Goal: Task Accomplishment & Management: Manage account settings

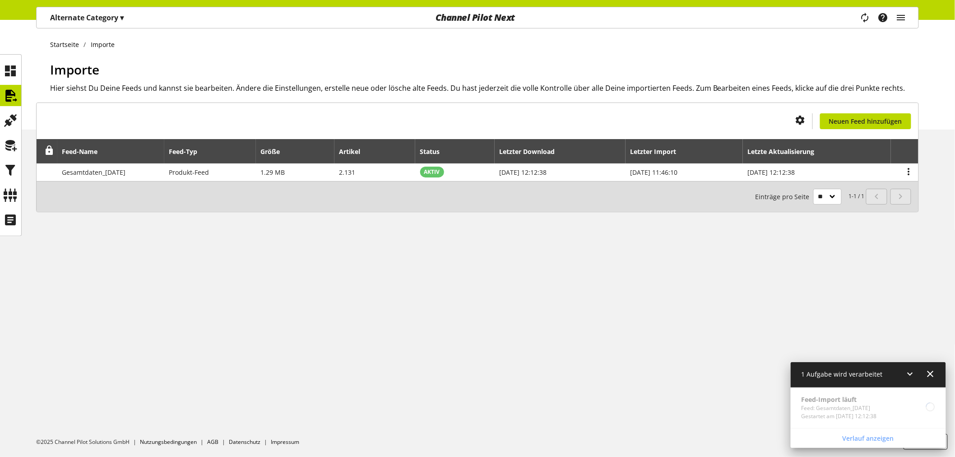
click at [905, 371] on icon at bounding box center [910, 373] width 11 height 16
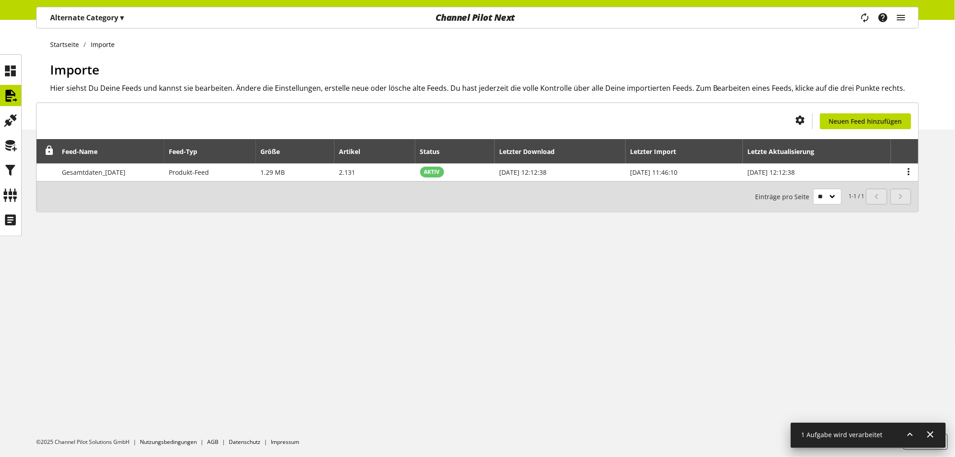
click at [909, 432] on icon at bounding box center [910, 434] width 11 height 16
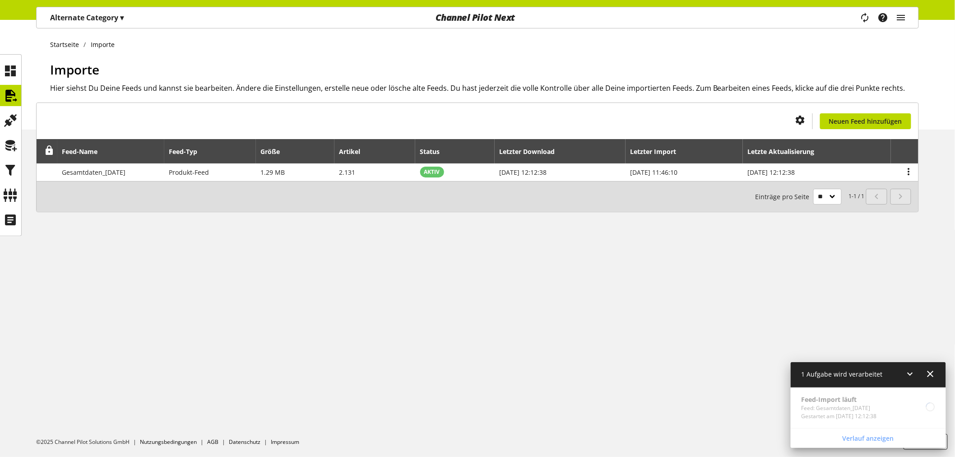
click at [936, 373] on div "1 Aufgabe wird verarbeitet" at bounding box center [867, 375] width 155 height 26
click at [934, 373] on icon at bounding box center [930, 373] width 11 height 16
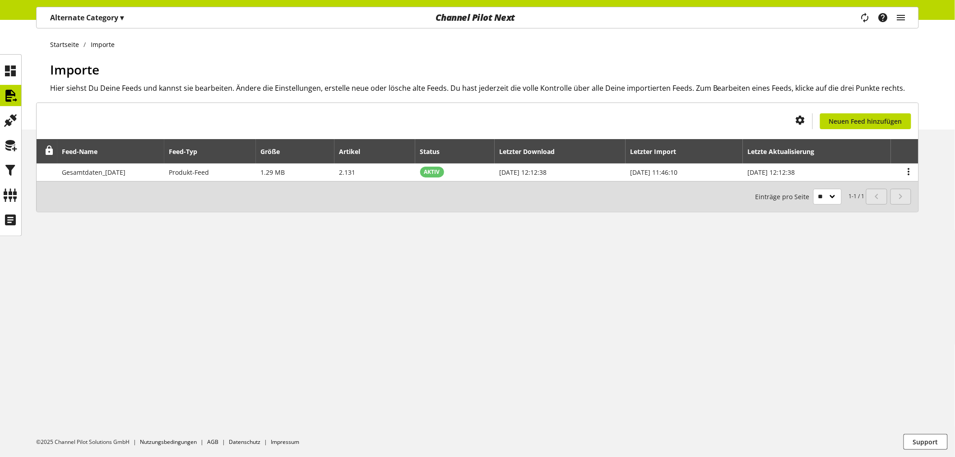
click at [119, 22] on p "Alternate Category ▾" at bounding box center [87, 17] width 74 height 11
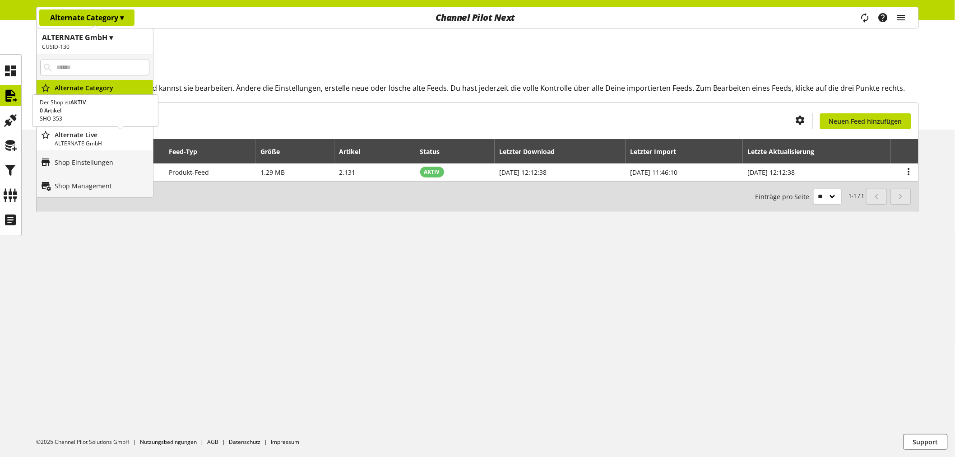
click at [100, 139] on p "ALTERNATE GmbH" at bounding box center [102, 143] width 95 height 8
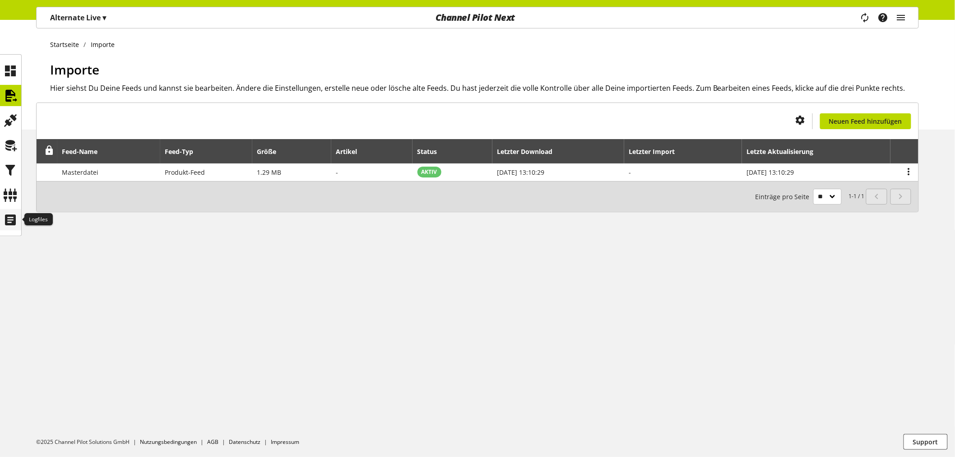
click at [14, 219] on icon at bounding box center [11, 220] width 14 height 18
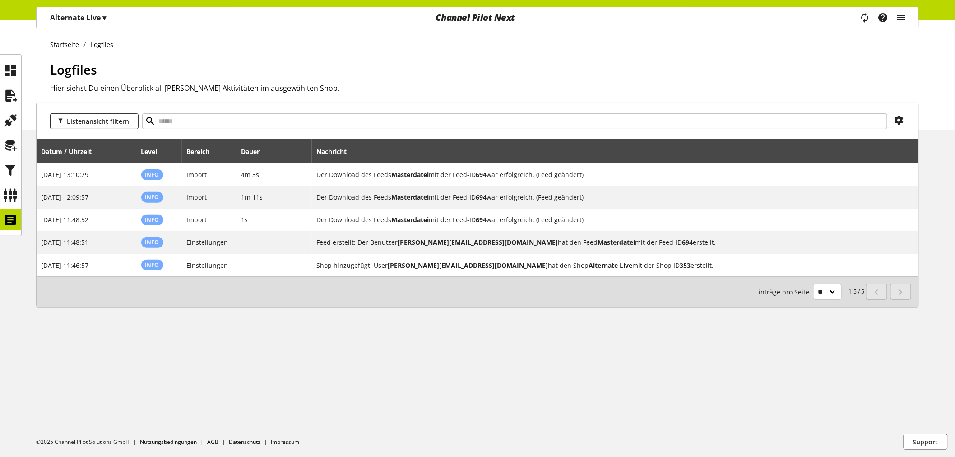
click at [77, 24] on div "Alternate Live ▾" at bounding box center [78, 17] width 78 height 16
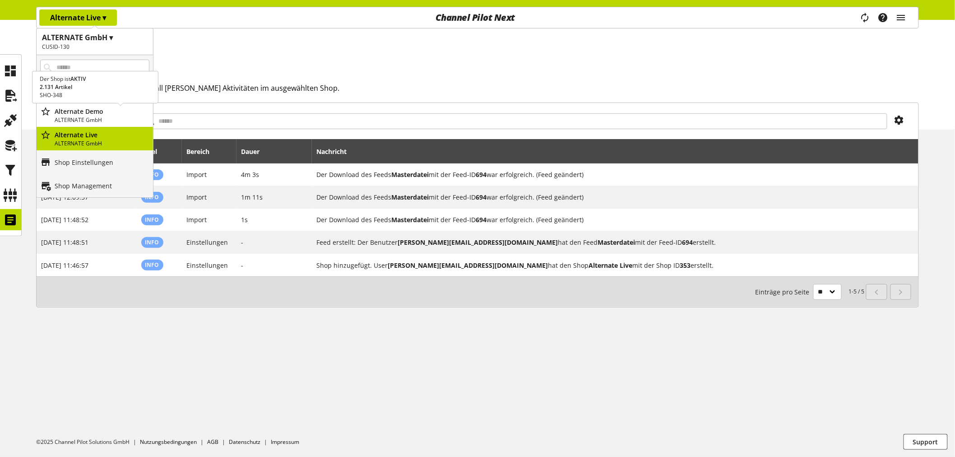
click at [111, 115] on p "Alternate Demo" at bounding box center [102, 110] width 95 height 9
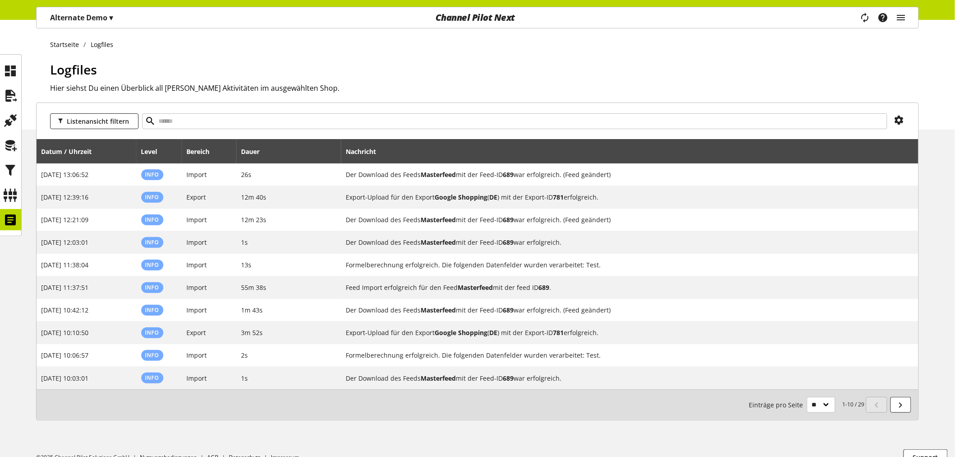
click at [120, 17] on div "Alternate Demo ▾" at bounding box center [81, 17] width 84 height 16
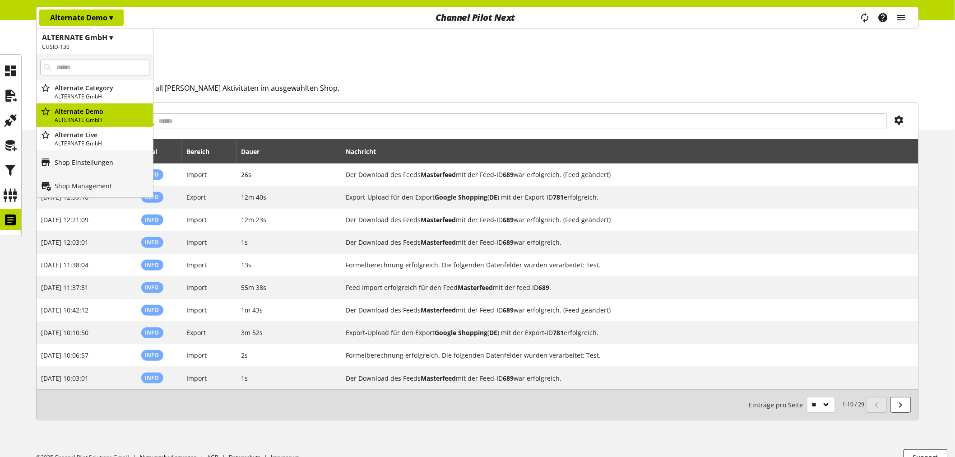
click at [101, 167] on link "Shop Einstellungen" at bounding box center [95, 161] width 116 height 23
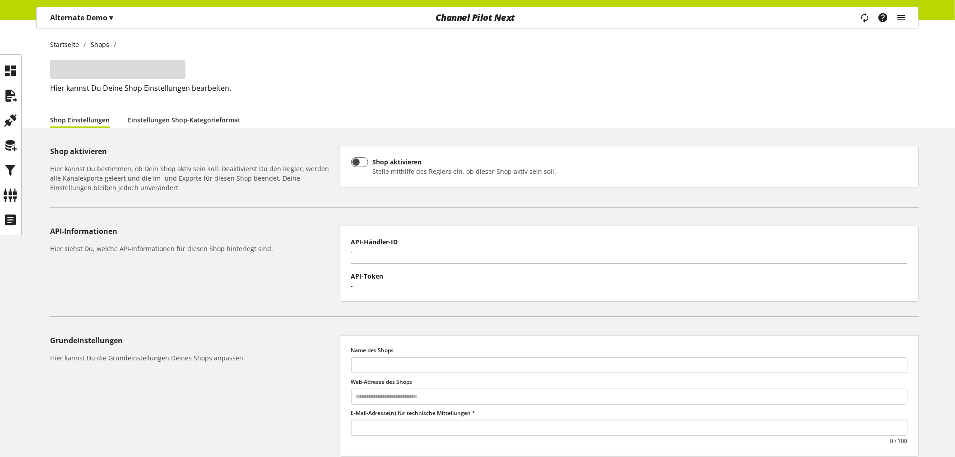
type input "**********"
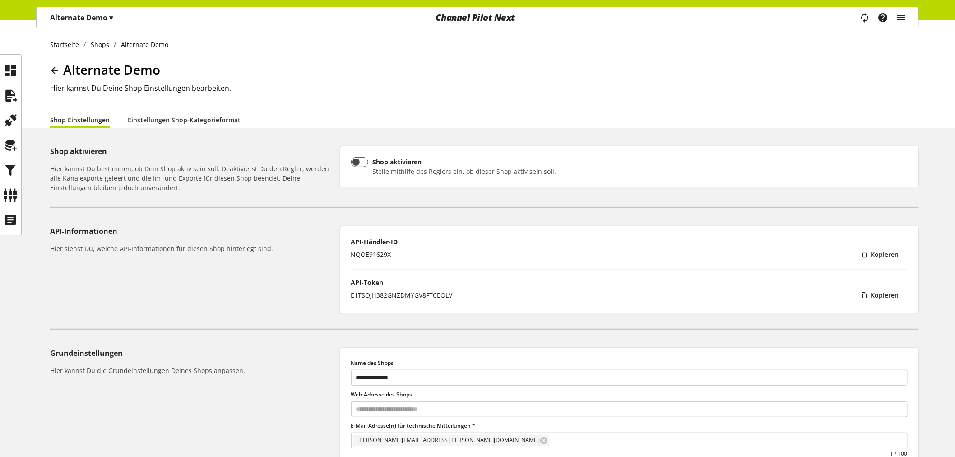
click at [103, 20] on p "Alternate Demo ▾" at bounding box center [81, 17] width 63 height 11
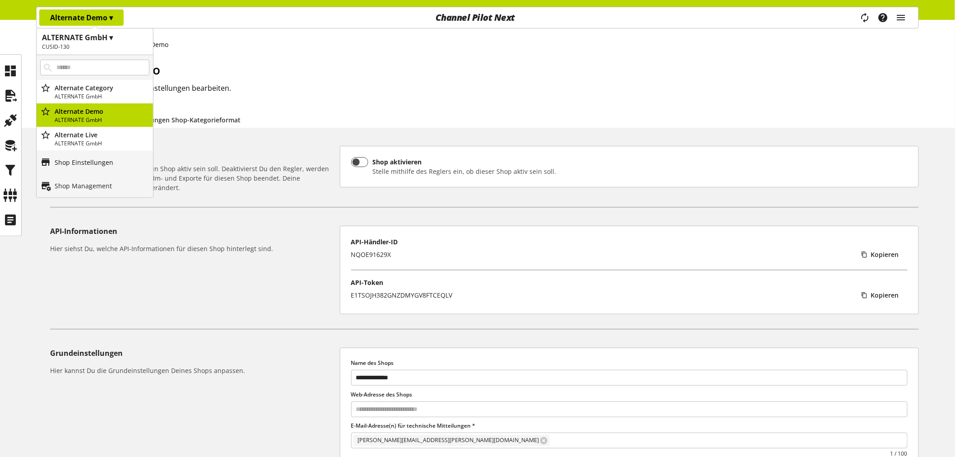
click at [92, 169] on link "Shop Einstellungen" at bounding box center [95, 161] width 116 height 23
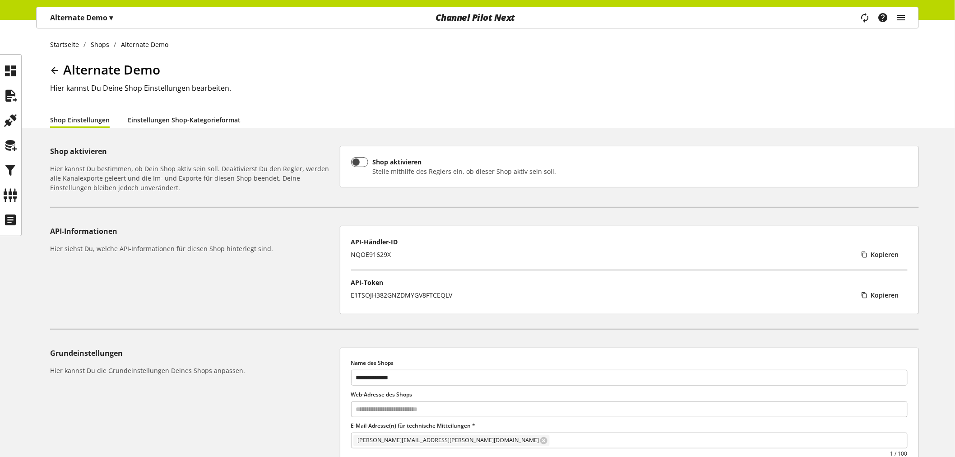
click at [185, 122] on link "Einstellungen Shop-Kategorieformat" at bounding box center [184, 119] width 113 height 9
select select "*"
select select
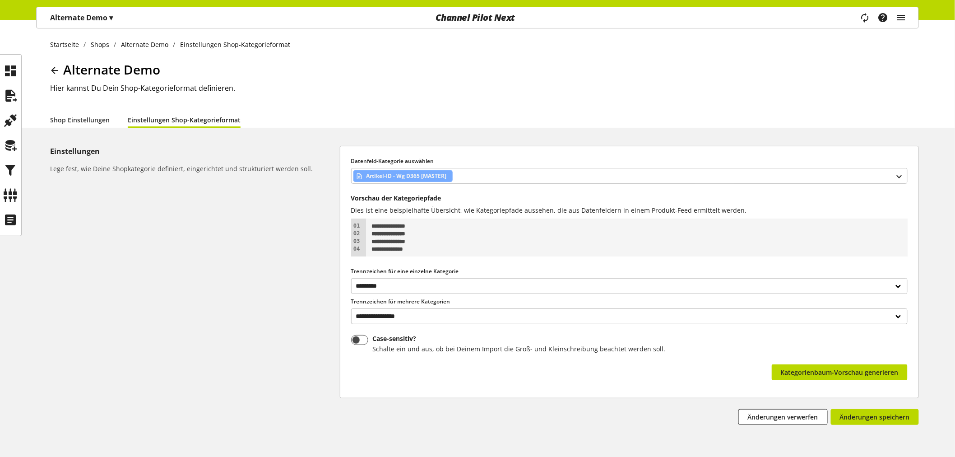
click at [102, 17] on p "Alternate Demo ▾" at bounding box center [81, 17] width 63 height 11
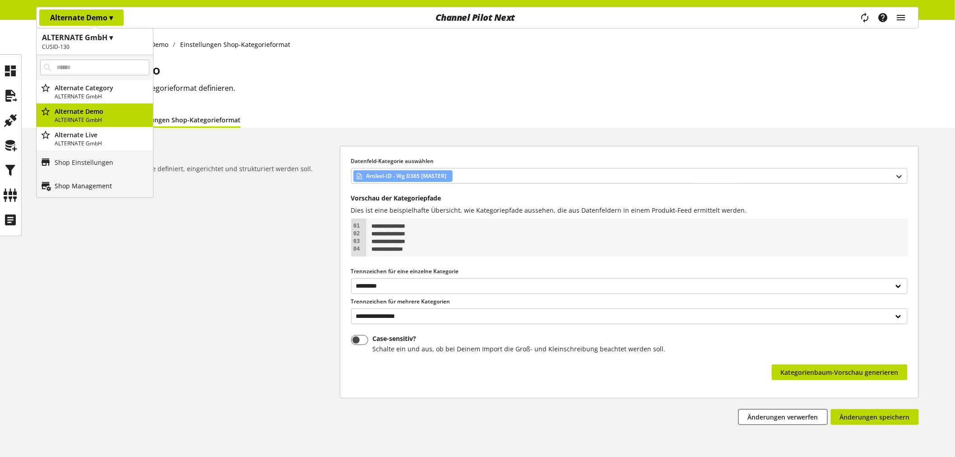
click at [92, 187] on p "Shop Management" at bounding box center [83, 185] width 57 height 9
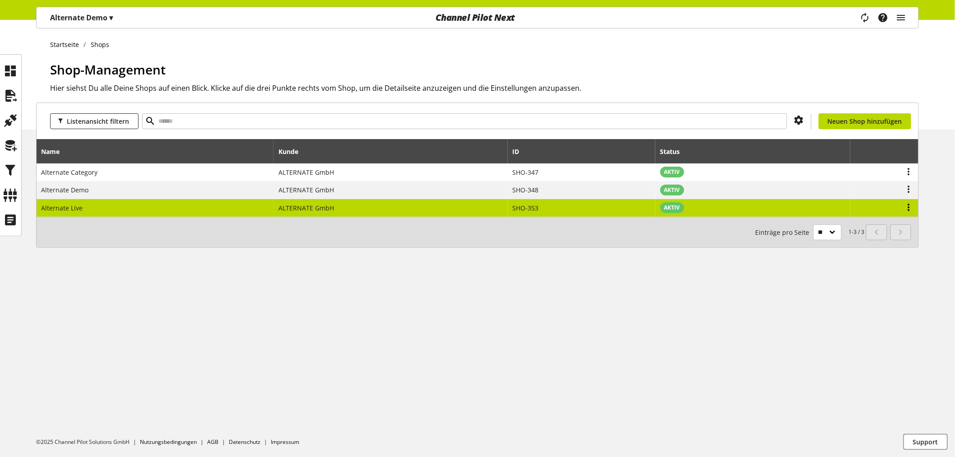
click at [908, 208] on icon at bounding box center [908, 207] width 11 height 16
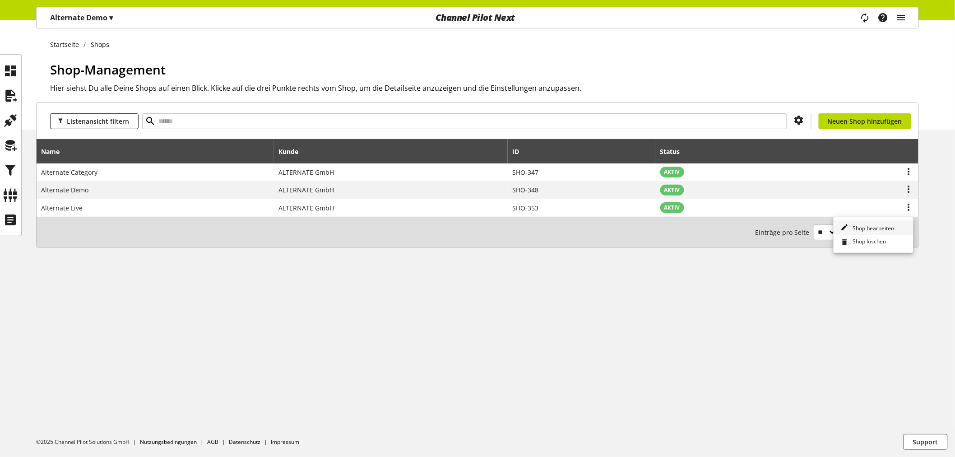
click at [874, 228] on span "Shop bearbeiten" at bounding box center [871, 228] width 45 height 8
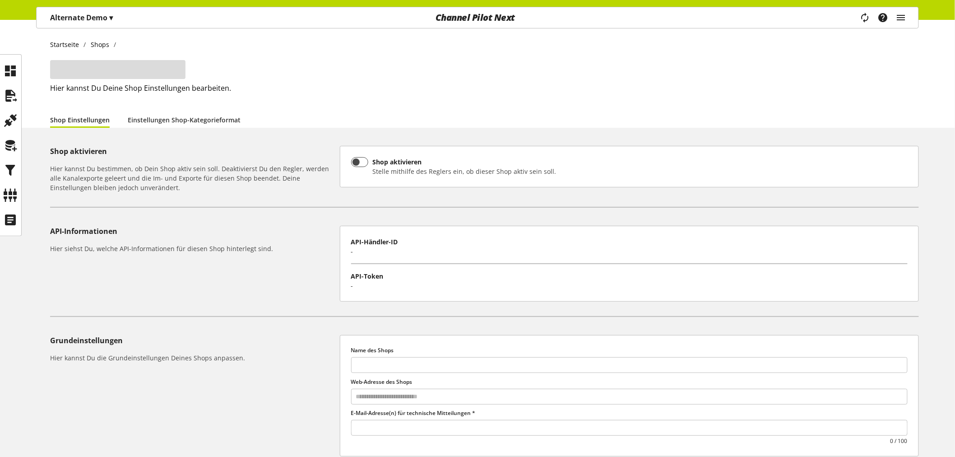
type input "**********"
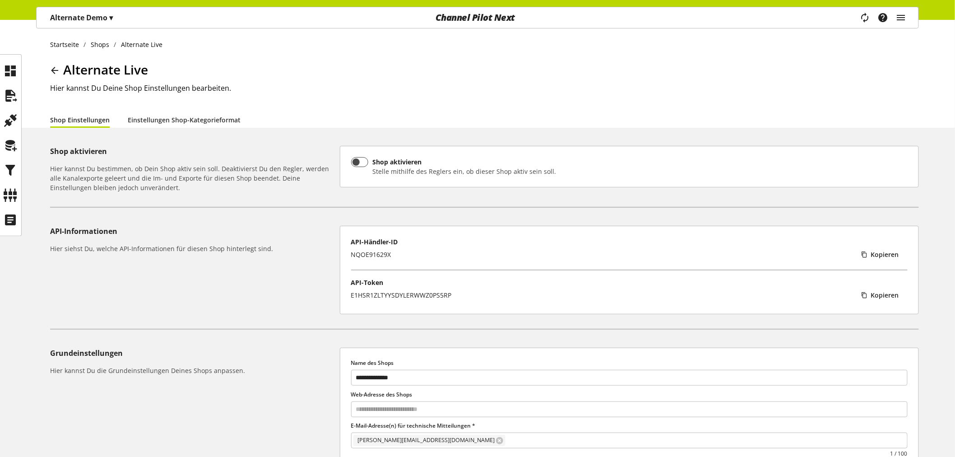
click at [83, 20] on p "Alternate Demo ▾" at bounding box center [81, 17] width 63 height 11
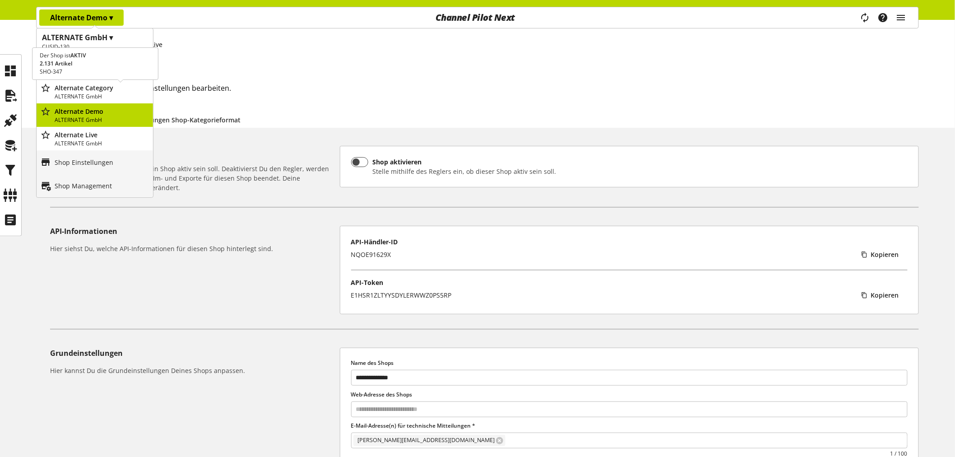
click at [98, 91] on p "Alternate Category" at bounding box center [102, 87] width 95 height 9
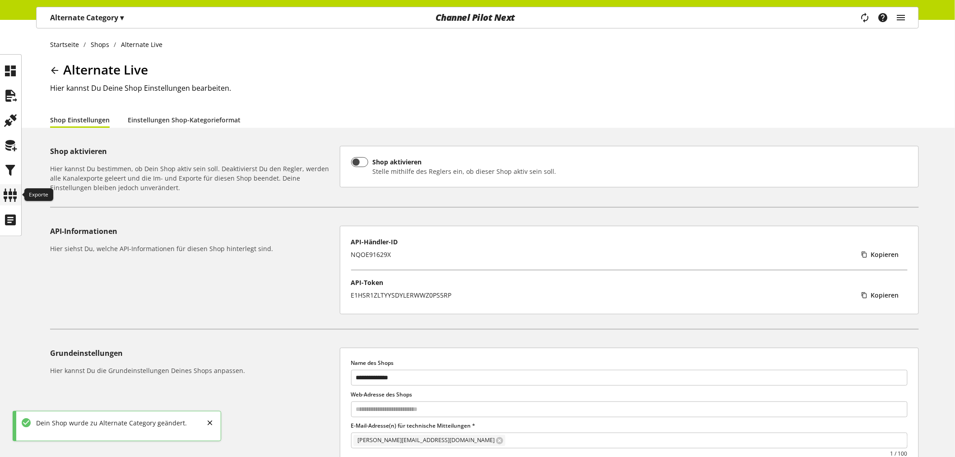
click at [12, 193] on icon at bounding box center [11, 195] width 14 height 18
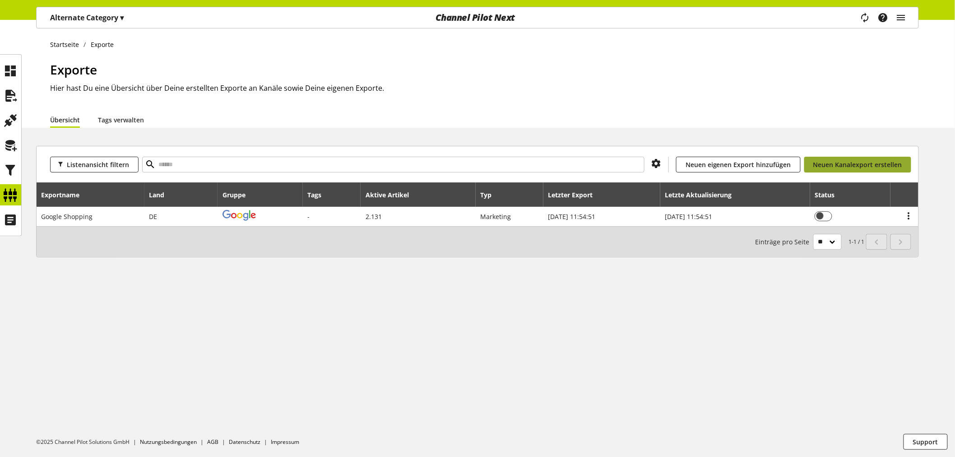
click at [853, 157] on link "Neuen Kanalexport erstellen" at bounding box center [857, 165] width 107 height 16
select select "**"
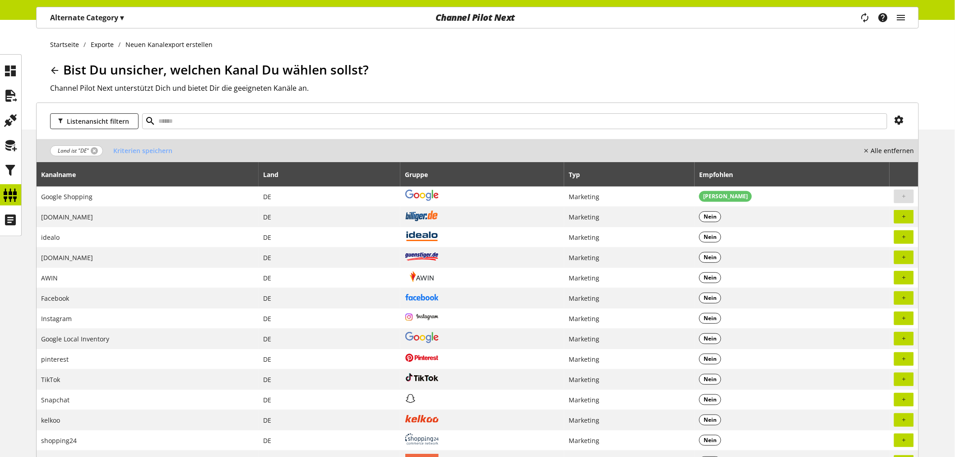
click at [91, 150] on link at bounding box center [94, 150] width 7 height 7
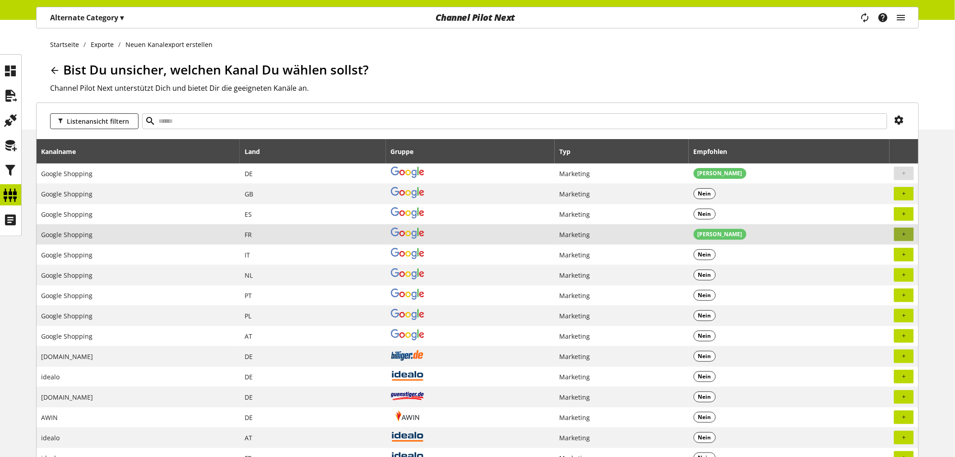
click at [907, 236] on span "button" at bounding box center [904, 234] width 8 height 8
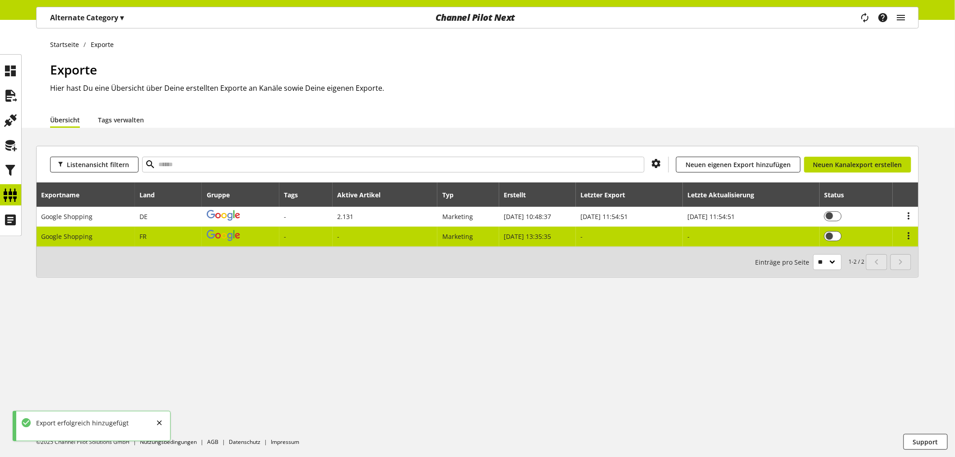
click at [361, 240] on td "-" at bounding box center [384, 235] width 105 height 19
select select "********"
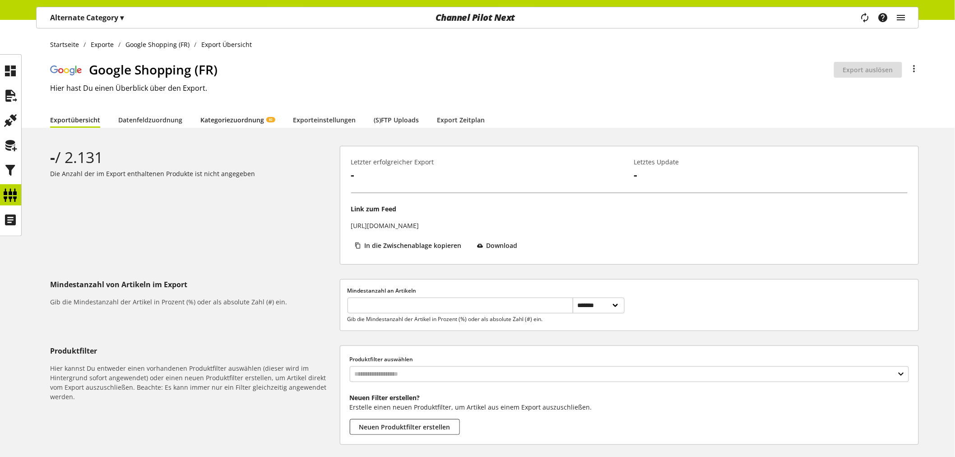
click at [243, 120] on link "Kategoriezuordnung KI" at bounding box center [237, 119] width 74 height 9
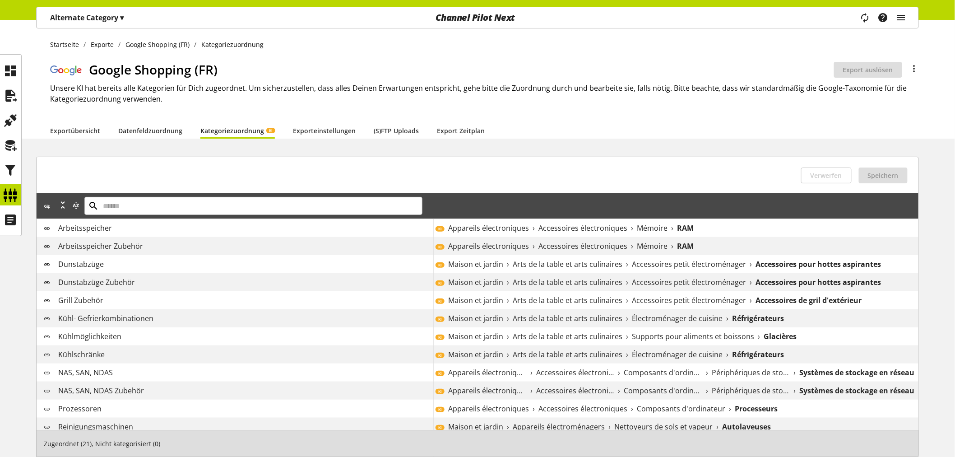
click at [302, 61] on h1 "Google Shopping (FR)" at bounding box center [461, 69] width 745 height 19
click at [112, 24] on div "Alternate Category ▾" at bounding box center [86, 17] width 95 height 16
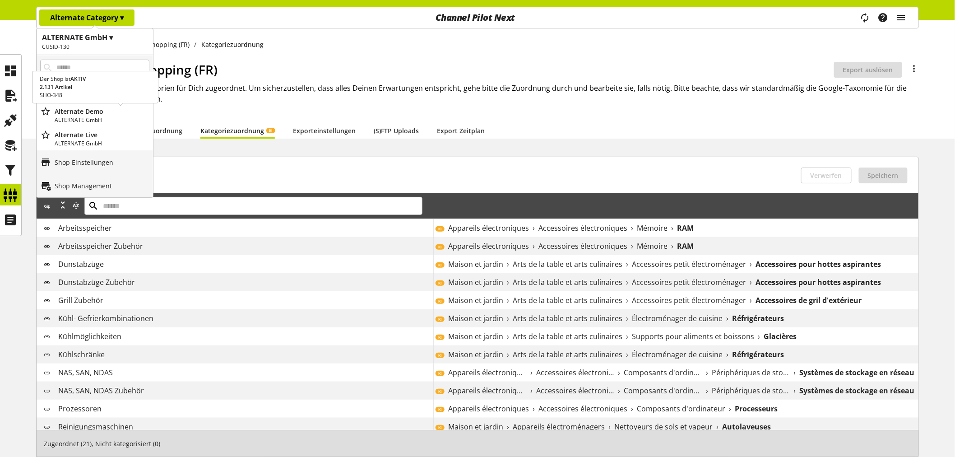
click at [94, 116] on p "ALTERNATE GmbH" at bounding box center [102, 120] width 95 height 8
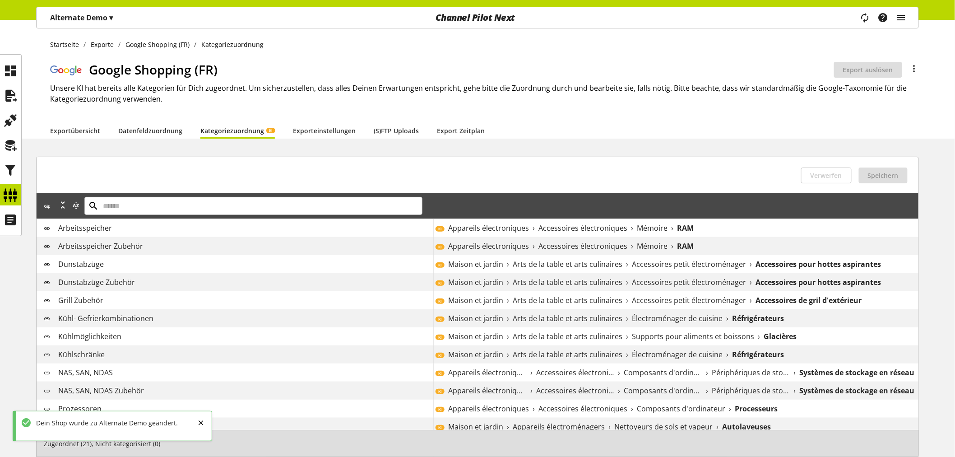
click at [92, 23] on div "Alternate Demo ▾" at bounding box center [81, 17] width 84 height 16
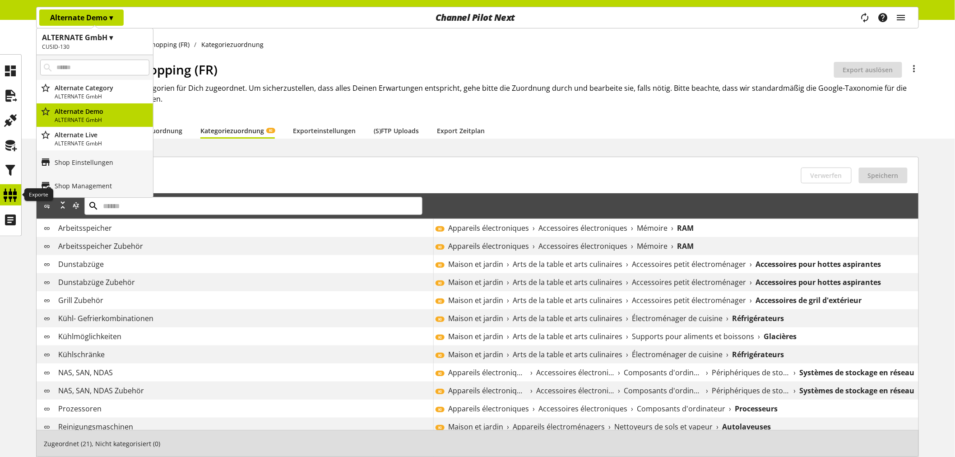
click at [16, 195] on icon at bounding box center [11, 195] width 14 height 18
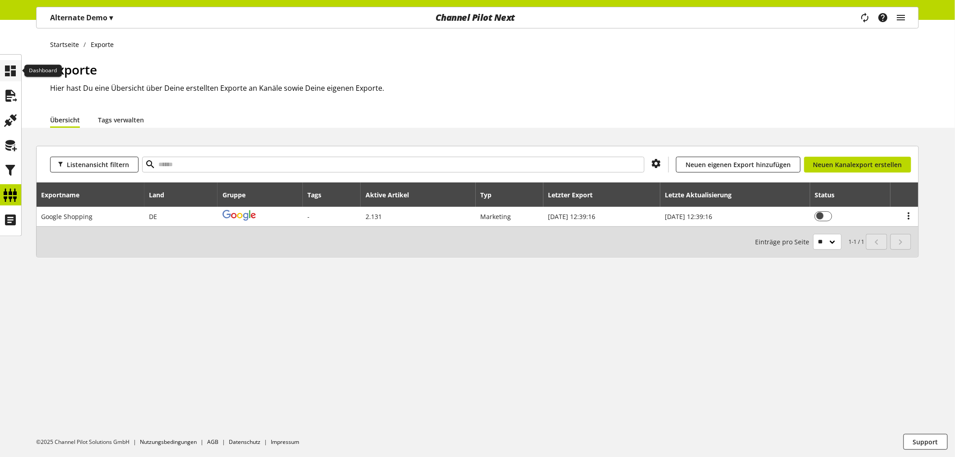
click at [4, 69] on icon at bounding box center [11, 71] width 14 height 18
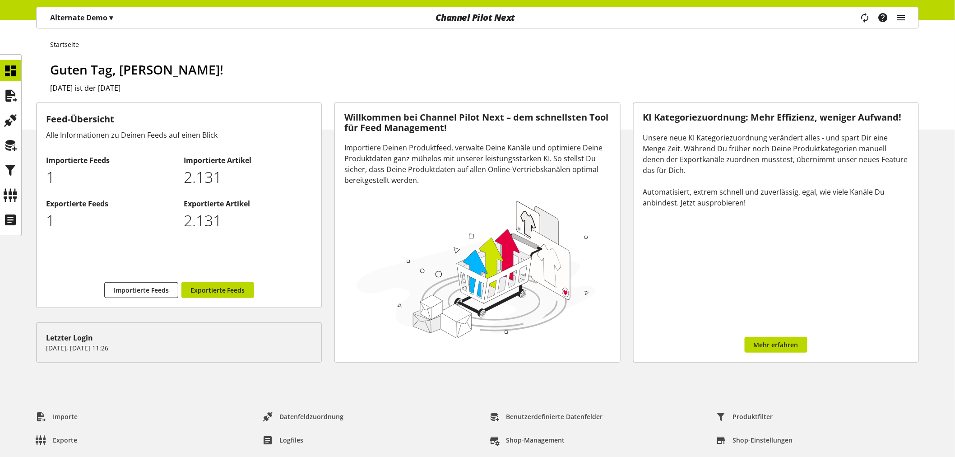
click at [88, 20] on p "Alternate Demo ▾" at bounding box center [81, 17] width 63 height 11
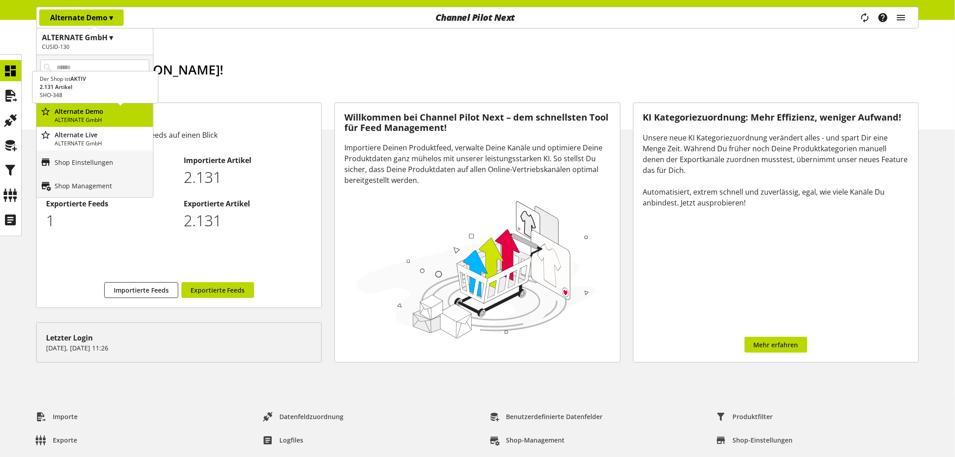
click at [116, 116] on p "ALTERNATE GmbH" at bounding box center [102, 120] width 95 height 8
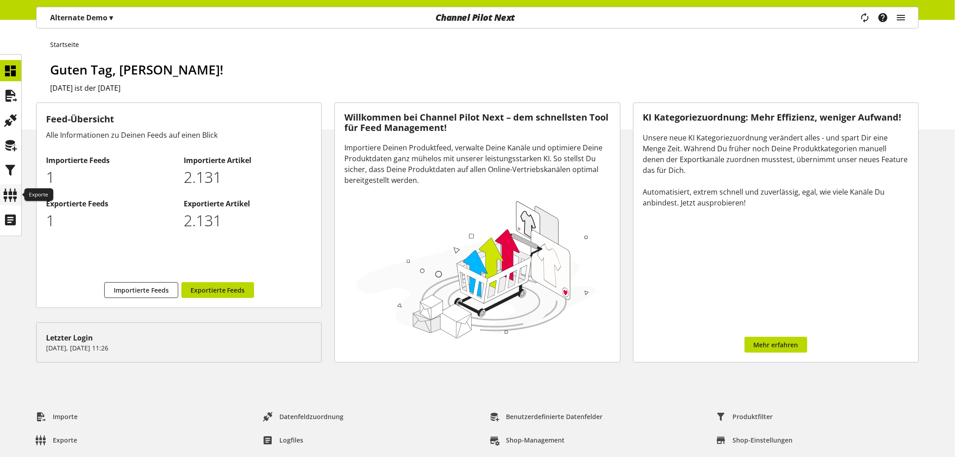
click at [11, 200] on icon at bounding box center [11, 195] width 14 height 18
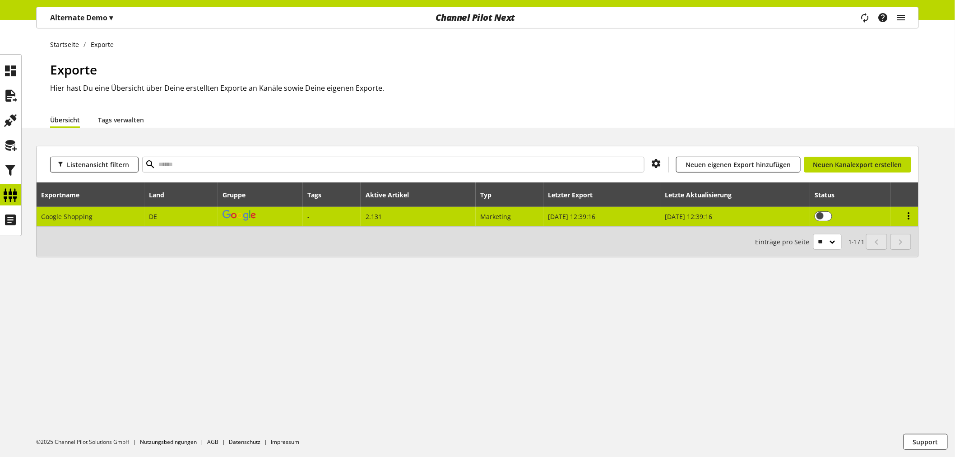
click at [909, 214] on icon at bounding box center [908, 216] width 11 height 16
click at [818, 212] on span at bounding box center [823, 216] width 18 height 10
click at [909, 214] on icon at bounding box center [908, 216] width 11 height 16
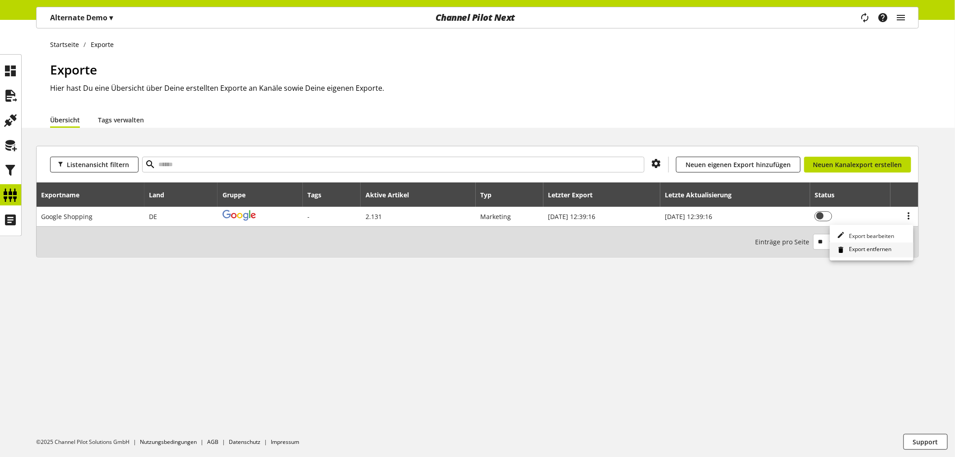
click at [878, 250] on span "Export entfernen" at bounding box center [868, 250] width 46 height 10
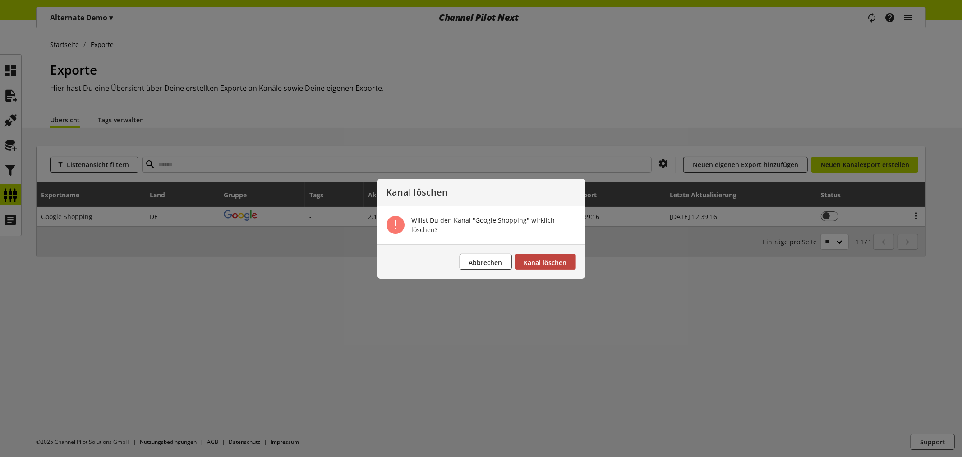
click at [554, 263] on span "Kanal löschen" at bounding box center [545, 262] width 43 height 9
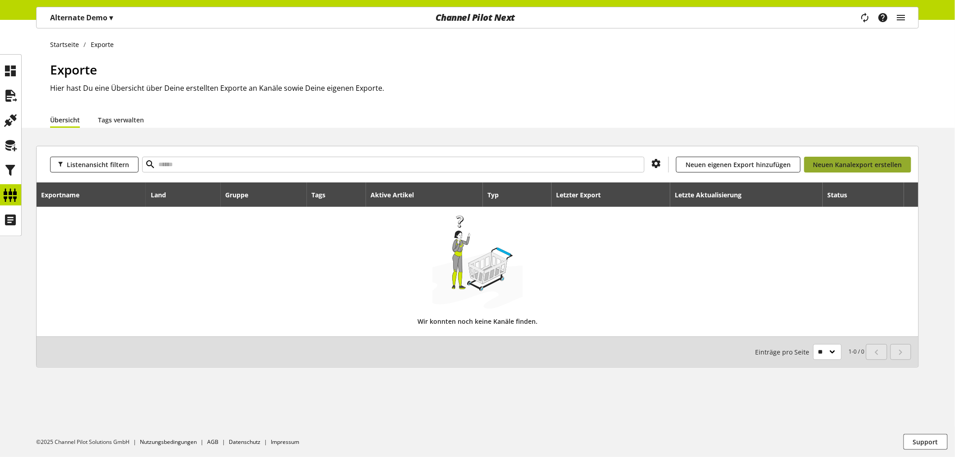
click at [874, 168] on span "Neuen Kanalexport erstellen" at bounding box center [857, 164] width 89 height 9
select select "**"
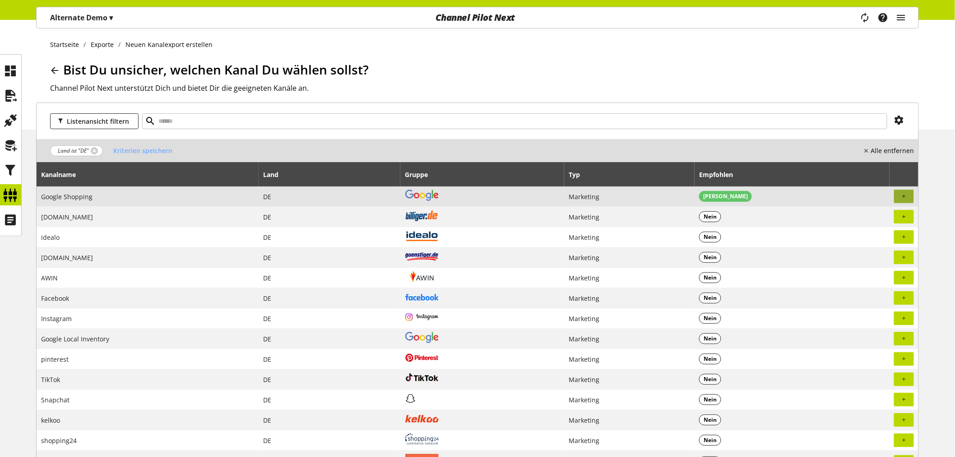
click at [909, 197] on button "button" at bounding box center [904, 196] width 20 height 14
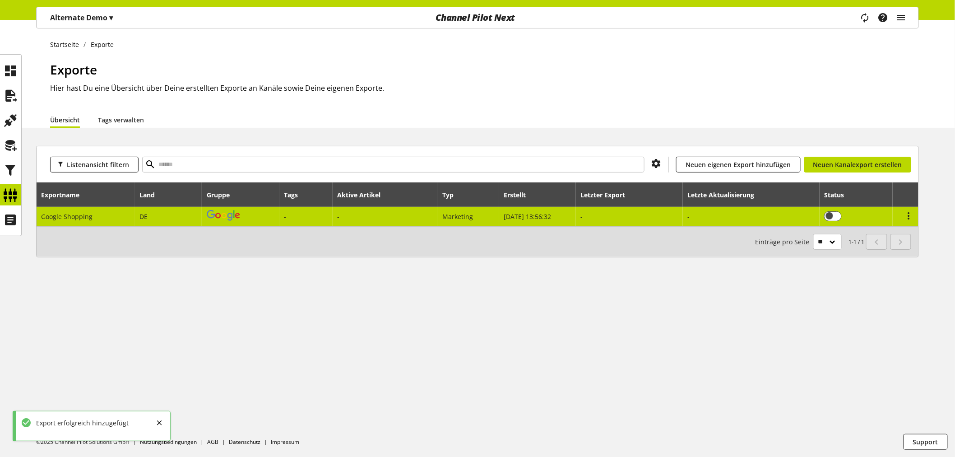
click at [409, 210] on td "-" at bounding box center [384, 216] width 105 height 19
select select "********"
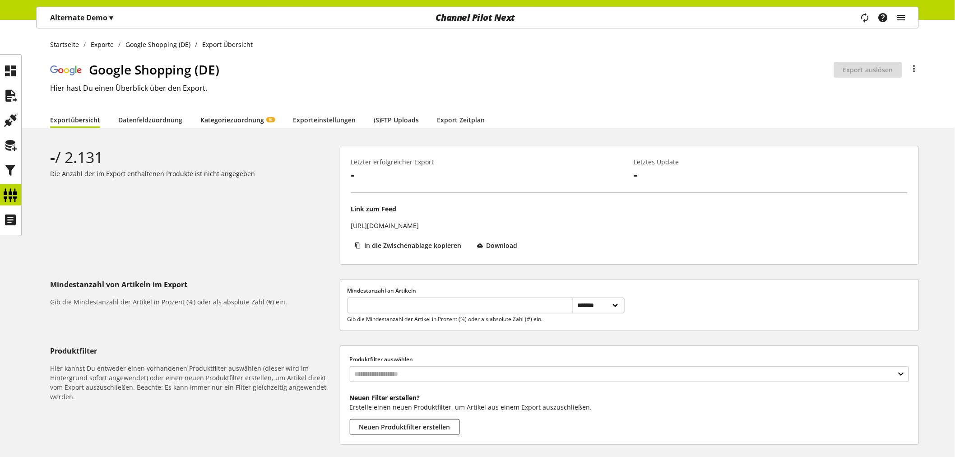
click at [228, 118] on link "Kategoriezuordnung KI" at bounding box center [237, 119] width 74 height 9
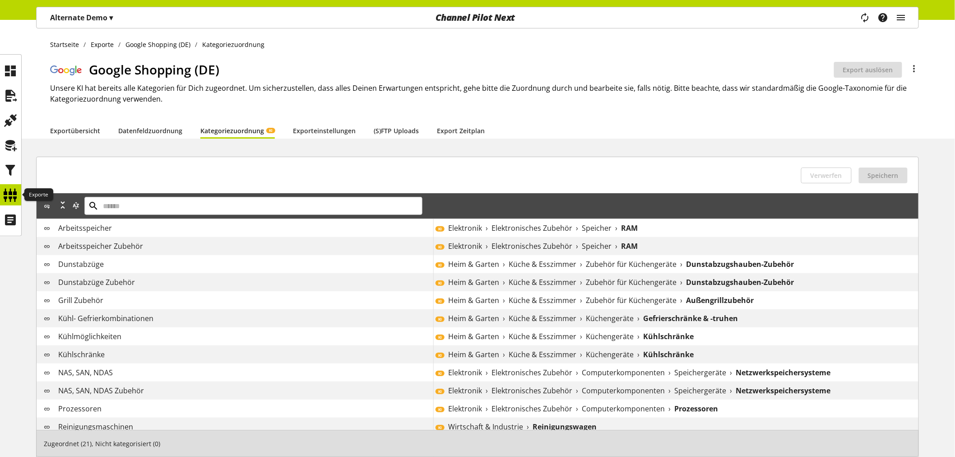
click at [11, 197] on icon at bounding box center [11, 195] width 14 height 18
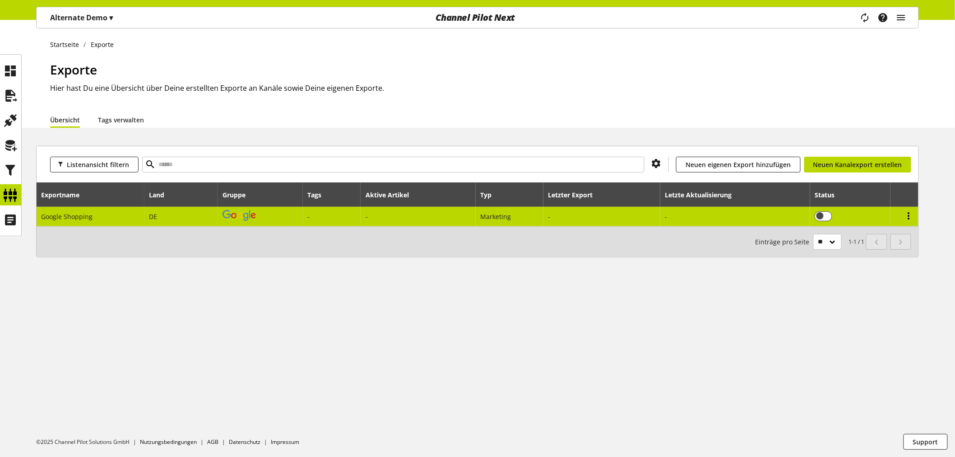
click at [908, 216] on icon at bounding box center [908, 216] width 11 height 16
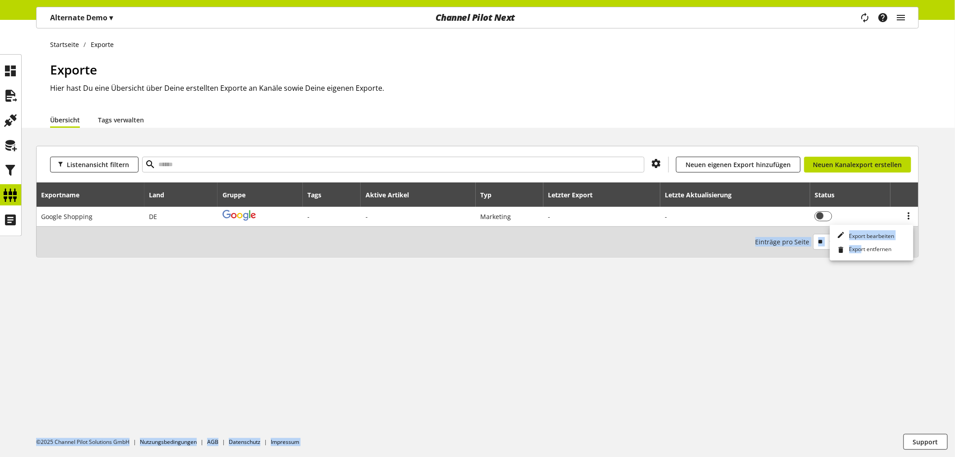
drag, startPoint x: 862, startPoint y: 250, endPoint x: 856, endPoint y: 290, distance: 40.1
click at [856, 294] on body "Alternate Demo ▾ ALTERNATE GmbH ▾ CUSID-130 Alle Kunden ALTERNATE GmbH Alternat…" at bounding box center [477, 238] width 955 height 437
click at [856, 286] on div "Startseite Exporte Exporte Hier hast Du eine Übersicht über Deine erstellten Ex…" at bounding box center [477, 238] width 955 height 437
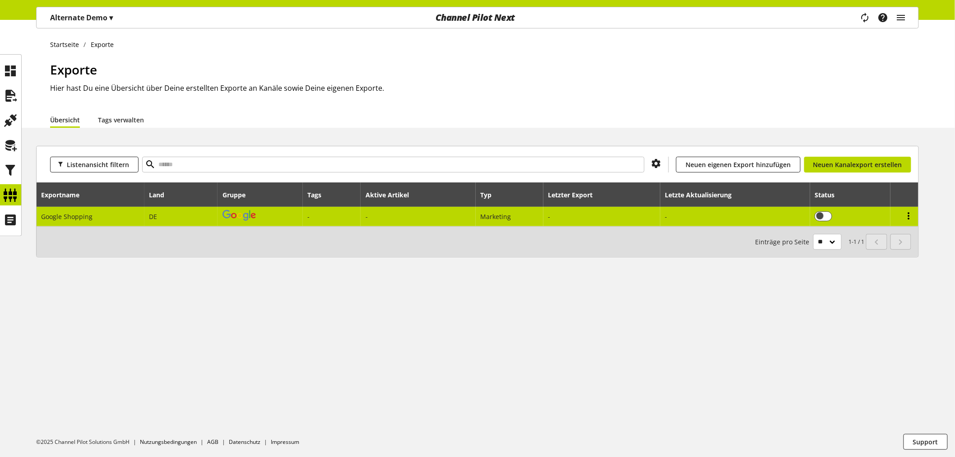
click at [907, 215] on icon at bounding box center [908, 216] width 11 height 16
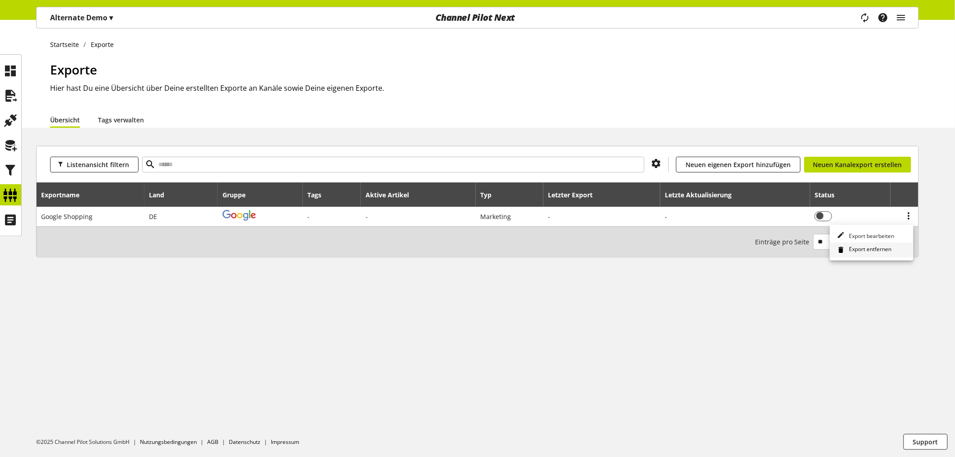
click at [885, 251] on span "Export entfernen" at bounding box center [868, 250] width 46 height 10
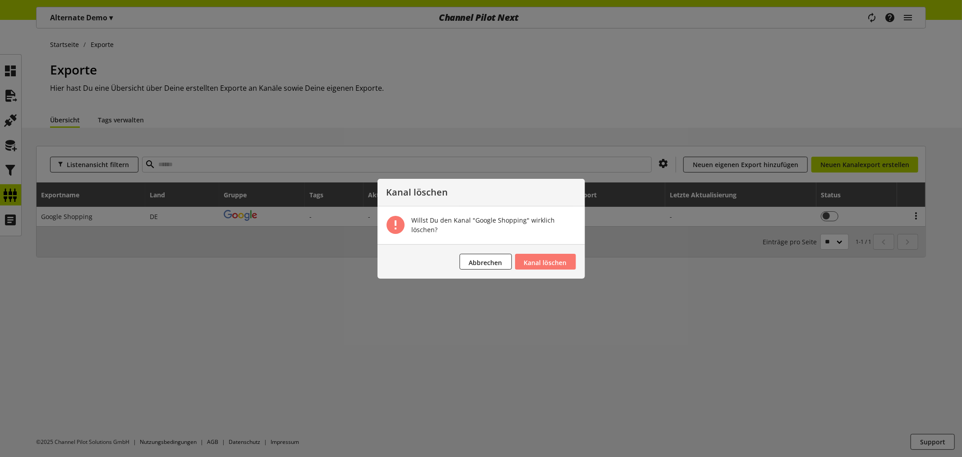
drag, startPoint x: 549, startPoint y: 260, endPoint x: 522, endPoint y: 296, distance: 45.1
click at [531, 304] on div "Kanal löschen Willst Du den Kanal "Google Shopping" wirklich löschen? Abbrechen…" at bounding box center [481, 228] width 962 height 457
click at [478, 259] on span "Abbrechen" at bounding box center [485, 262] width 33 height 9
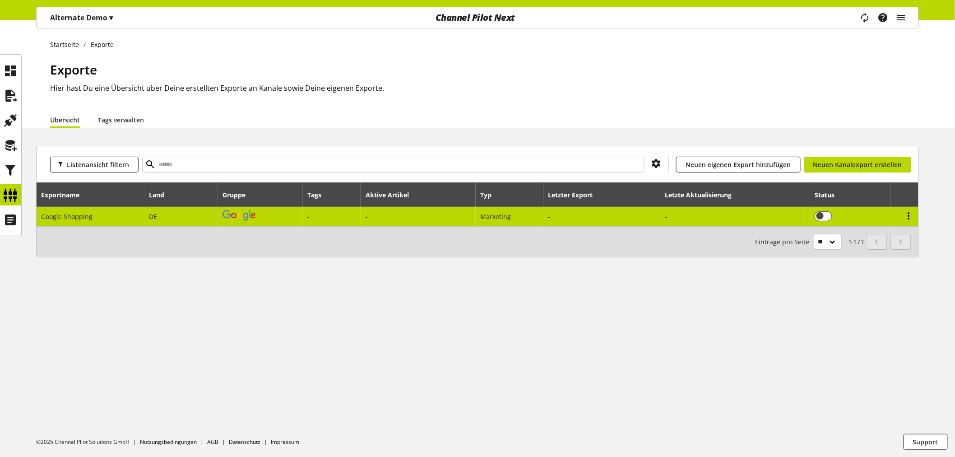
click at [906, 215] on icon at bounding box center [908, 216] width 11 height 16
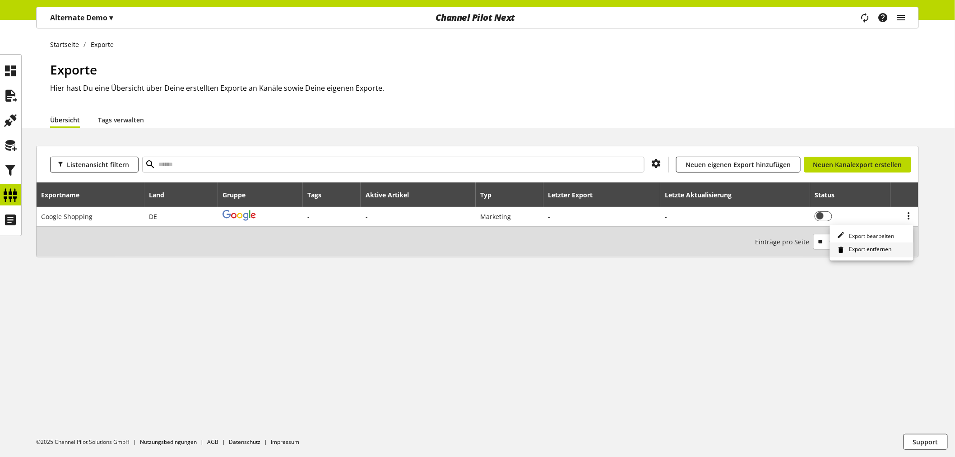
click at [860, 250] on span "Export entfernen" at bounding box center [868, 250] width 46 height 10
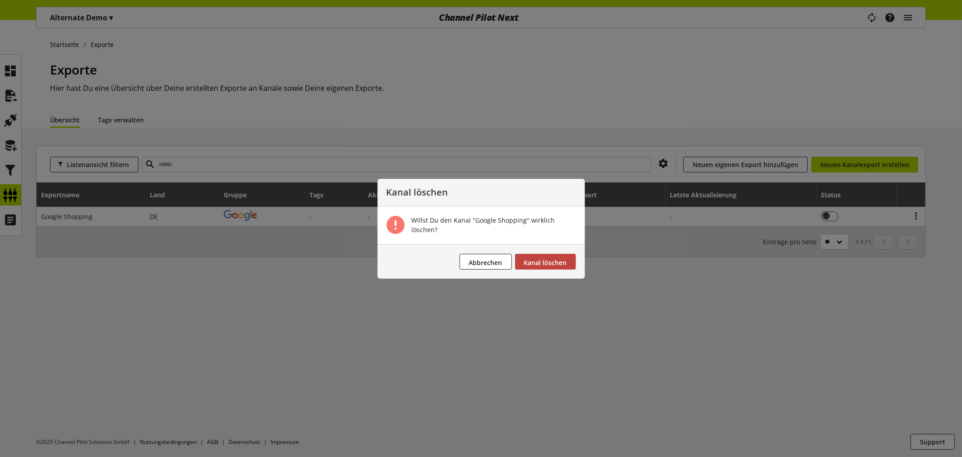
click at [558, 264] on span "Kanal löschen" at bounding box center [545, 262] width 43 height 9
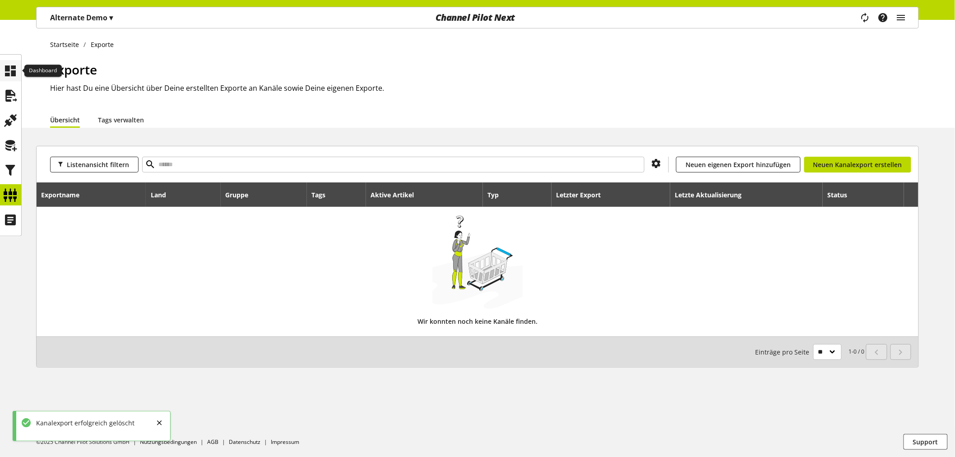
click at [8, 67] on icon at bounding box center [11, 71] width 14 height 18
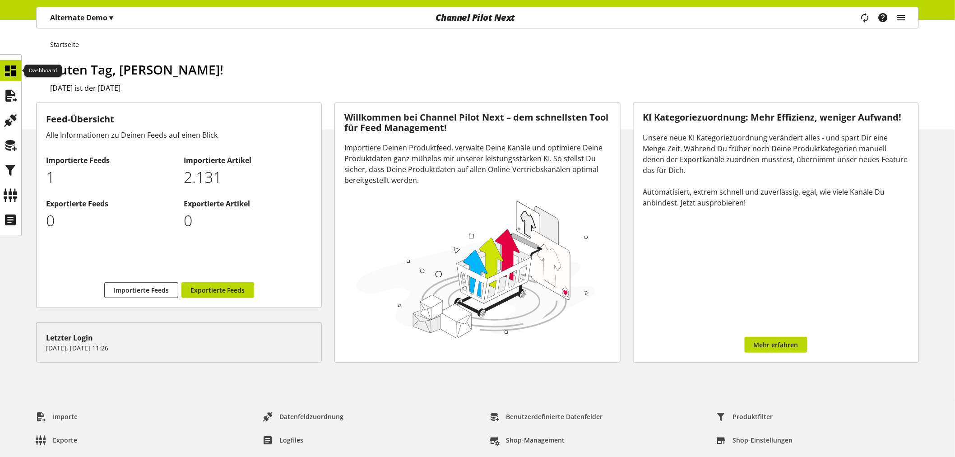
click at [12, 66] on icon at bounding box center [11, 71] width 14 height 18
click at [12, 93] on icon at bounding box center [11, 96] width 14 height 18
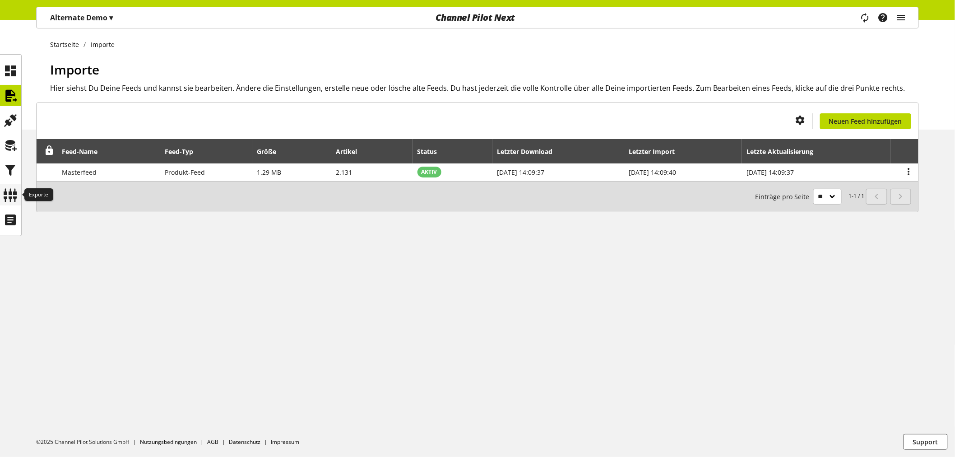
click at [9, 194] on icon at bounding box center [11, 195] width 14 height 18
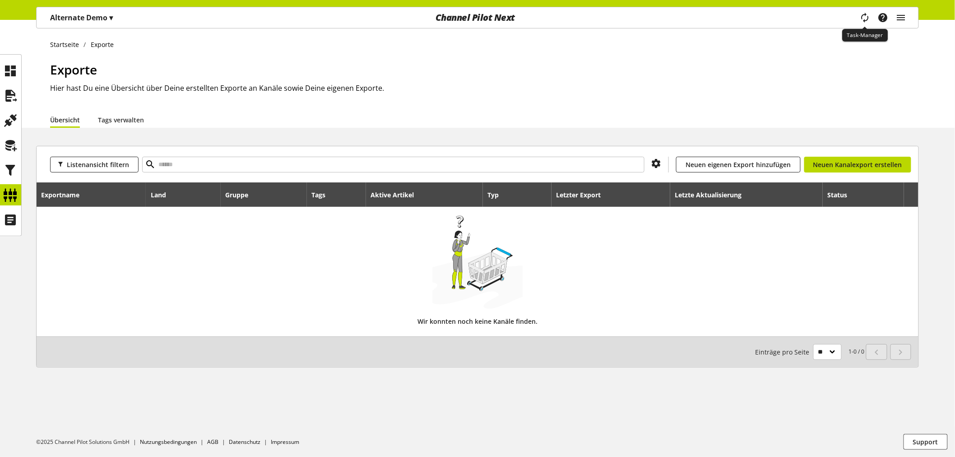
click at [868, 15] on icon "main navigation" at bounding box center [865, 18] width 14 height 18
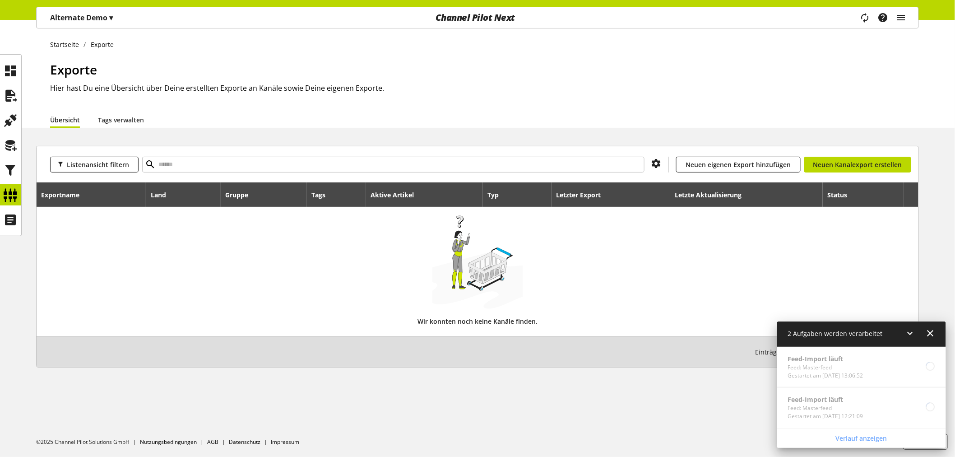
click at [932, 332] on icon at bounding box center [930, 333] width 11 height 16
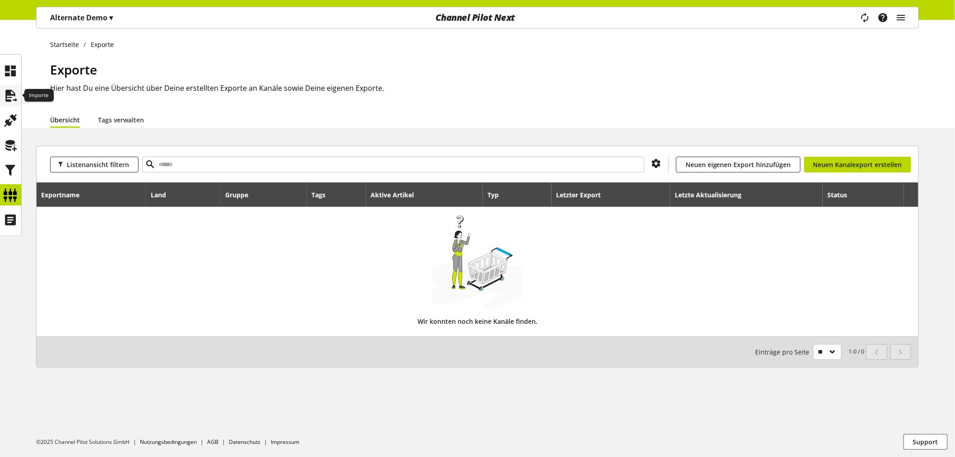
click at [20, 95] on div at bounding box center [10, 95] width 21 height 21
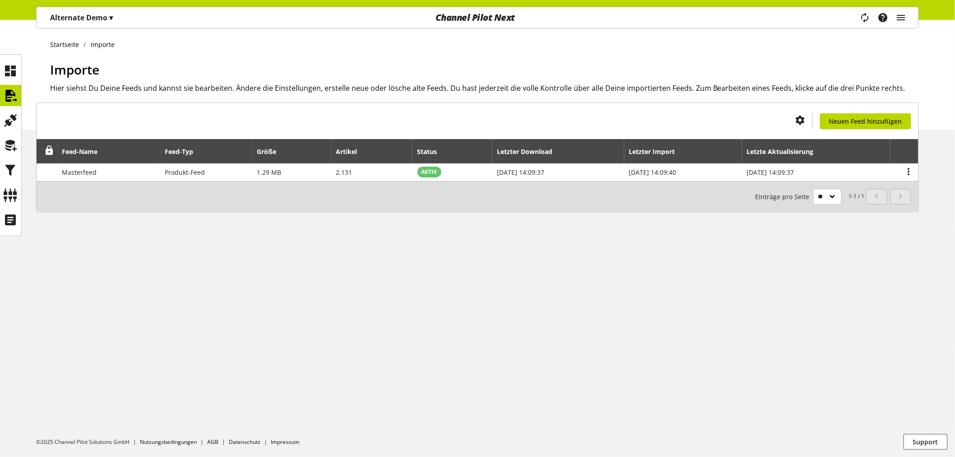
click at [107, 16] on p "Alternate Demo ▾" at bounding box center [81, 17] width 63 height 11
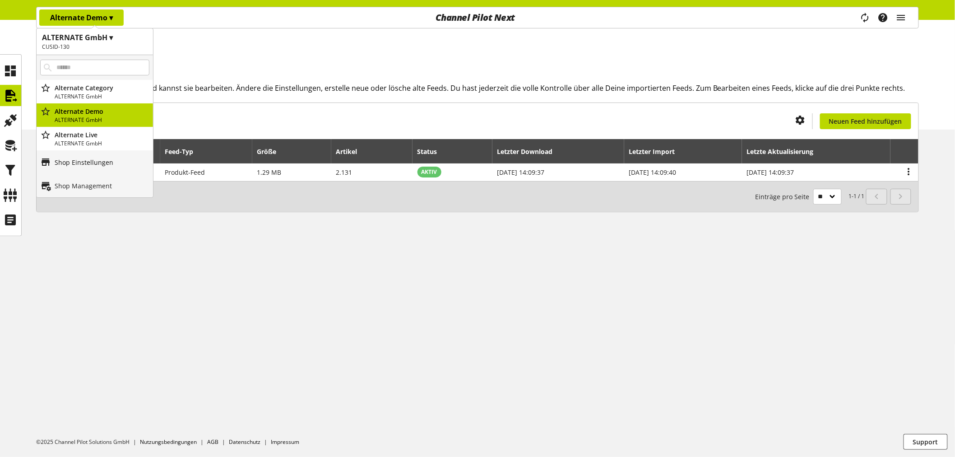
click at [97, 163] on p "Shop Einstellungen" at bounding box center [84, 161] width 59 height 9
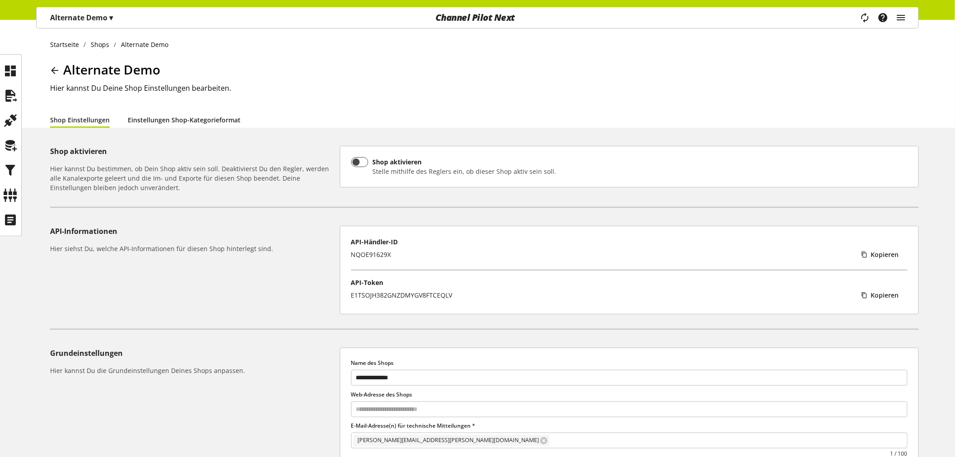
click at [198, 119] on link "Einstellungen Shop-Kategorieformat" at bounding box center [184, 119] width 113 height 9
select select "*"
select select
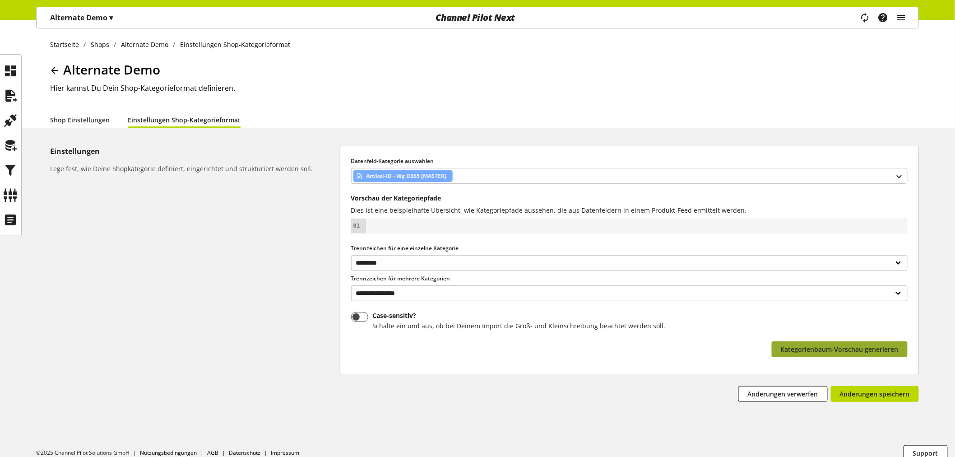
click at [810, 351] on span "Kategorienbaum-Vorschau generieren" at bounding box center [839, 348] width 118 height 9
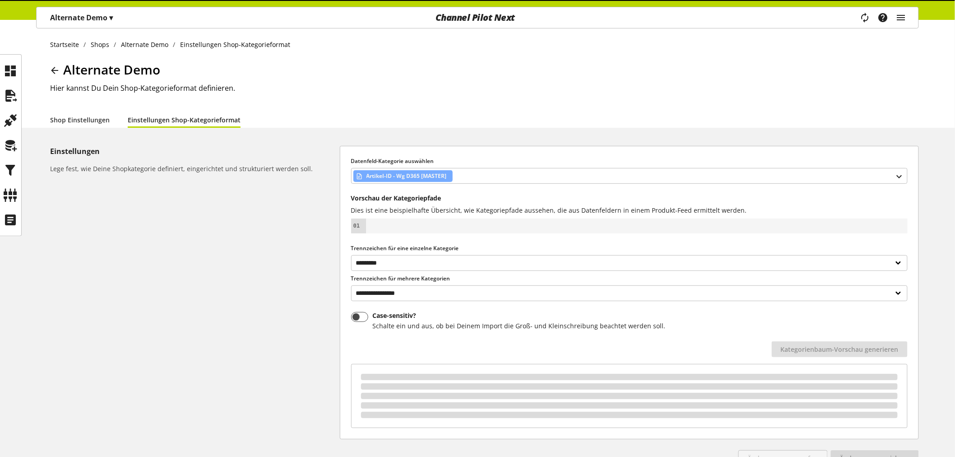
click at [67, 14] on p "Alternate Demo ▾" at bounding box center [81, 17] width 63 height 11
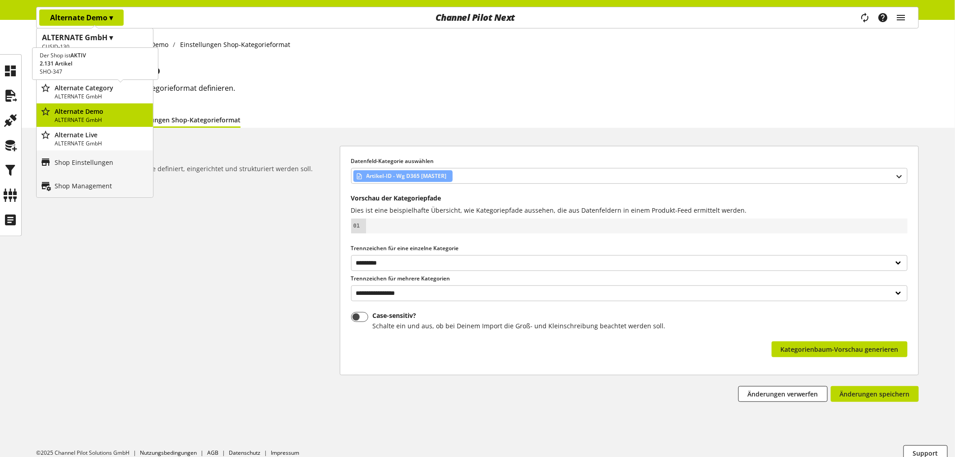
click at [108, 90] on p "Alternate Category" at bounding box center [102, 87] width 95 height 9
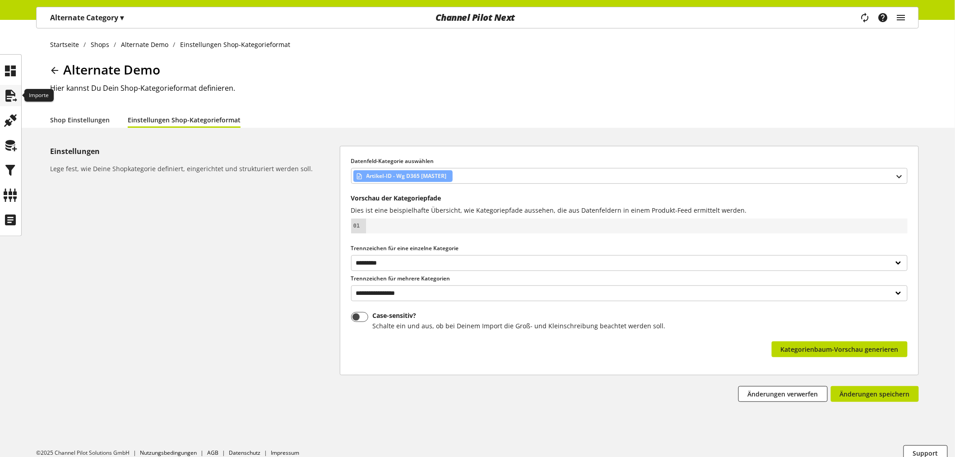
click at [7, 94] on icon at bounding box center [11, 96] width 14 height 18
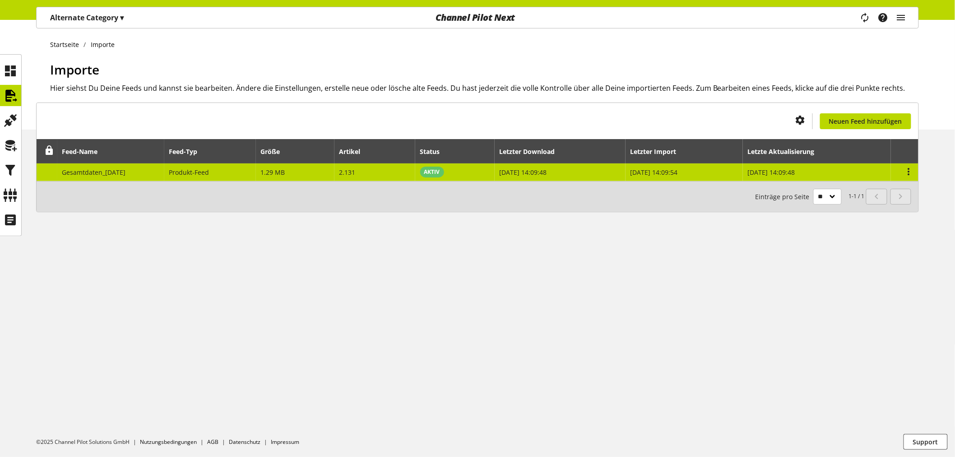
click at [254, 173] on td "Produkt-Feed" at bounding box center [210, 172] width 92 height 18
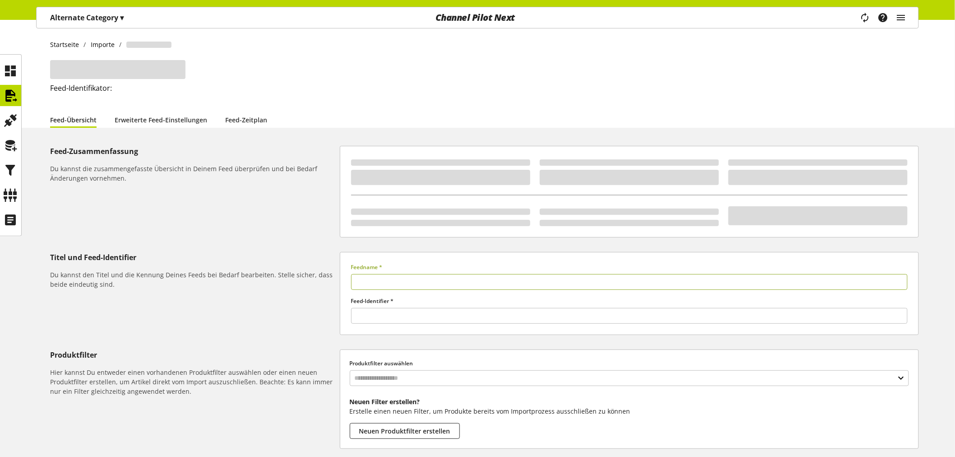
type input "**********"
type input "******"
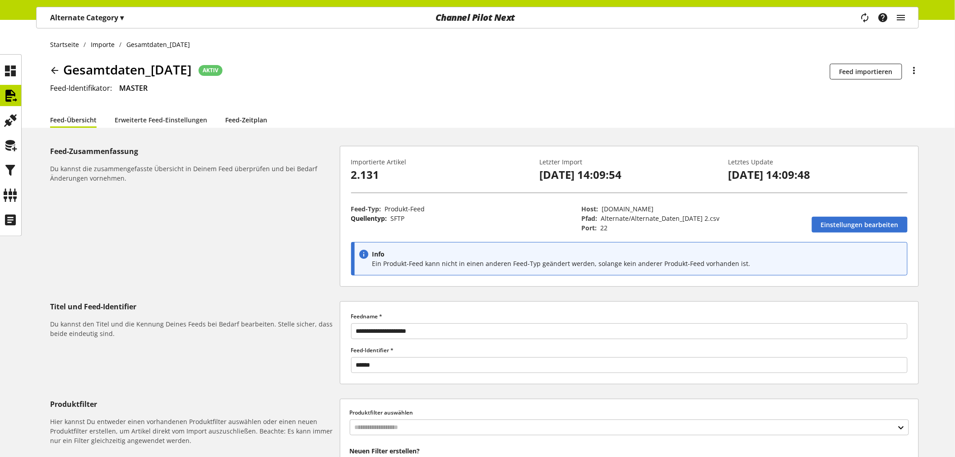
click at [238, 119] on link "Feed-Zeitplan" at bounding box center [246, 119] width 42 height 9
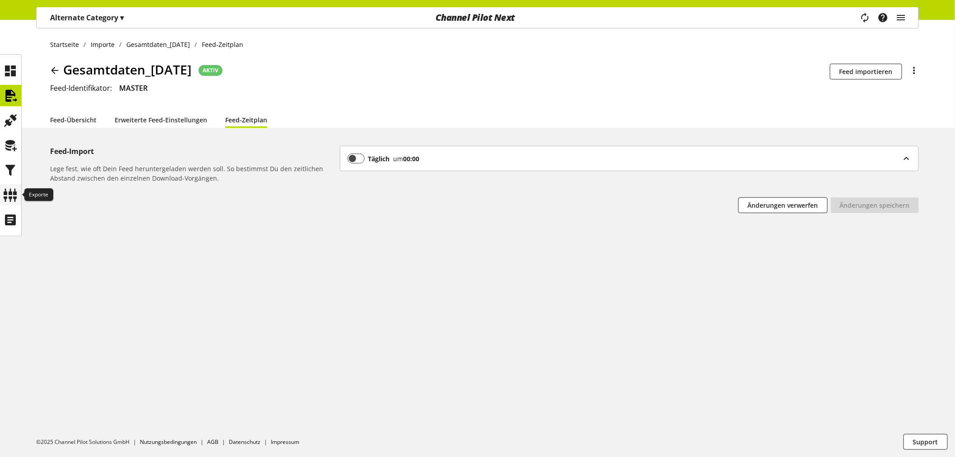
click at [12, 197] on icon at bounding box center [11, 195] width 14 height 18
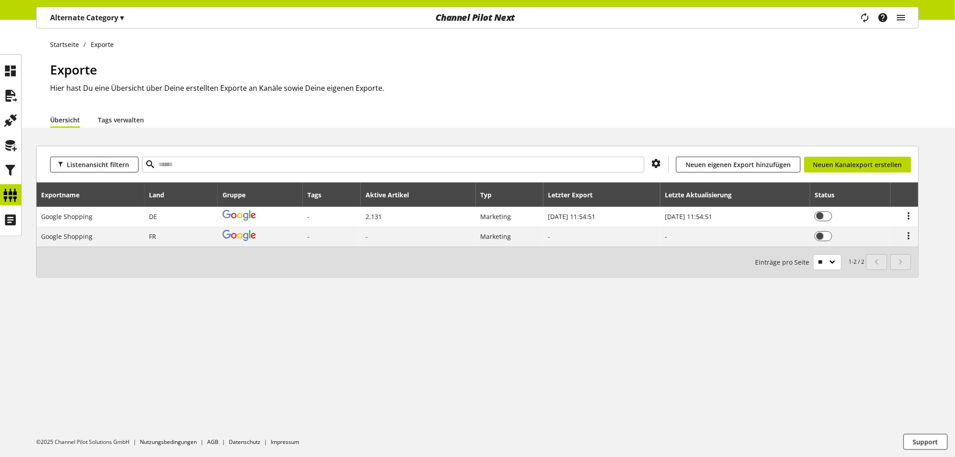
click at [106, 14] on p "Alternate Category ▾" at bounding box center [87, 17] width 74 height 11
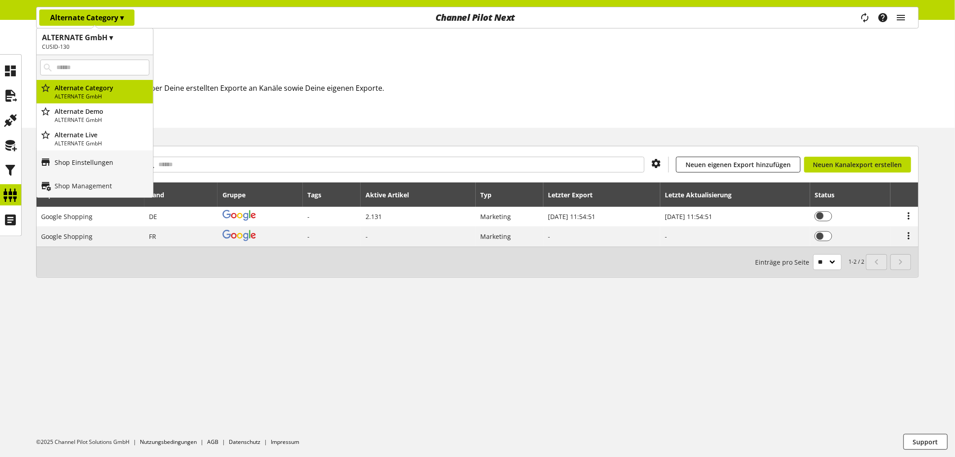
click at [102, 158] on p "Shop Einstellungen" at bounding box center [84, 161] width 59 height 9
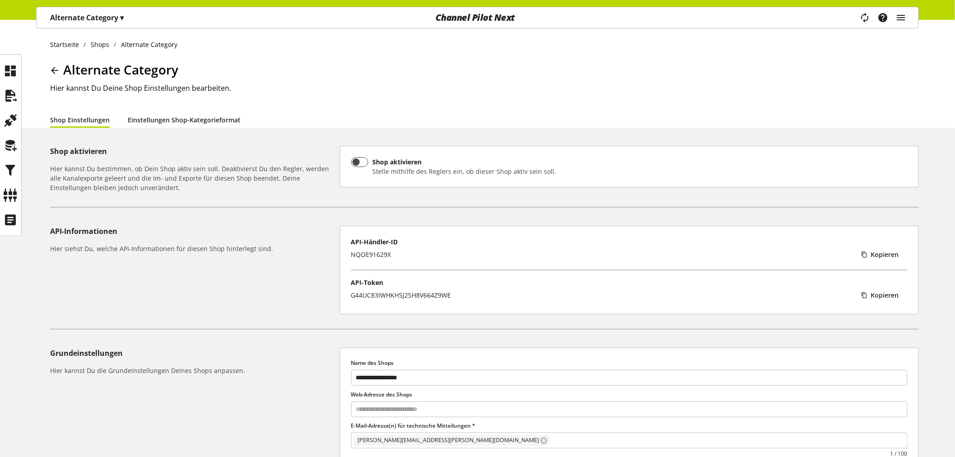
click at [190, 121] on link "Einstellungen Shop-Kategorieformat" at bounding box center [184, 119] width 113 height 9
select select "*"
select select
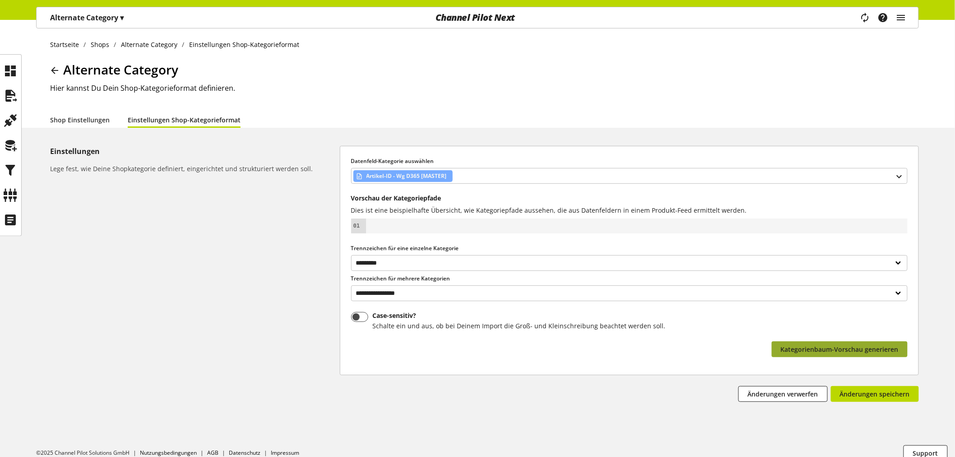
click at [838, 351] on span "Kategorienbaum-Vorschau generieren" at bounding box center [839, 348] width 118 height 9
click at [871, 349] on span "Kategorienbaum-Vorschau generieren" at bounding box center [839, 348] width 118 height 9
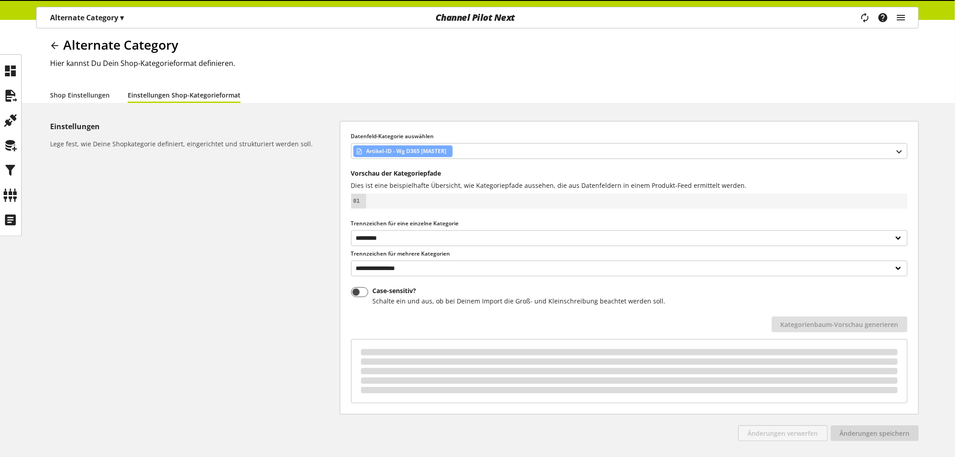
scroll to position [11, 0]
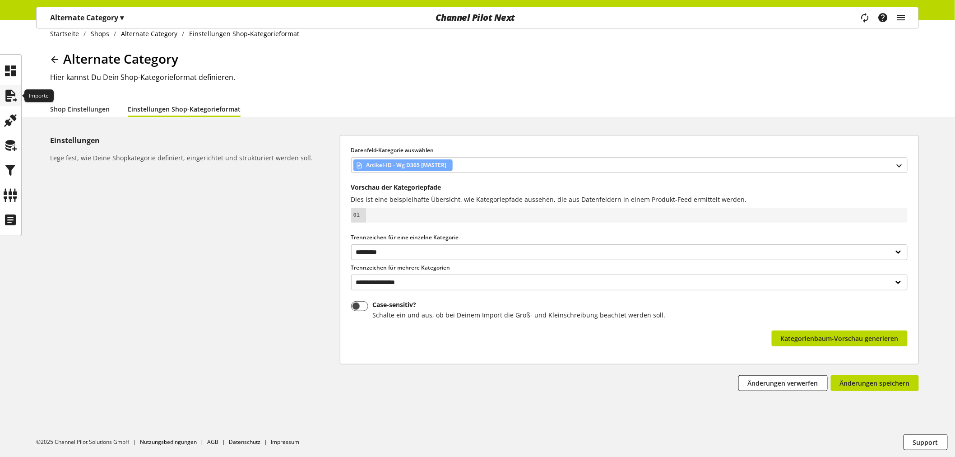
click at [12, 90] on icon at bounding box center [11, 96] width 14 height 18
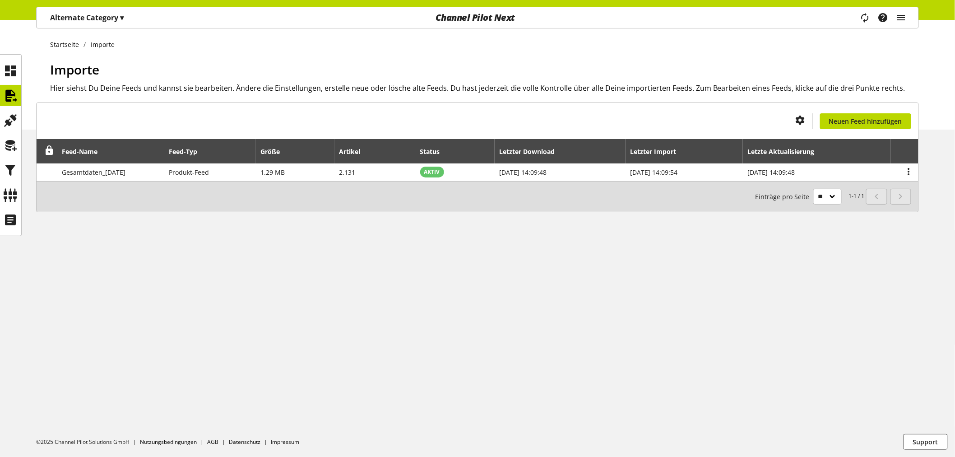
click at [0, 85] on link at bounding box center [10, 95] width 21 height 21
click at [12, 197] on icon at bounding box center [11, 195] width 14 height 18
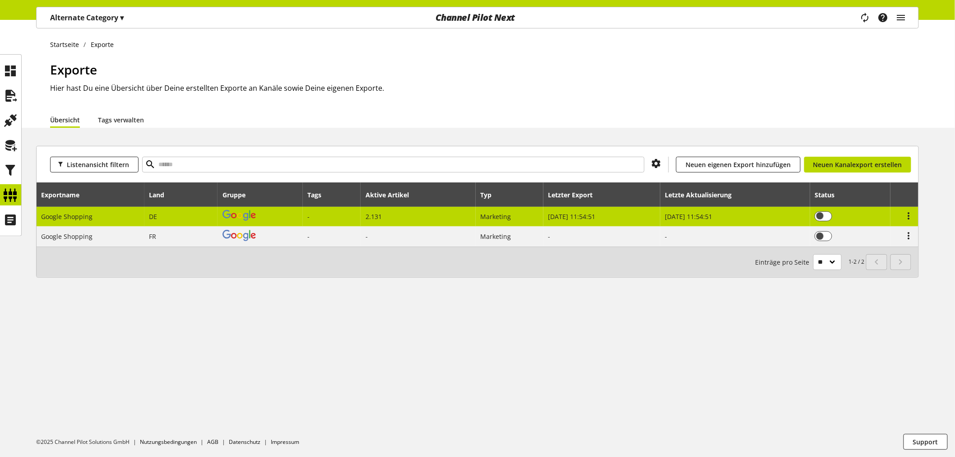
click at [668, 213] on span "[DATE] 11:54:51" at bounding box center [688, 216] width 47 height 9
select select "********"
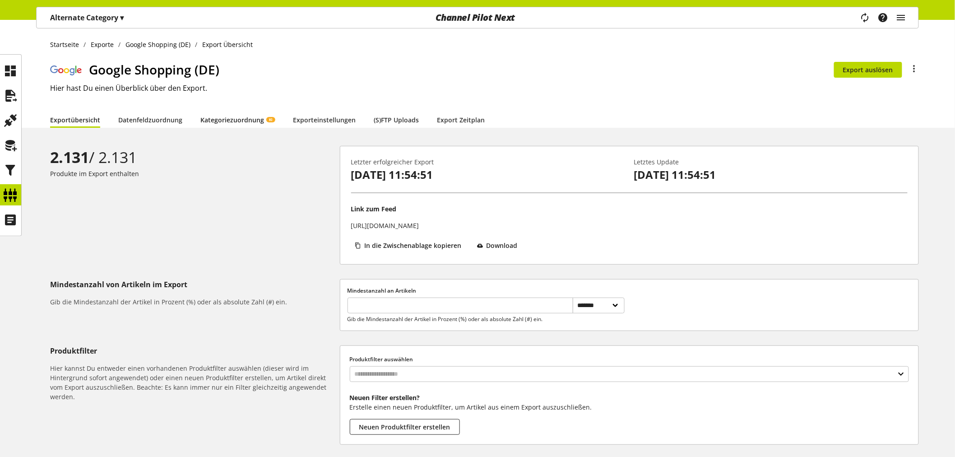
click at [233, 116] on link "Kategoriezuordnung KI" at bounding box center [237, 119] width 74 height 9
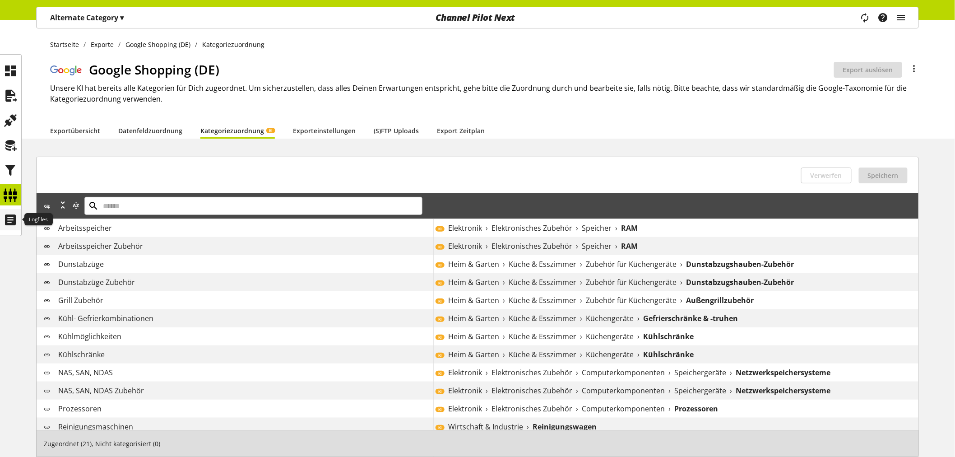
click at [8, 217] on icon at bounding box center [11, 220] width 14 height 18
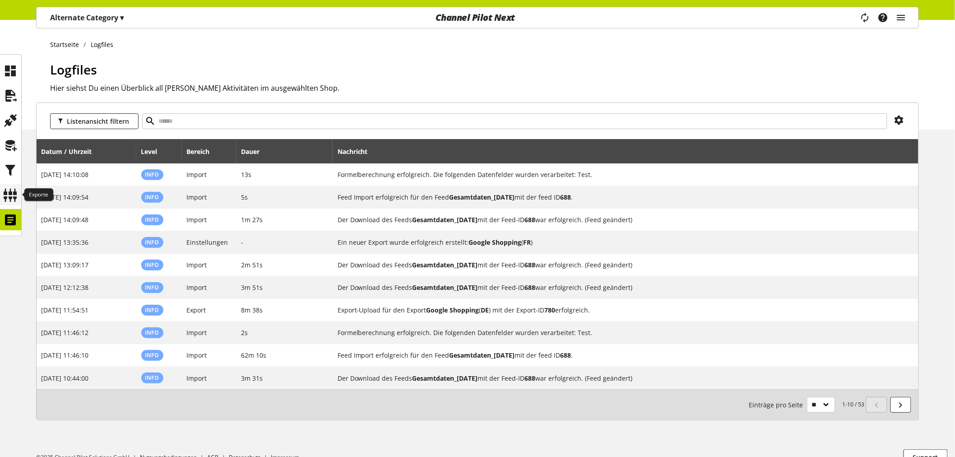
click at [8, 196] on icon at bounding box center [11, 195] width 14 height 18
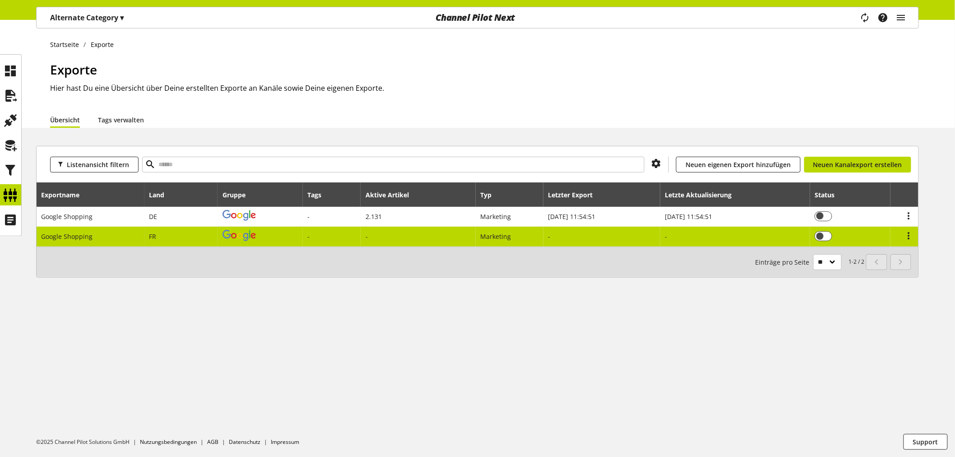
click at [343, 240] on td "-" at bounding box center [332, 235] width 58 height 19
select select "********"
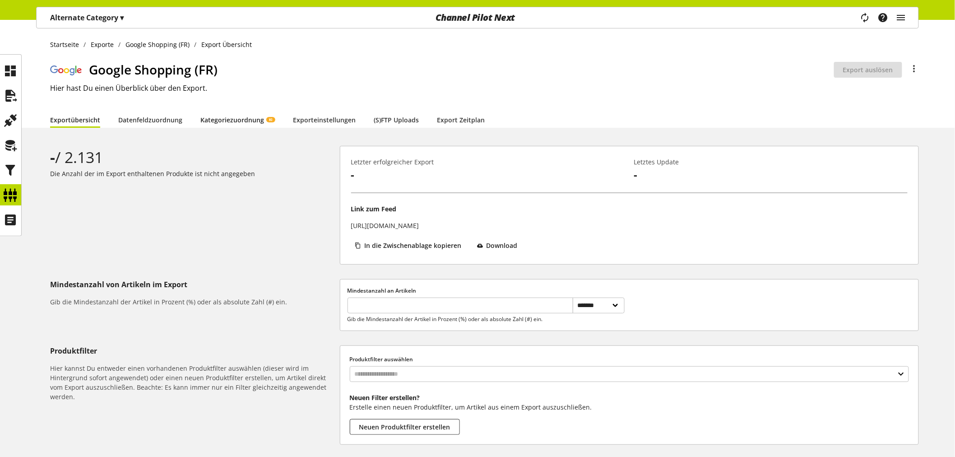
click at [246, 116] on link "Kategoriezuordnung KI" at bounding box center [237, 119] width 74 height 9
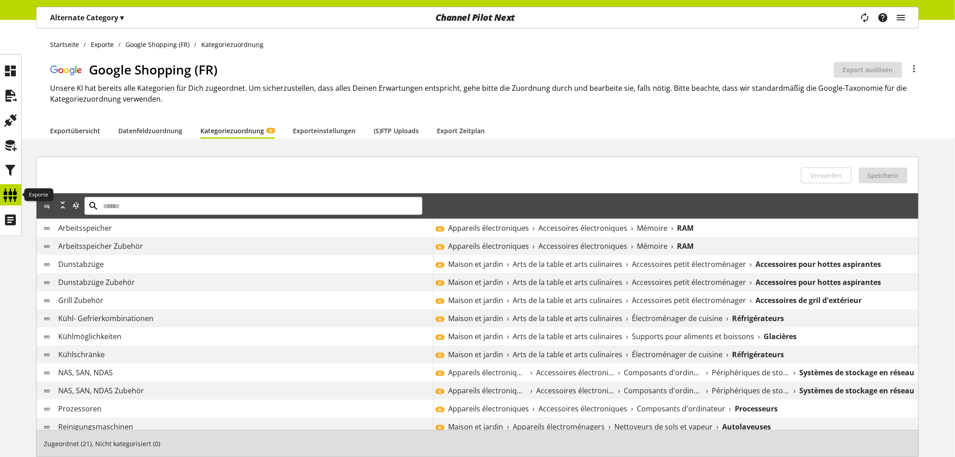
click at [11, 193] on icon at bounding box center [11, 195] width 14 height 18
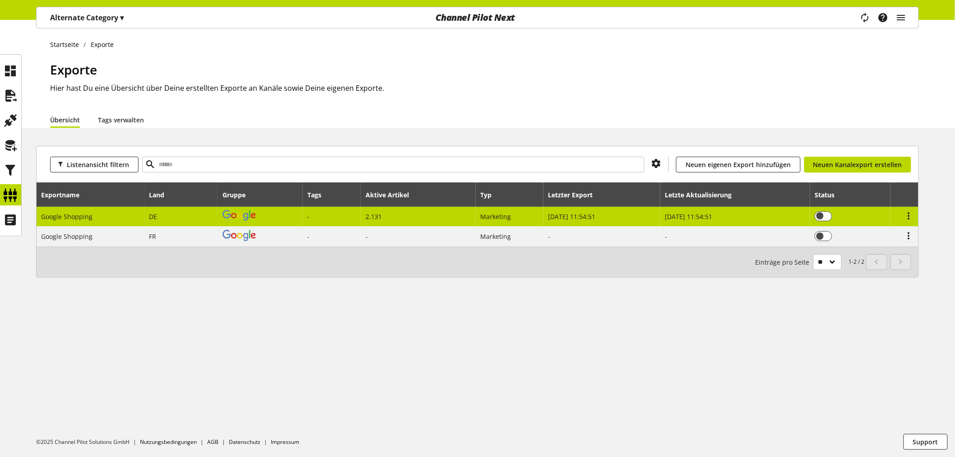
click at [387, 214] on td "2.131" at bounding box center [417, 217] width 115 height 20
select select "********"
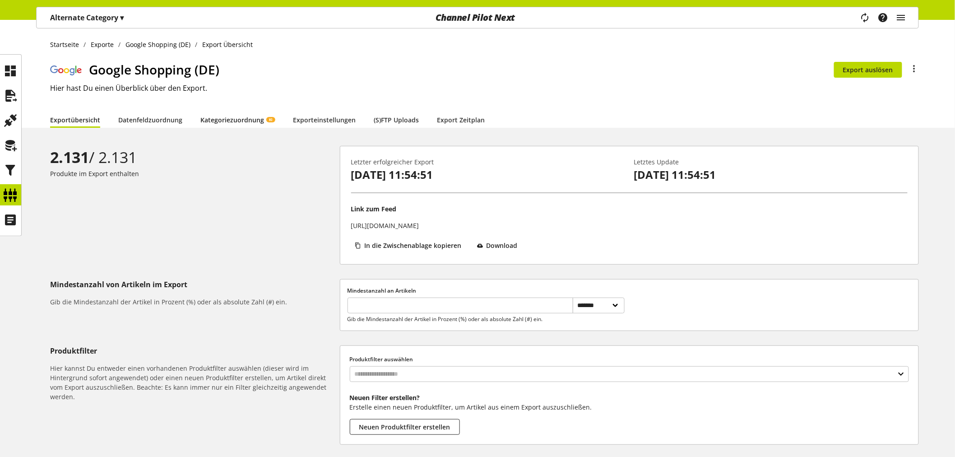
click at [245, 120] on link "Kategoriezuordnung KI" at bounding box center [237, 119] width 74 height 9
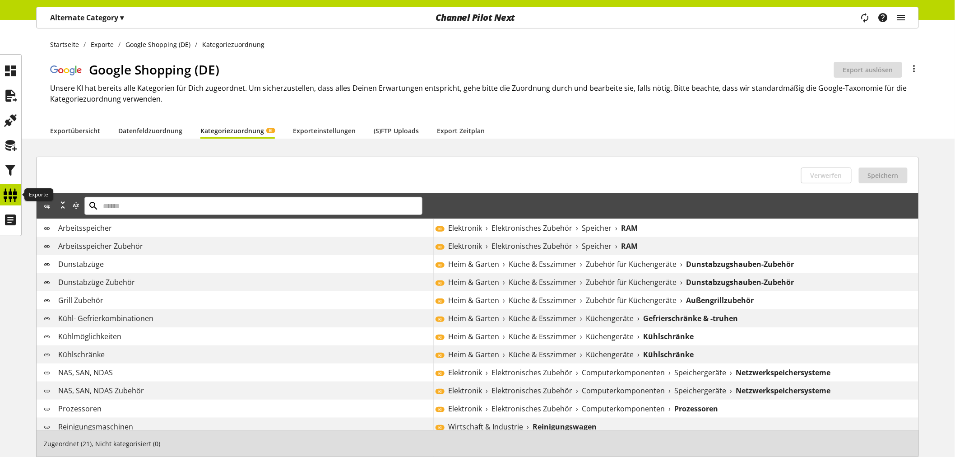
click at [11, 189] on icon at bounding box center [11, 195] width 14 height 18
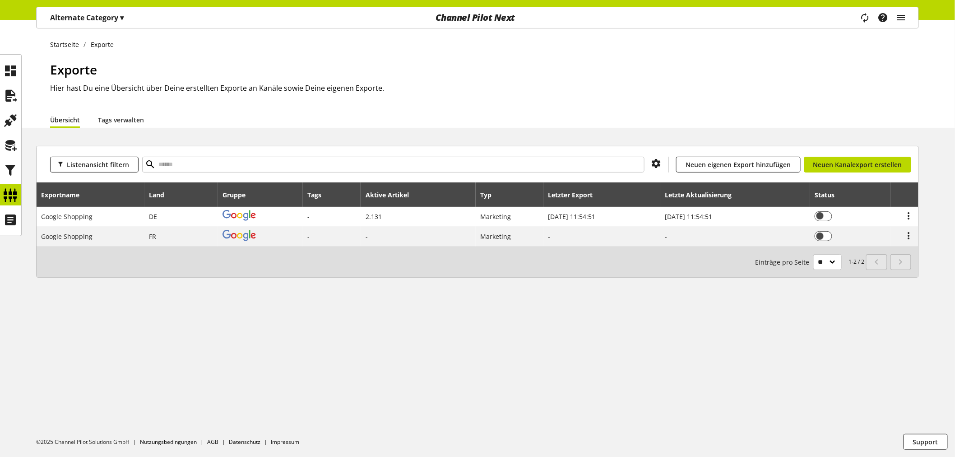
click at [100, 11] on div "Alternate Category ▾" at bounding box center [86, 17] width 95 height 16
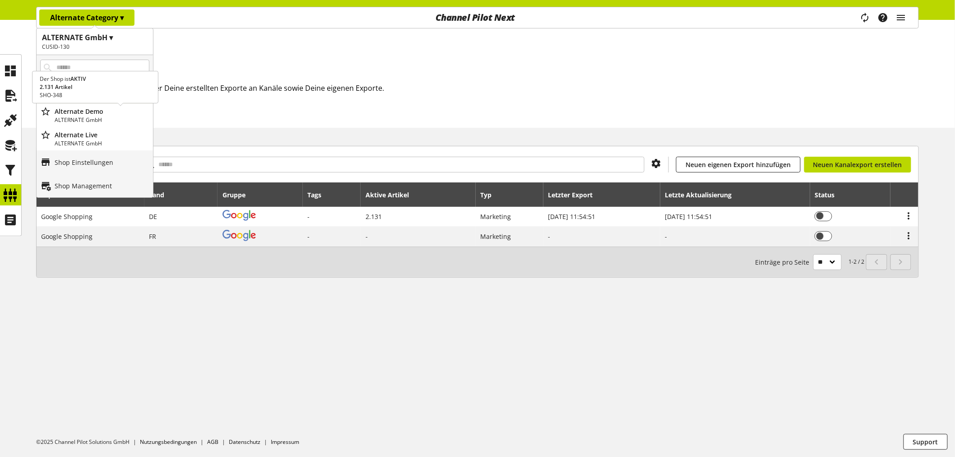
click at [94, 116] on p "ALTERNATE GmbH" at bounding box center [102, 120] width 95 height 8
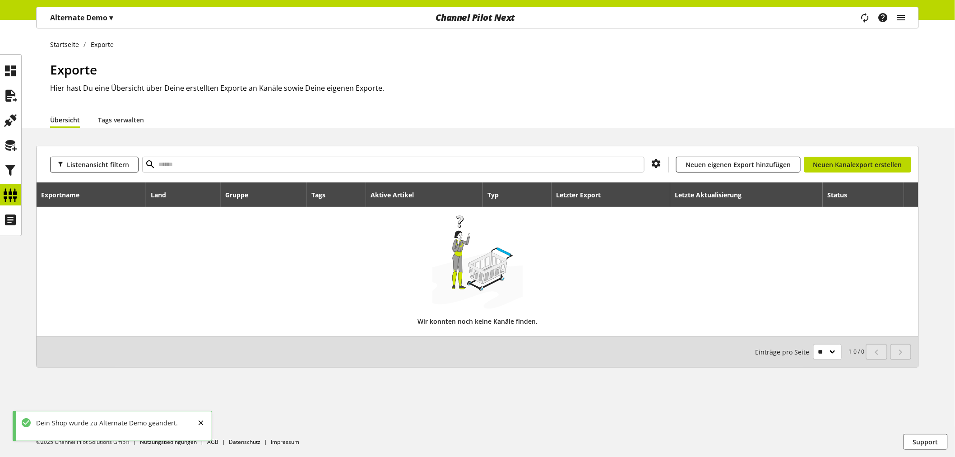
click at [100, 14] on p "Alternate Demo ▾" at bounding box center [81, 17] width 63 height 11
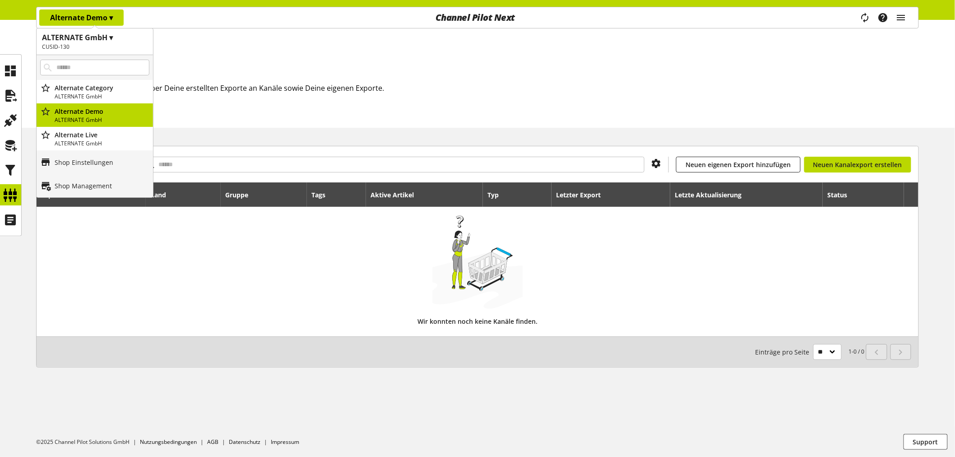
drag, startPoint x: 371, startPoint y: 65, endPoint x: 365, endPoint y: 63, distance: 5.7
click at [371, 65] on h1 "Exporte" at bounding box center [484, 69] width 868 height 19
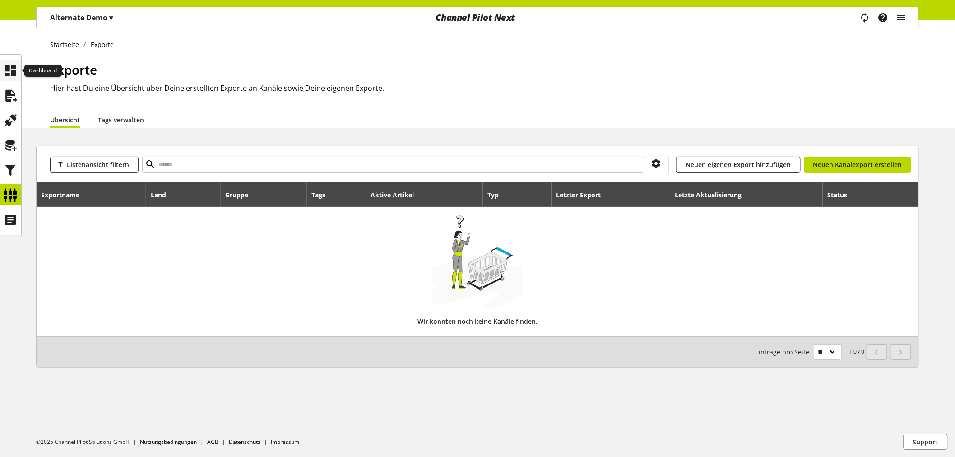
click at [5, 74] on icon at bounding box center [11, 71] width 14 height 18
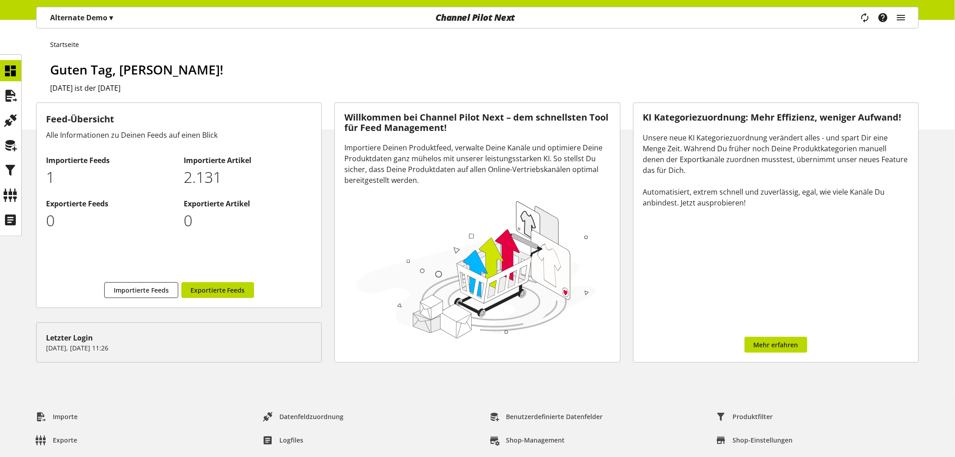
click at [75, 22] on p "Alternate Demo ▾" at bounding box center [81, 17] width 63 height 11
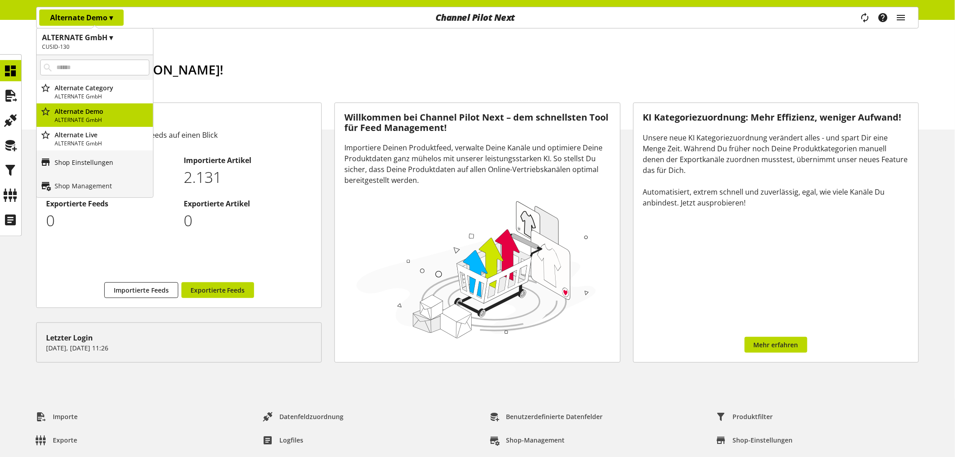
click at [109, 161] on p "Shop Einstellungen" at bounding box center [84, 161] width 59 height 9
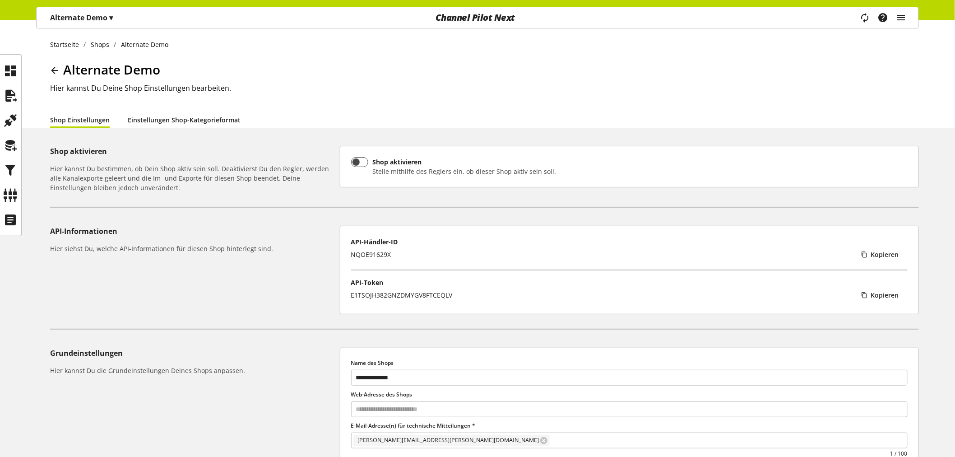
click at [169, 123] on link "Einstellungen Shop-Kategorieformat" at bounding box center [184, 119] width 113 height 9
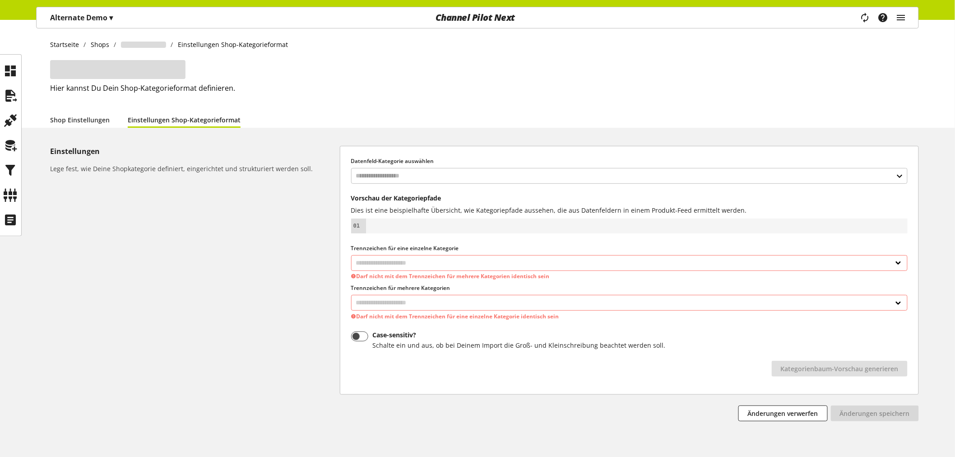
select select "*"
select select
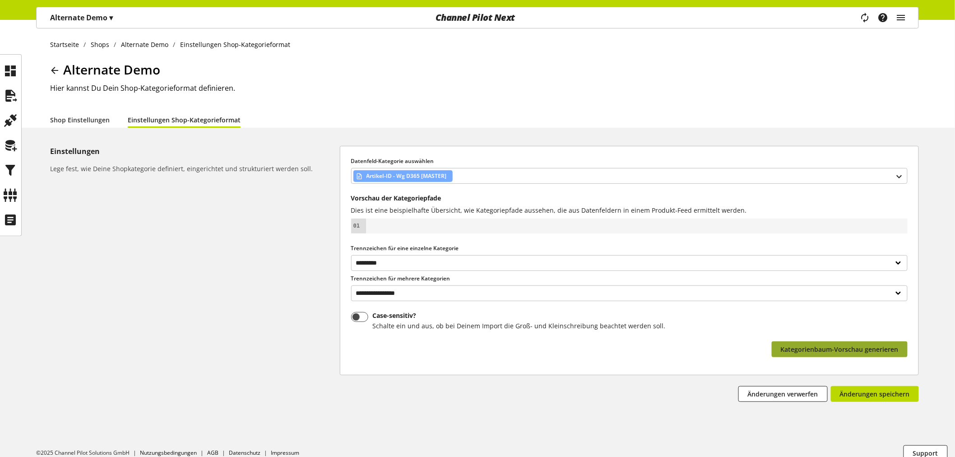
click at [838, 353] on span "Kategorienbaum-Vorschau generieren" at bounding box center [839, 348] width 118 height 9
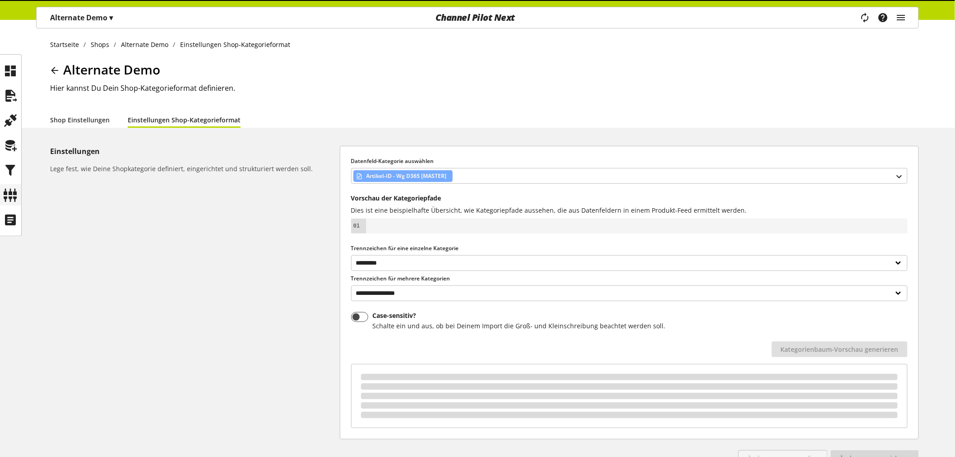
click at [11, 197] on icon at bounding box center [11, 195] width 14 height 18
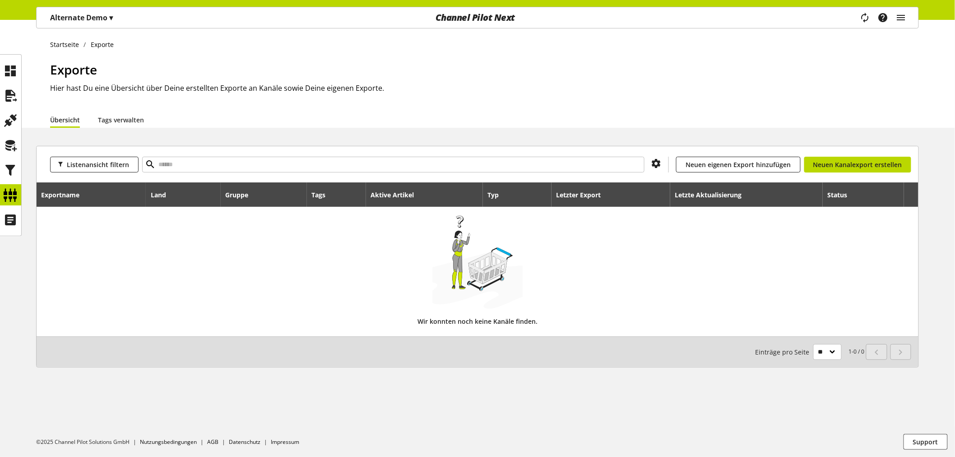
click at [113, 16] on span "▾" at bounding box center [111, 18] width 4 height 10
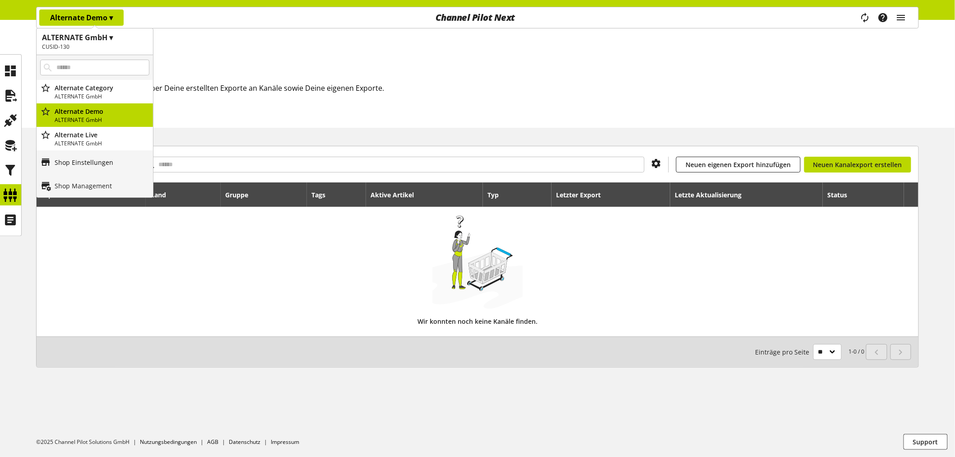
click at [88, 165] on p "Shop Einstellungen" at bounding box center [84, 161] width 59 height 9
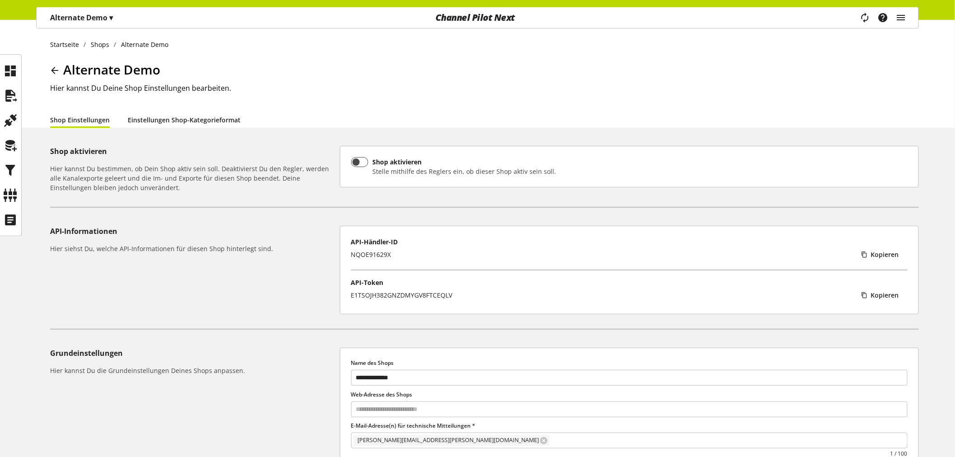
click at [173, 118] on link "Einstellungen Shop-Kategorieformat" at bounding box center [184, 119] width 113 height 9
select select "*"
select select
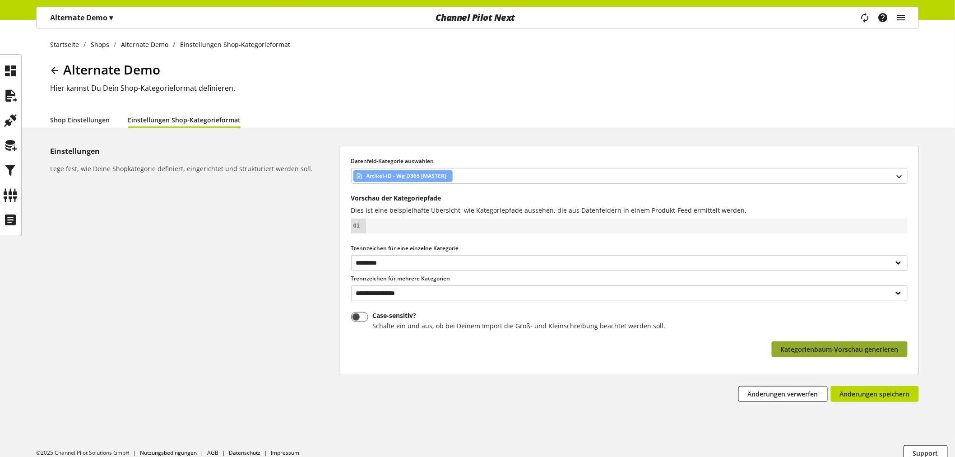
click at [817, 349] on span "Kategorienbaum-Vorschau generieren" at bounding box center [839, 348] width 118 height 9
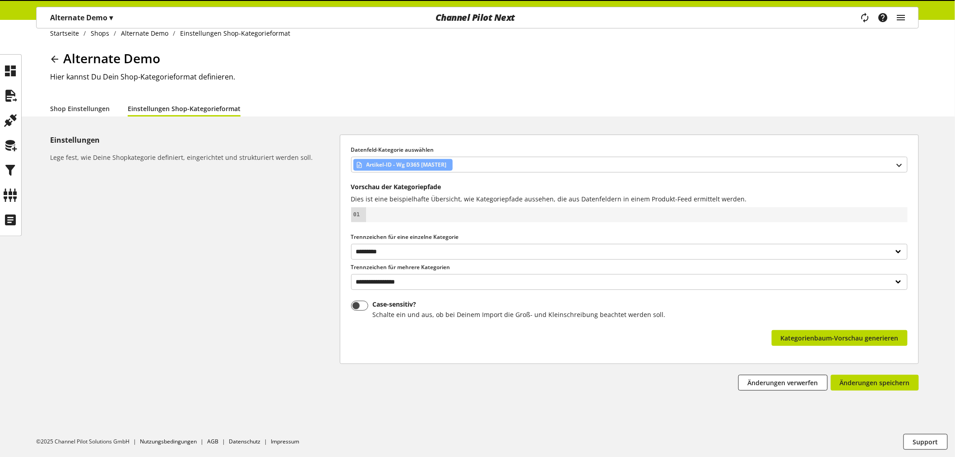
scroll to position [11, 0]
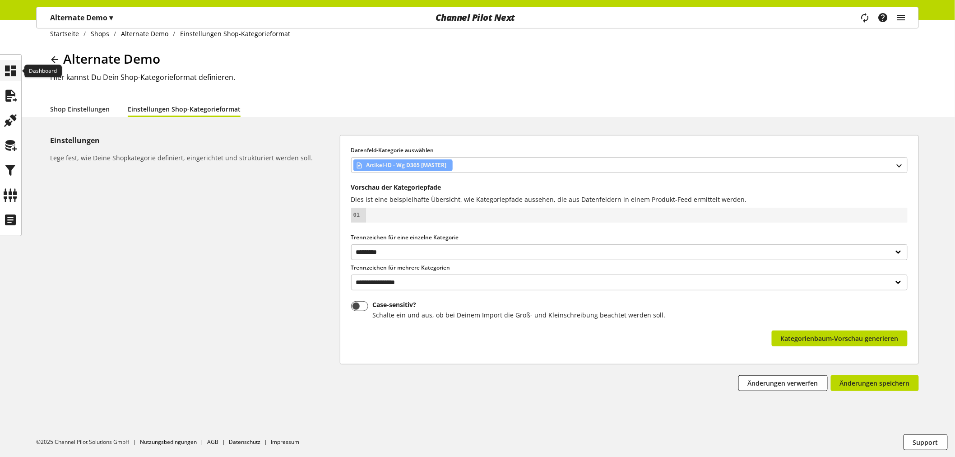
click at [7, 77] on icon at bounding box center [11, 71] width 14 height 18
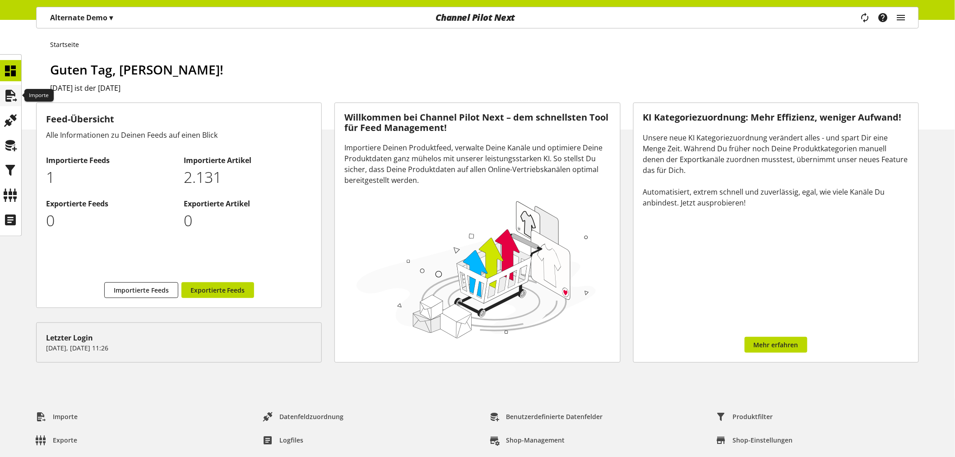
click at [16, 101] on icon at bounding box center [11, 96] width 14 height 18
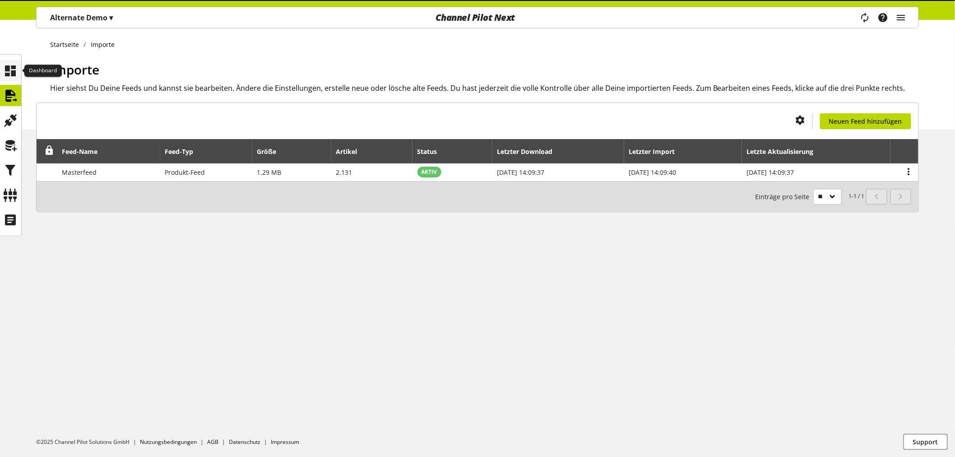
click at [12, 65] on icon at bounding box center [11, 71] width 14 height 18
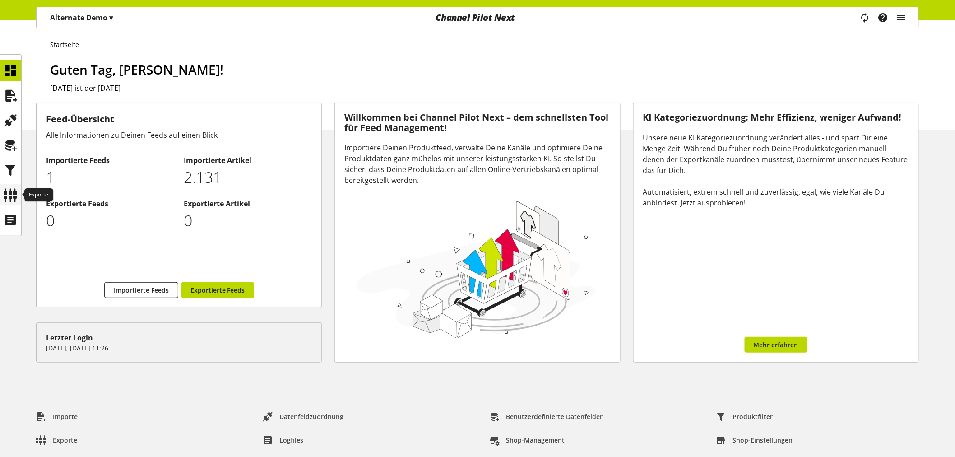
click at [14, 193] on icon at bounding box center [11, 195] width 14 height 18
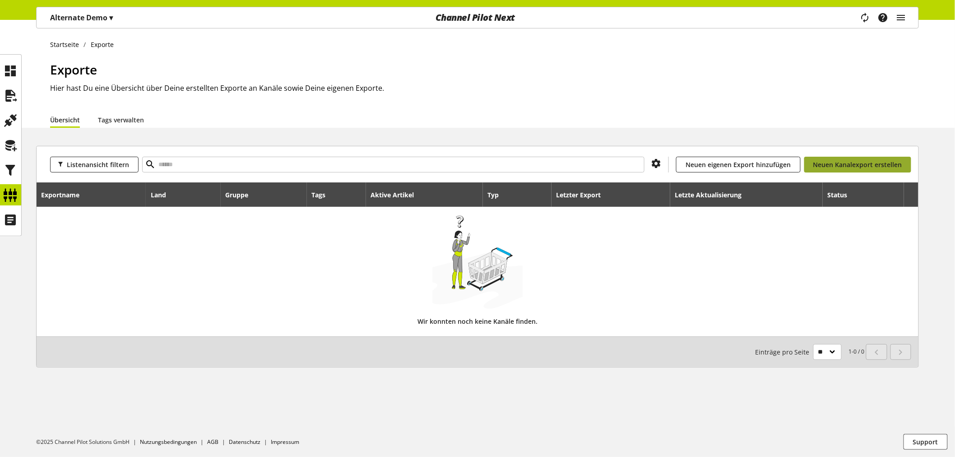
click at [836, 162] on span "Neuen Kanalexport erstellen" at bounding box center [857, 164] width 89 height 9
select select "**"
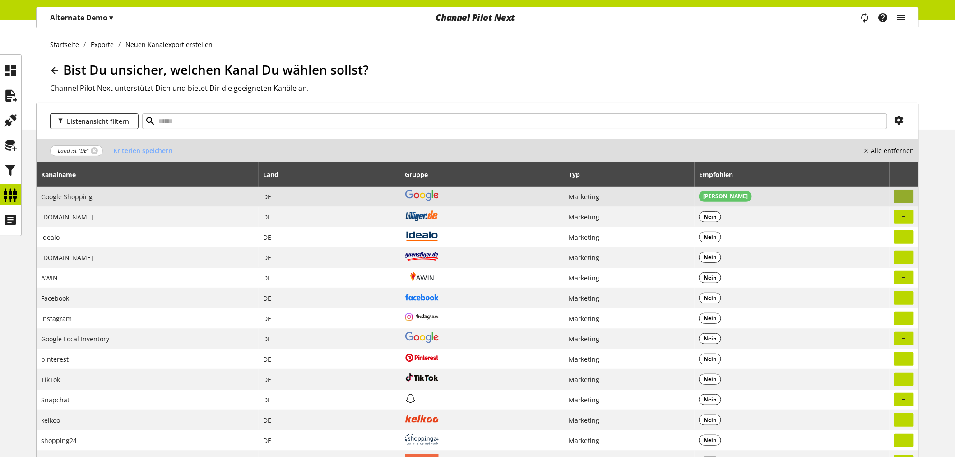
click at [910, 196] on button "button" at bounding box center [904, 196] width 20 height 14
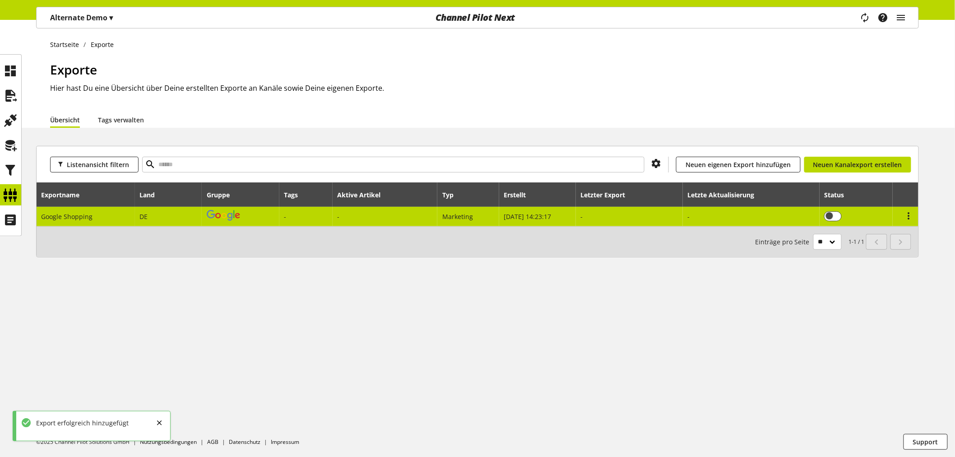
click at [437, 217] on td "Marketing" at bounding box center [468, 216] width 62 height 19
select select "********"
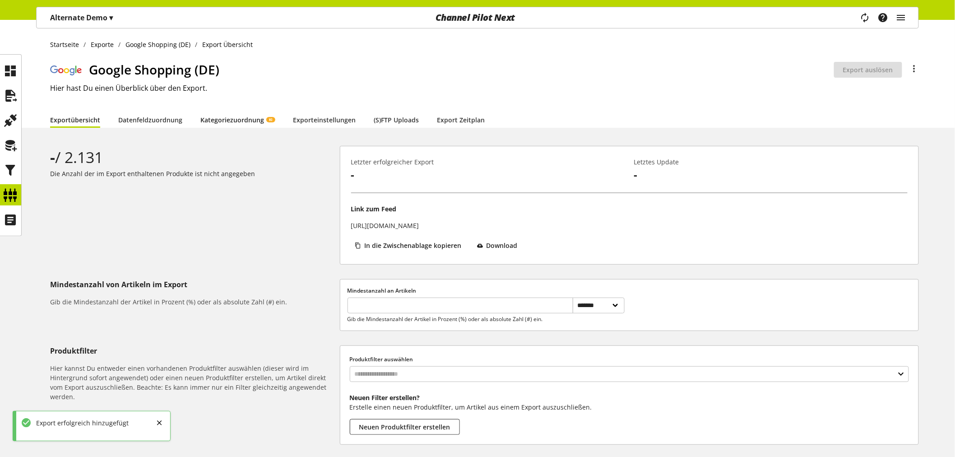
click at [237, 119] on link "Kategoriezuordnung KI" at bounding box center [237, 119] width 74 height 9
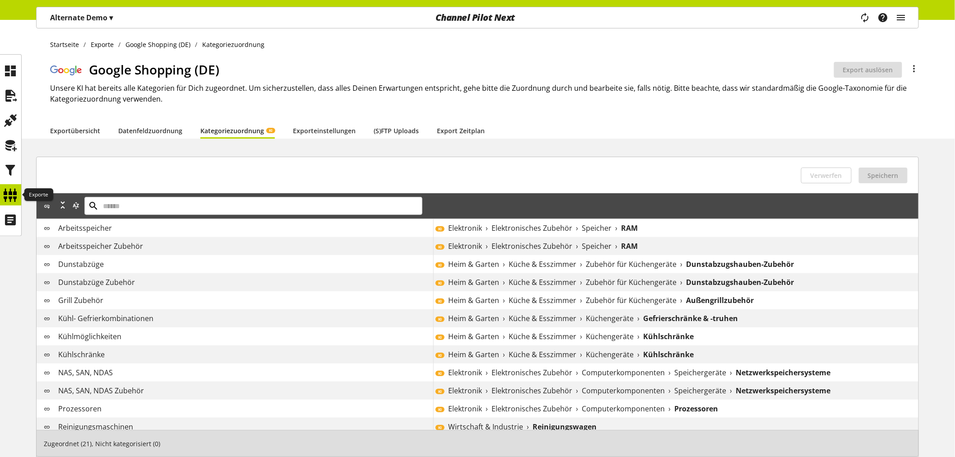
click at [14, 191] on icon at bounding box center [11, 195] width 14 height 18
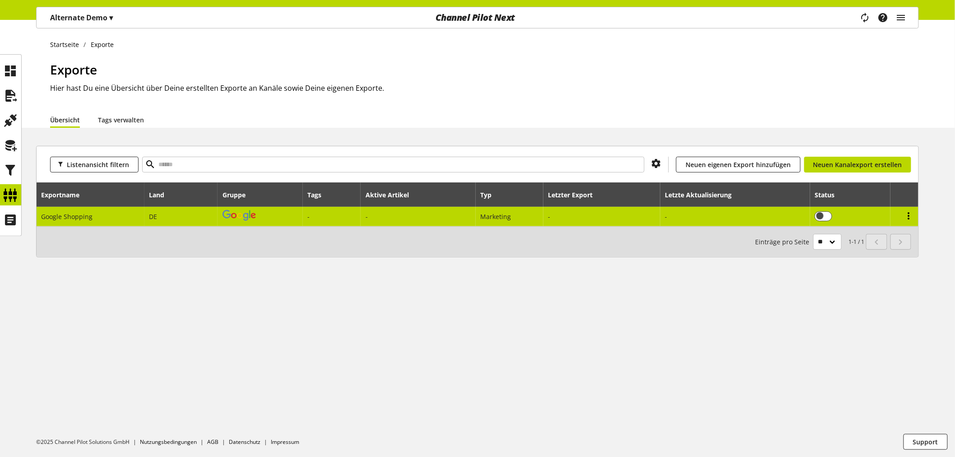
click at [907, 215] on icon at bounding box center [908, 216] width 11 height 16
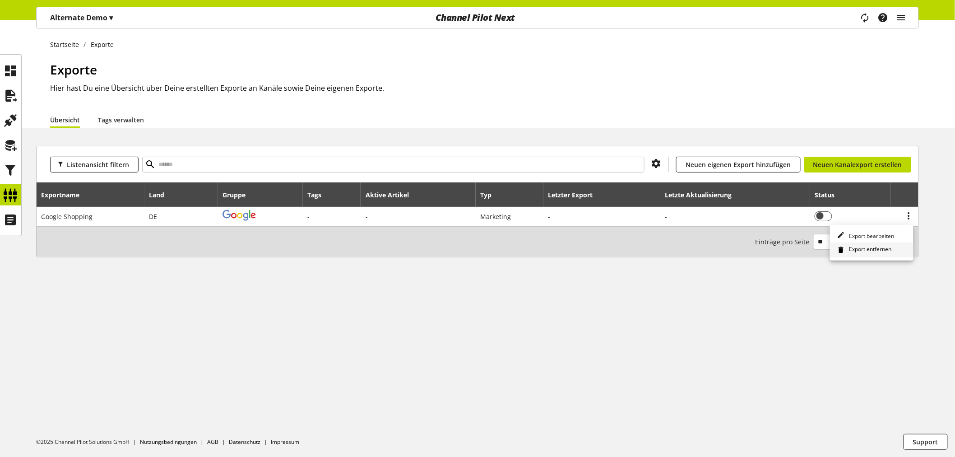
click at [876, 247] on span "Export entfernen" at bounding box center [868, 250] width 46 height 10
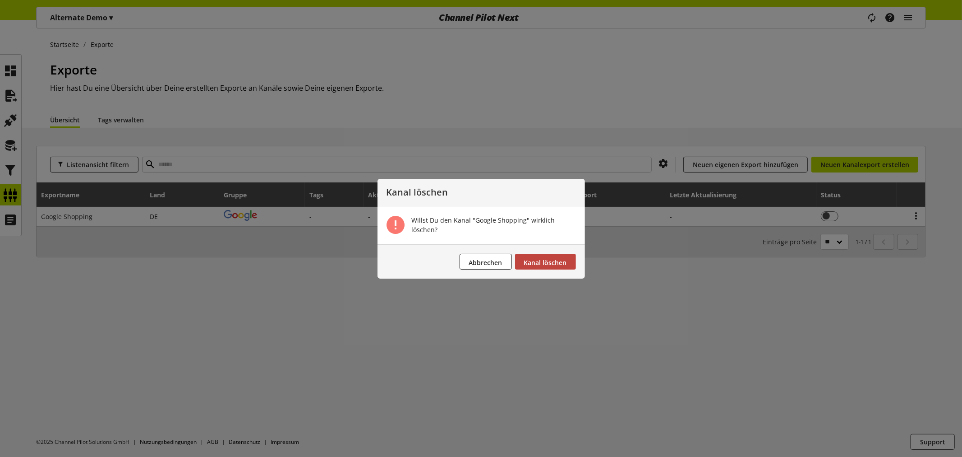
click at [545, 262] on span "Kanal löschen" at bounding box center [545, 262] width 43 height 9
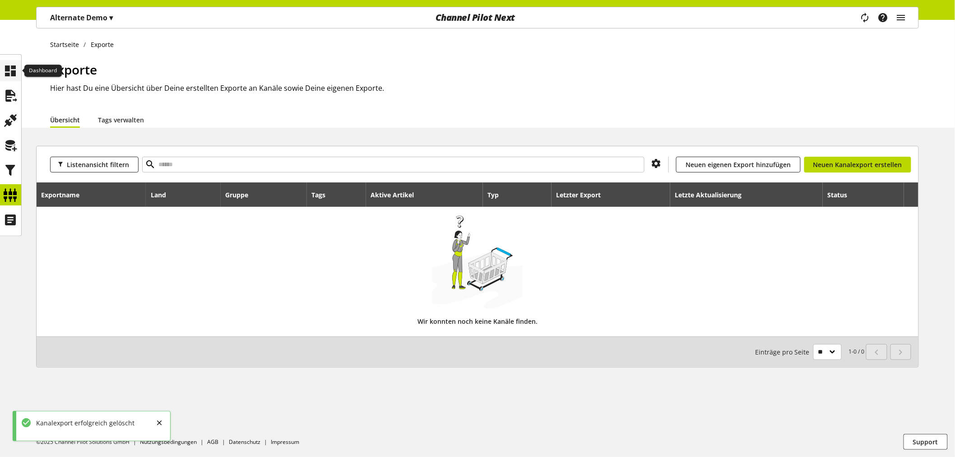
drag, startPoint x: 14, startPoint y: 70, endPoint x: 6, endPoint y: 73, distance: 8.9
click at [14, 70] on icon at bounding box center [11, 71] width 14 height 18
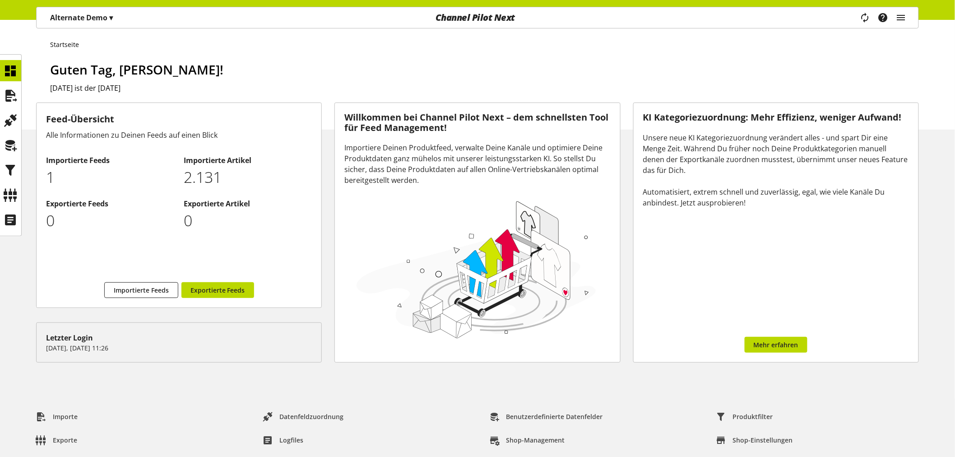
click at [96, 28] on div "Alternate Demo ▾ ALTERNATE GmbH ▾ CUSID-130 Alle Kunden ALTERNATE GmbH Alternat…" at bounding box center [82, 17] width 90 height 21
click at [92, 17] on p "Alternate Demo ▾" at bounding box center [81, 17] width 63 height 11
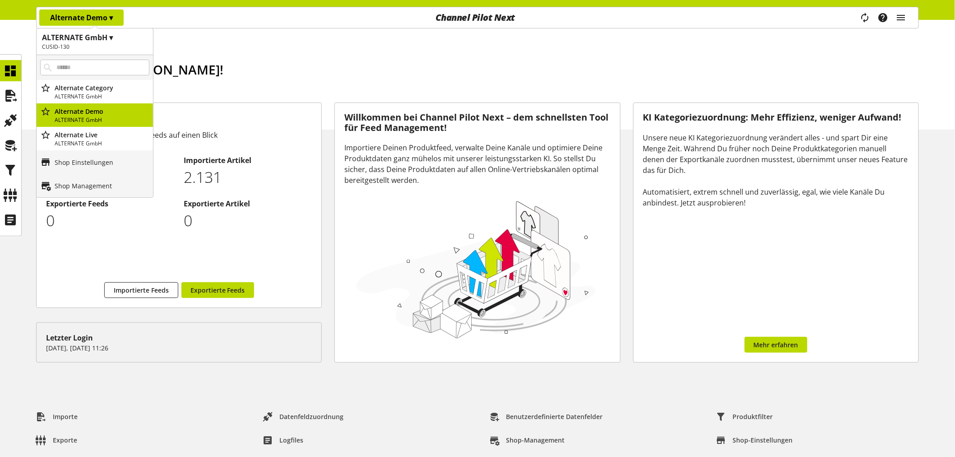
click at [92, 17] on p "Alternate Demo ▾" at bounding box center [81, 17] width 63 height 11
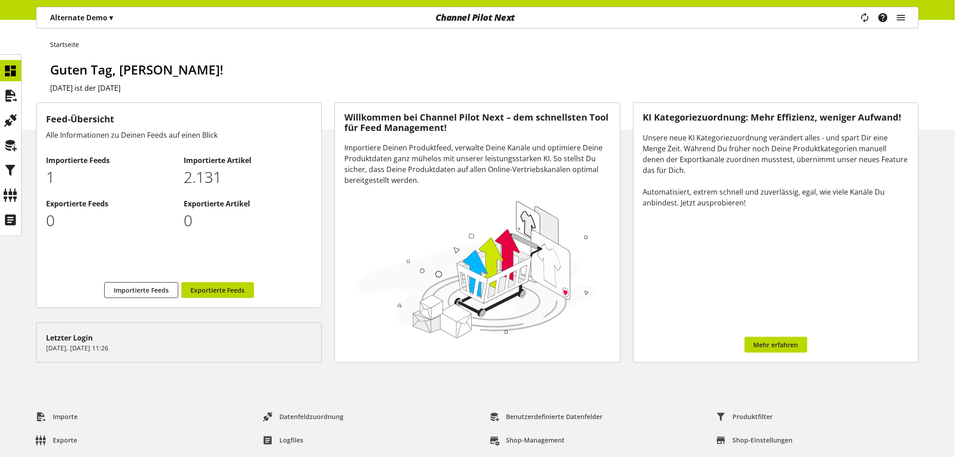
click at [532, 82] on div "Guten Tag, [PERSON_NAME]! [DATE] ist der [DATE]" at bounding box center [484, 94] width 868 height 69
click at [12, 189] on icon at bounding box center [11, 195] width 14 height 18
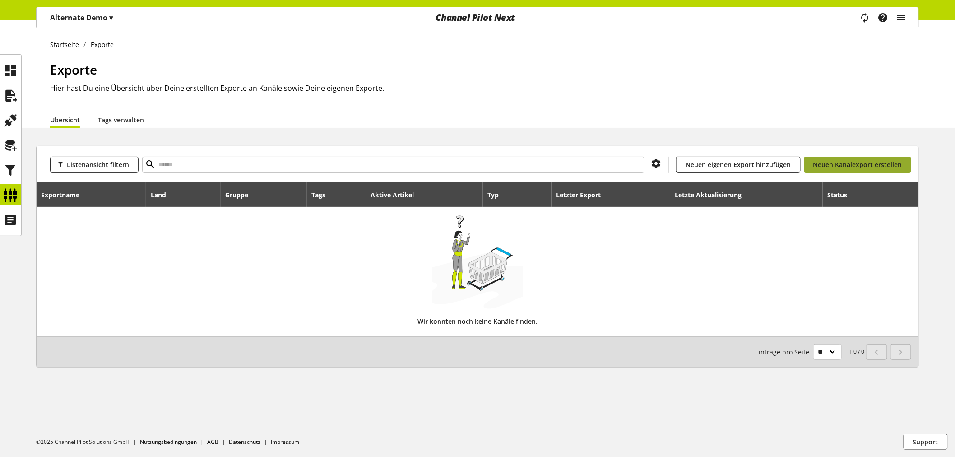
click at [833, 163] on span "Neuen Kanalexport erstellen" at bounding box center [857, 164] width 89 height 9
select select "**"
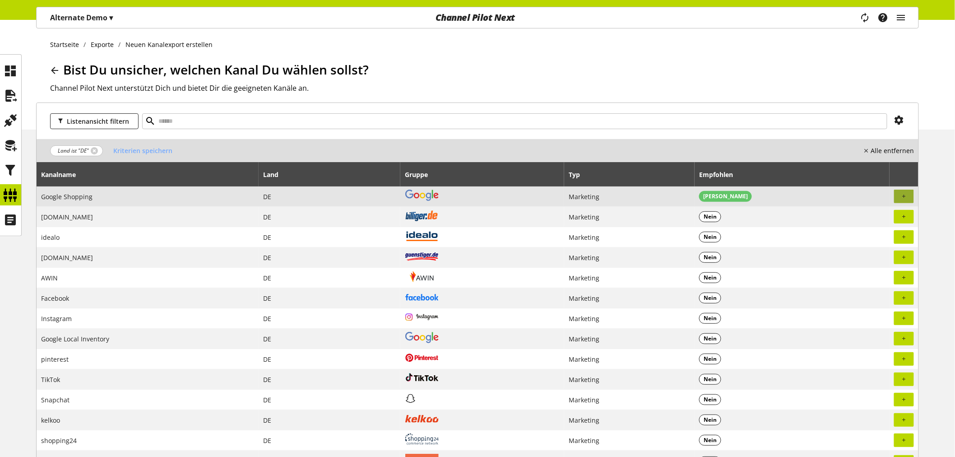
click at [905, 192] on icon "button" at bounding box center [903, 196] width 5 height 8
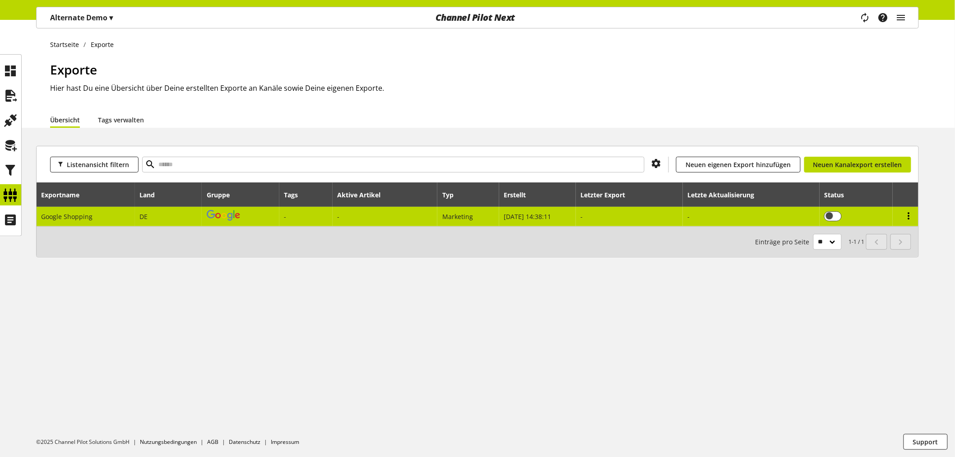
click at [908, 215] on icon at bounding box center [908, 216] width 11 height 16
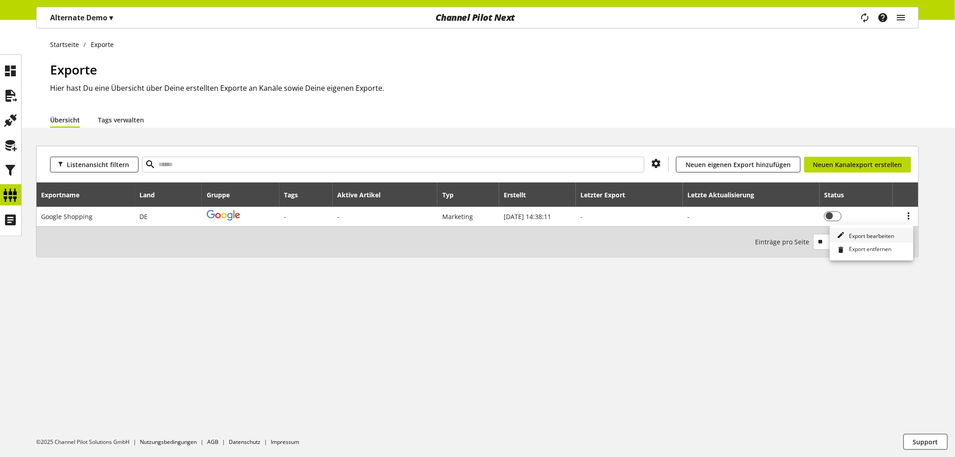
click at [878, 237] on span "Export bearbeiten" at bounding box center [869, 236] width 49 height 8
select select "********"
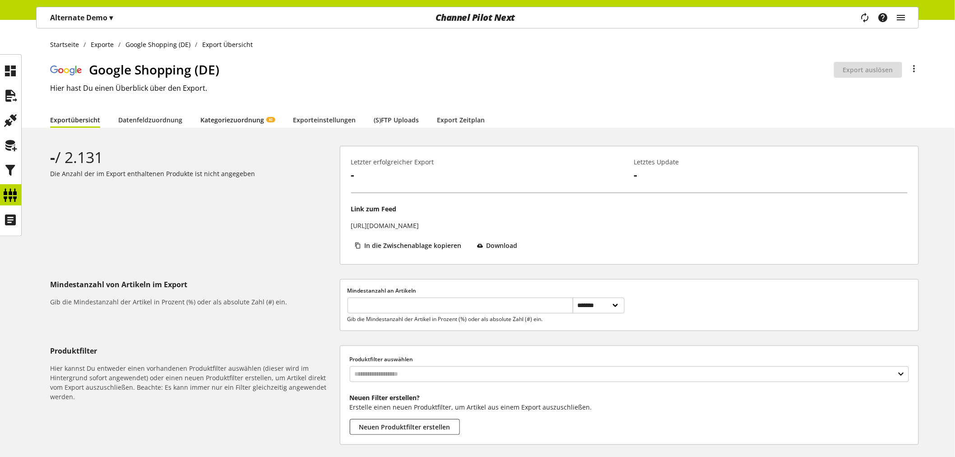
click at [240, 119] on link "Kategoriezuordnung KI" at bounding box center [237, 119] width 74 height 9
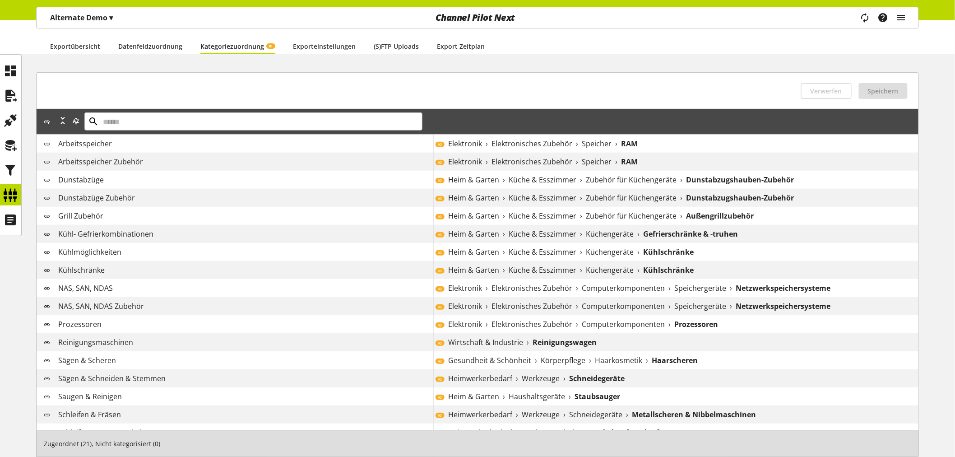
scroll to position [220, 0]
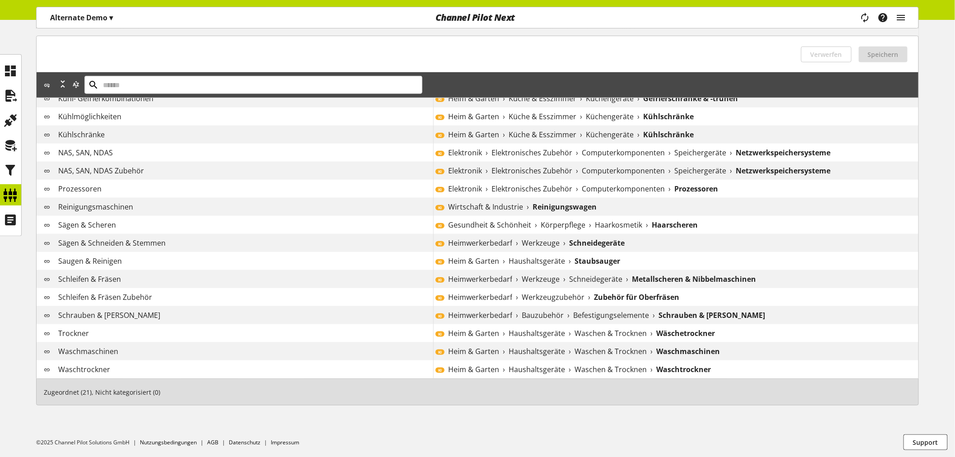
click at [494, 223] on span "Gesundheit & Schönheit" at bounding box center [489, 224] width 83 height 11
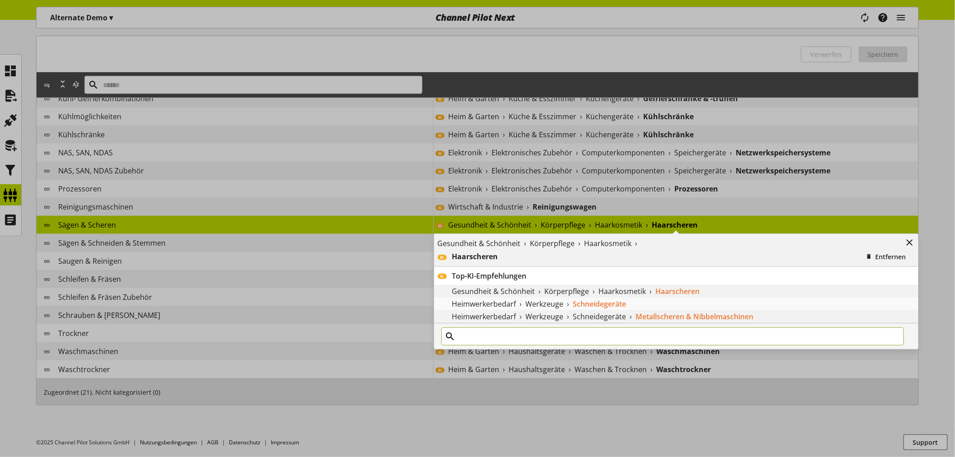
click at [597, 335] on input "text" at bounding box center [672, 336] width 462 height 18
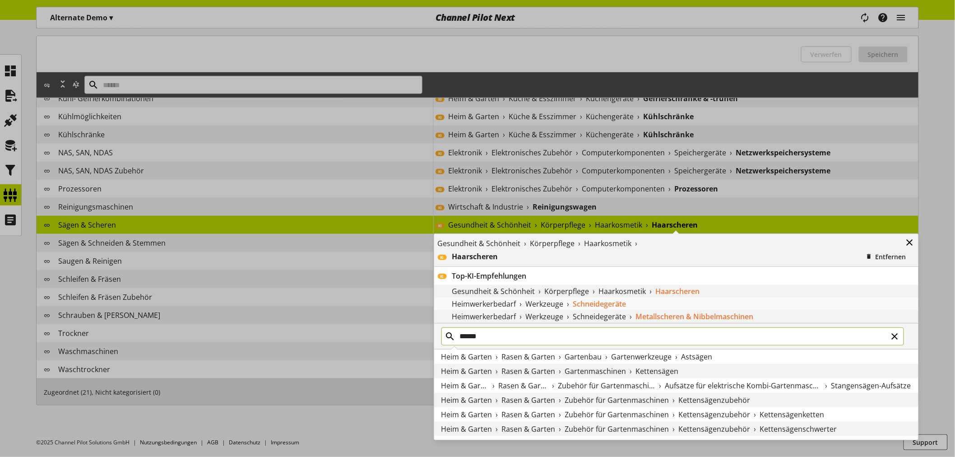
type input "*****"
click at [910, 244] on icon at bounding box center [909, 242] width 11 height 16
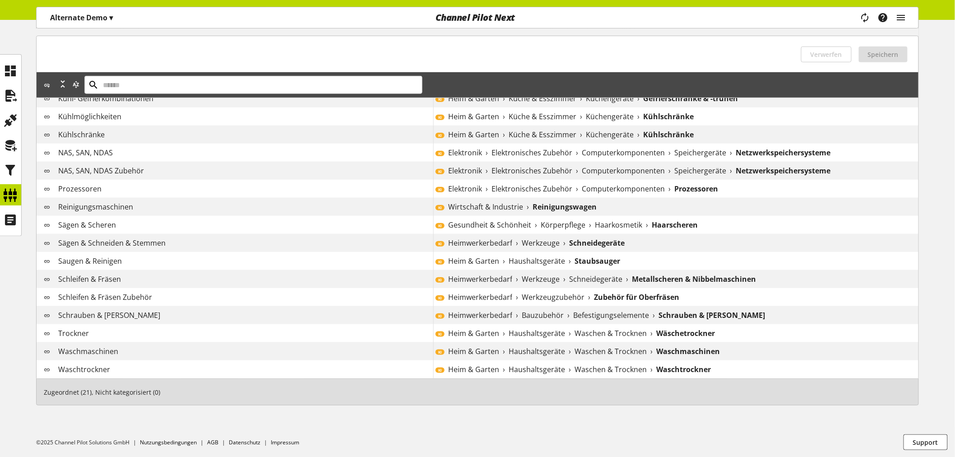
click at [743, 226] on div "Gesundheit & Schönheit › Körperpflege › Haarkosmetik › Haarscheren" at bounding box center [683, 224] width 470 height 11
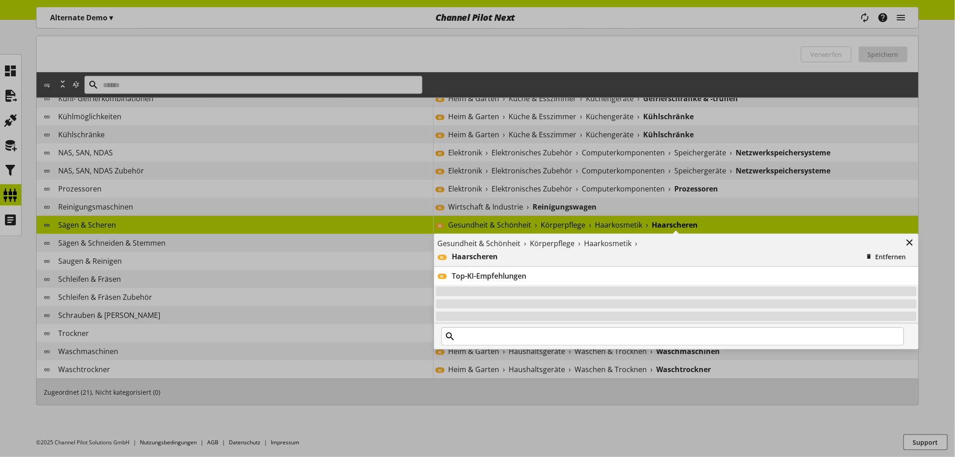
click at [909, 240] on icon at bounding box center [909, 242] width 11 height 16
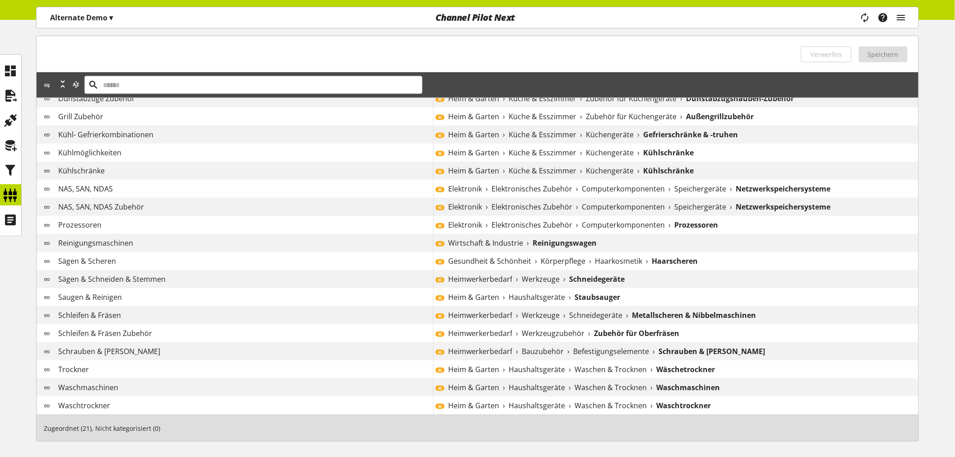
scroll to position [170, 0]
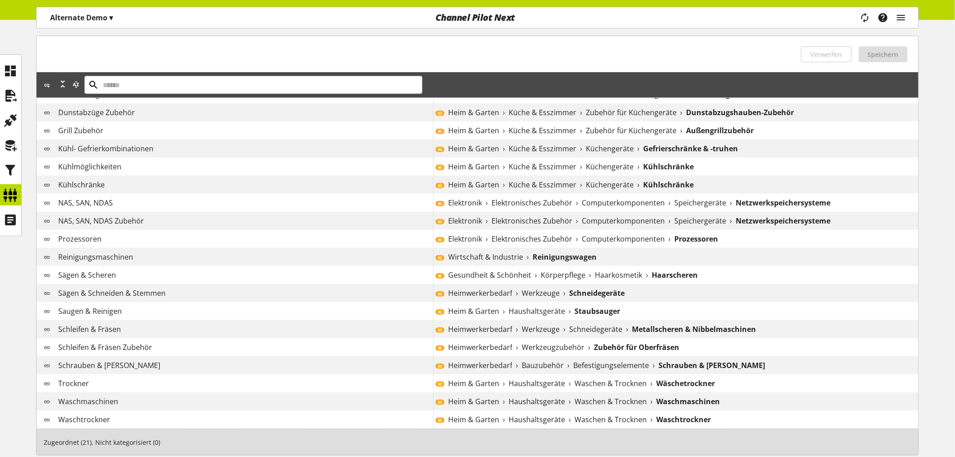
click at [619, 272] on span "Haarkosmetik" at bounding box center [618, 274] width 47 height 11
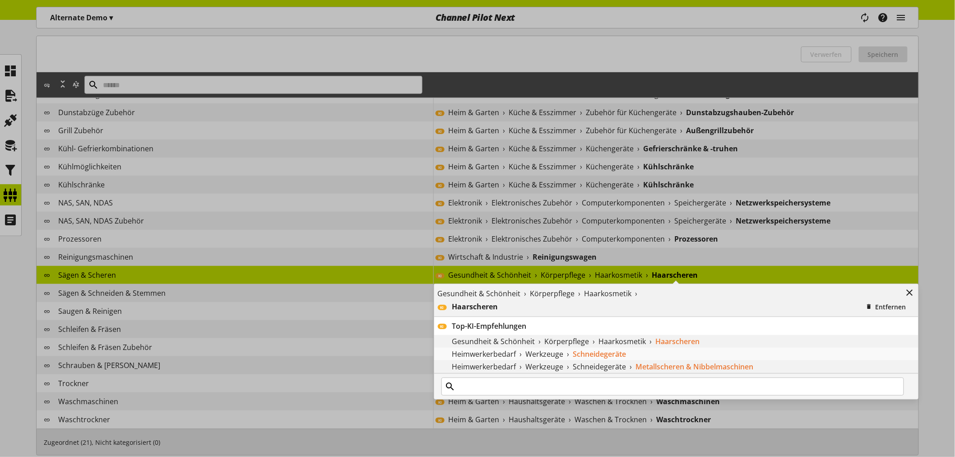
click at [625, 355] on b "Schneidegeräte" at bounding box center [599, 353] width 53 height 11
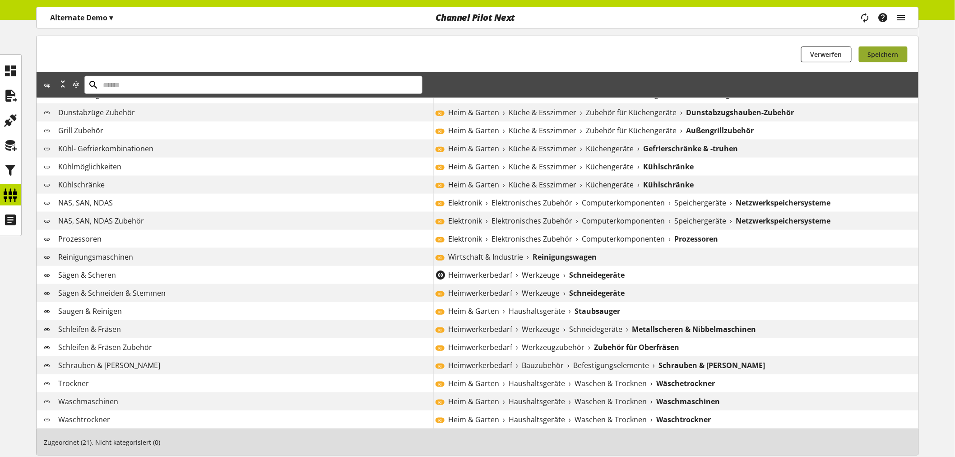
drag, startPoint x: 891, startPoint y: 53, endPoint x: 822, endPoint y: 78, distance: 73.5
click at [891, 53] on span "Speichern" at bounding box center [883, 54] width 31 height 9
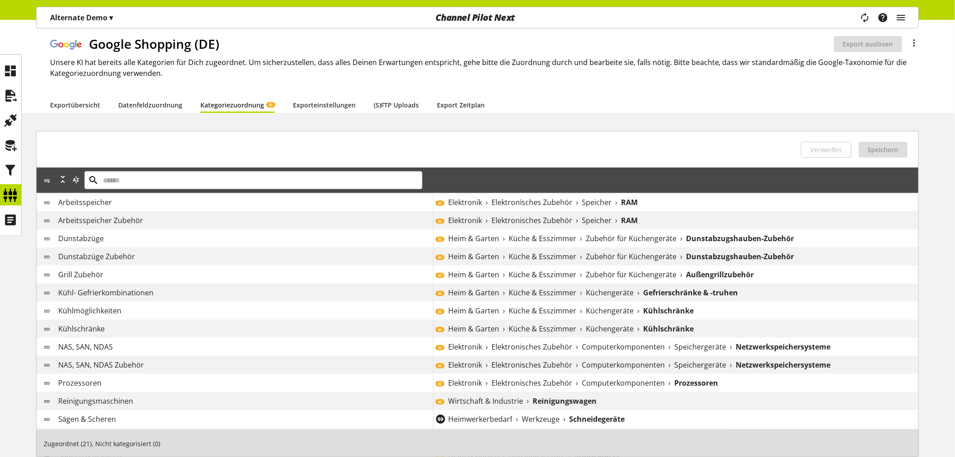
scroll to position [0, 0]
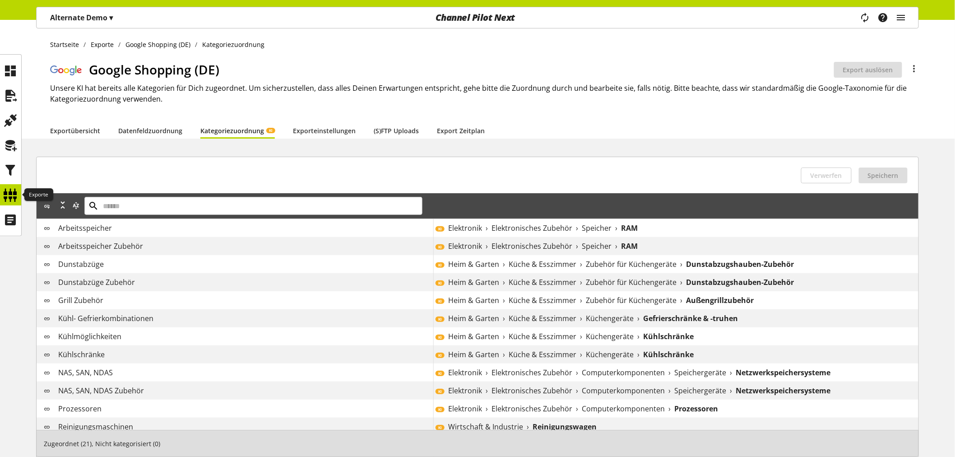
click at [16, 190] on icon at bounding box center [11, 195] width 14 height 18
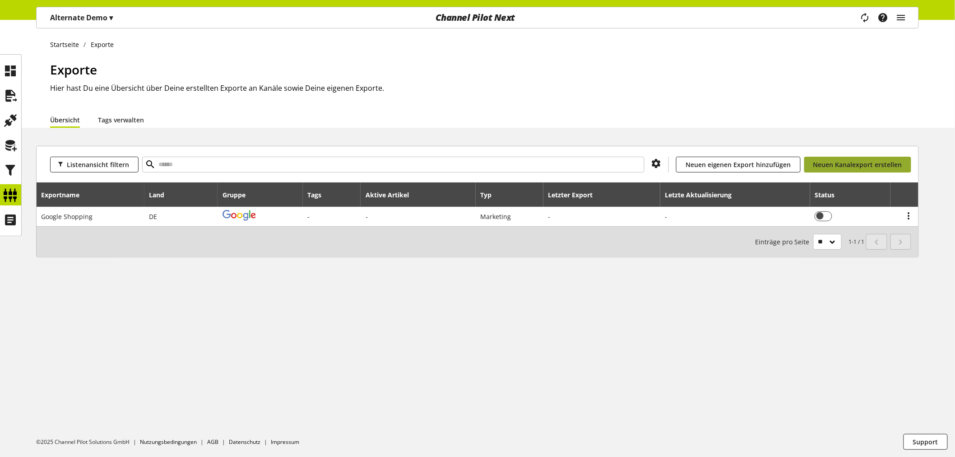
click at [838, 165] on span "Neuen Kanalexport erstellen" at bounding box center [857, 164] width 89 height 9
select select "**"
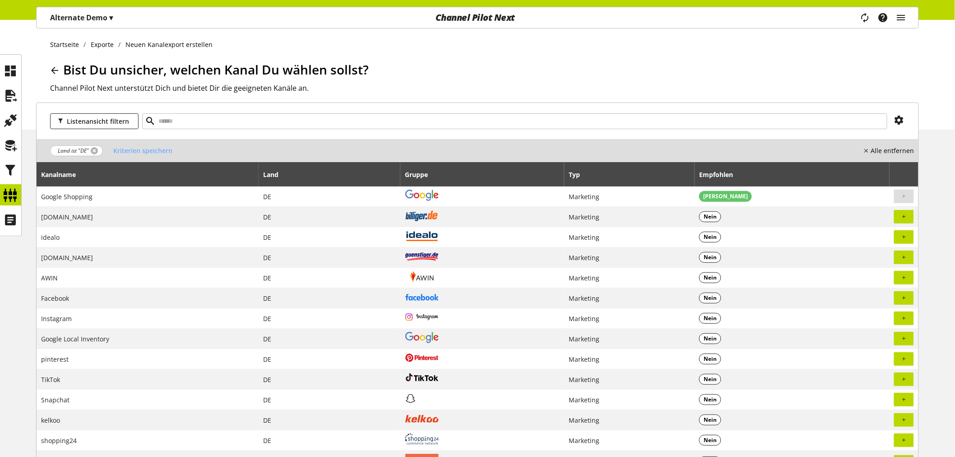
click at [95, 150] on link at bounding box center [94, 150] width 7 height 7
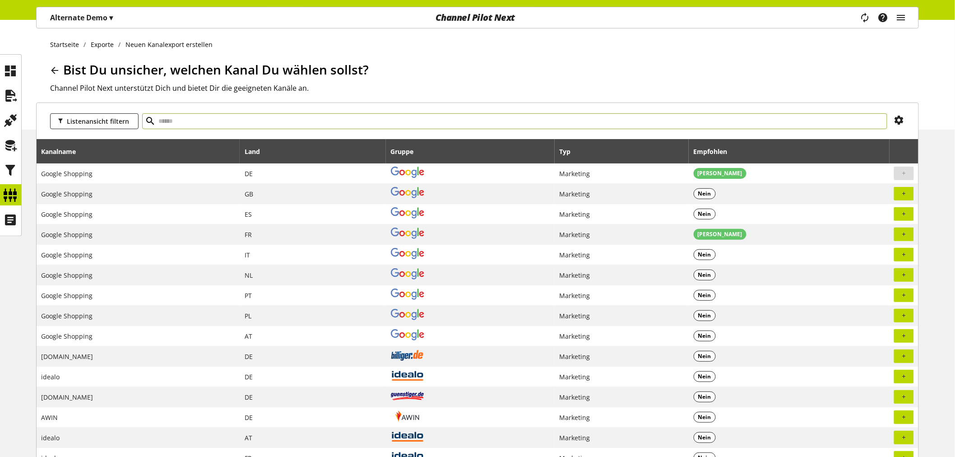
click at [193, 122] on input "text" at bounding box center [514, 121] width 745 height 16
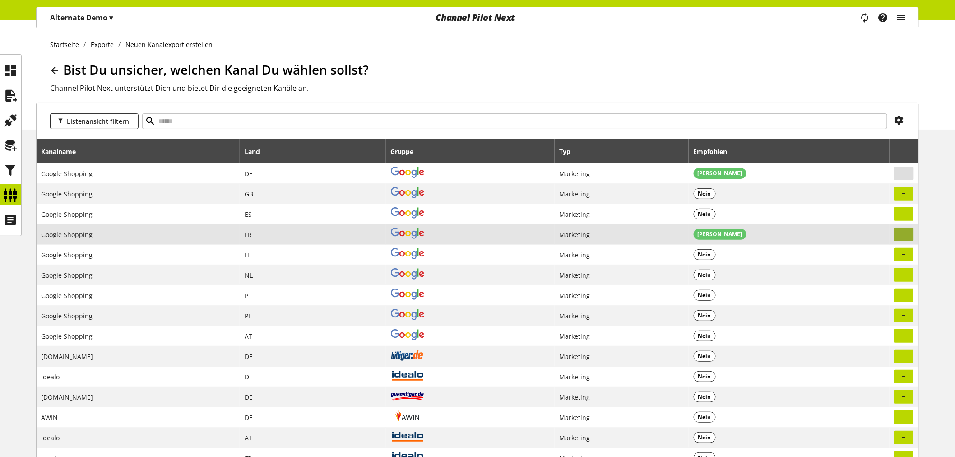
click at [903, 234] on icon "button" at bounding box center [903, 234] width 5 height 8
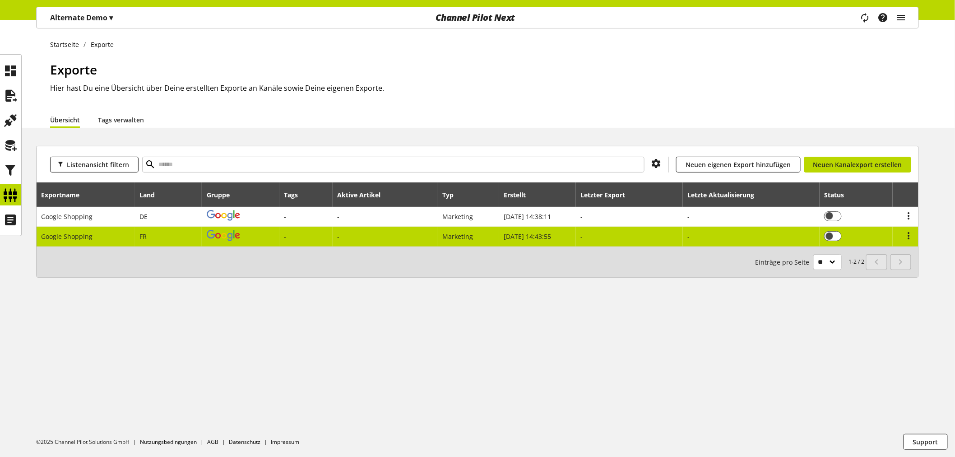
click at [538, 235] on span "[DATE] 14:43:55" at bounding box center [526, 236] width 47 height 9
select select "********"
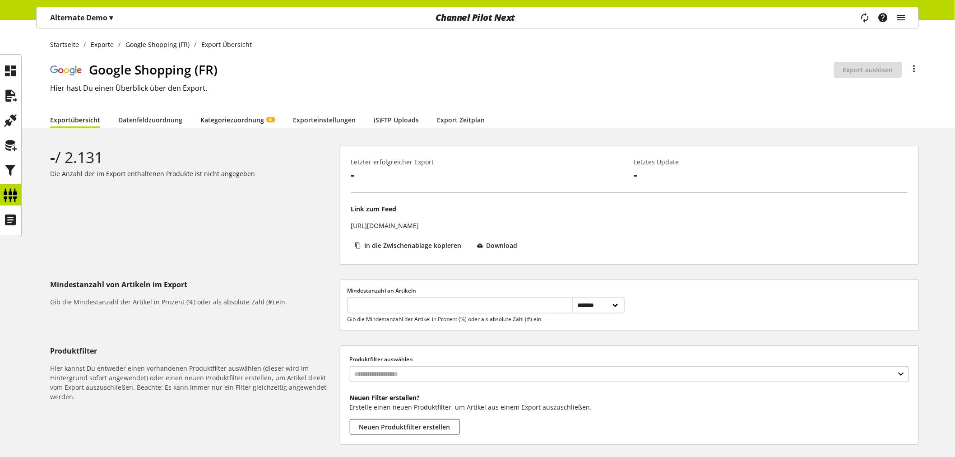
click at [256, 118] on link "Kategoriezuordnung KI" at bounding box center [237, 119] width 74 height 9
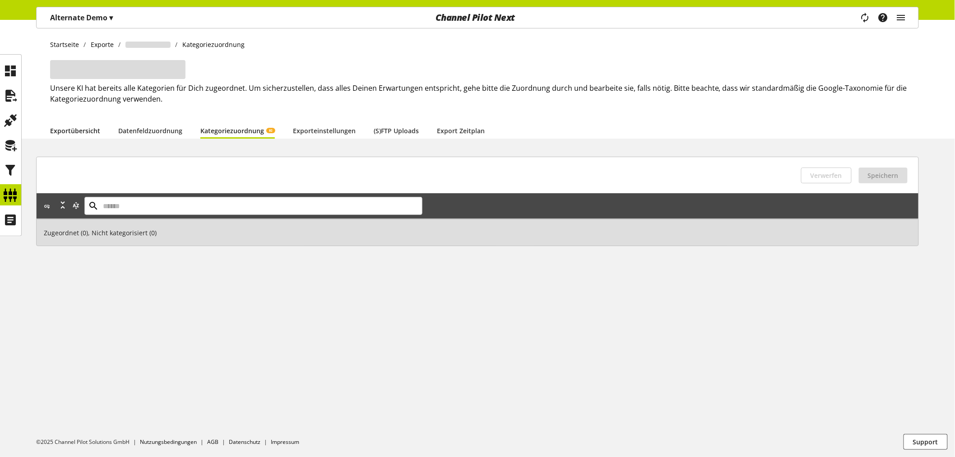
click at [86, 128] on link "Exportübersicht" at bounding box center [75, 130] width 50 height 9
select select "********"
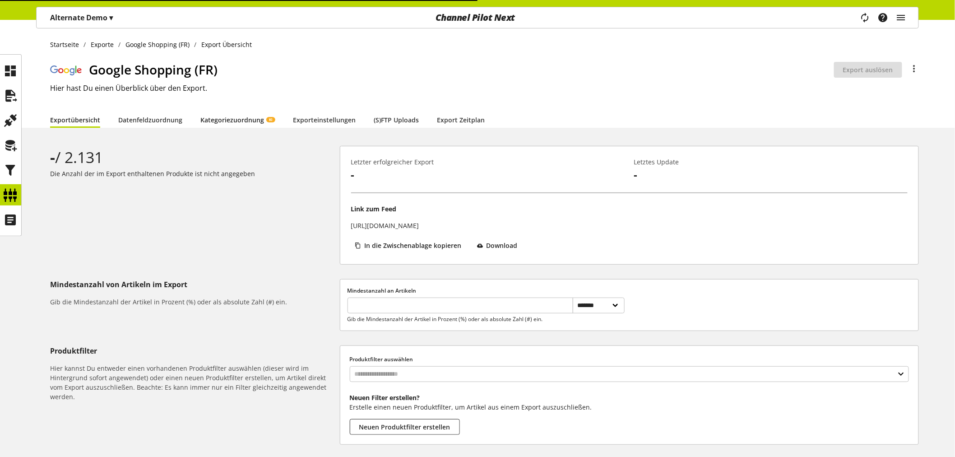
click at [243, 116] on link "Kategoriezuordnung KI" at bounding box center [237, 119] width 74 height 9
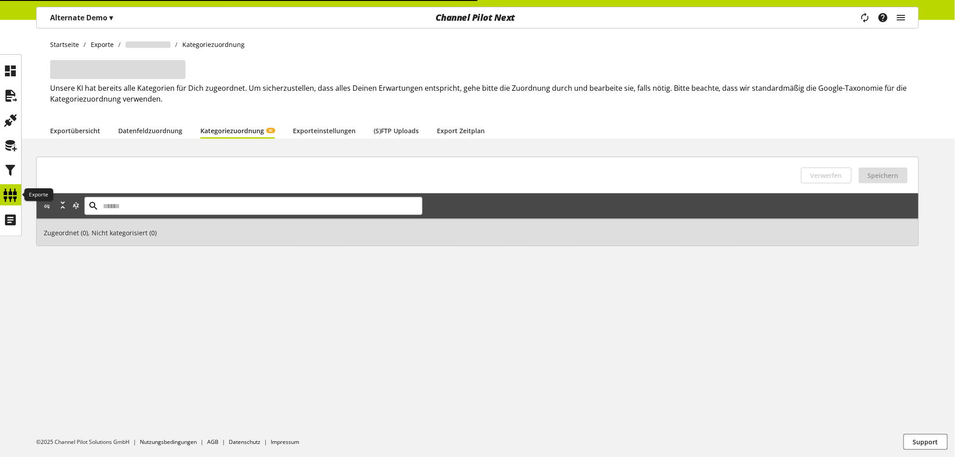
click at [8, 192] on icon at bounding box center [11, 195] width 14 height 18
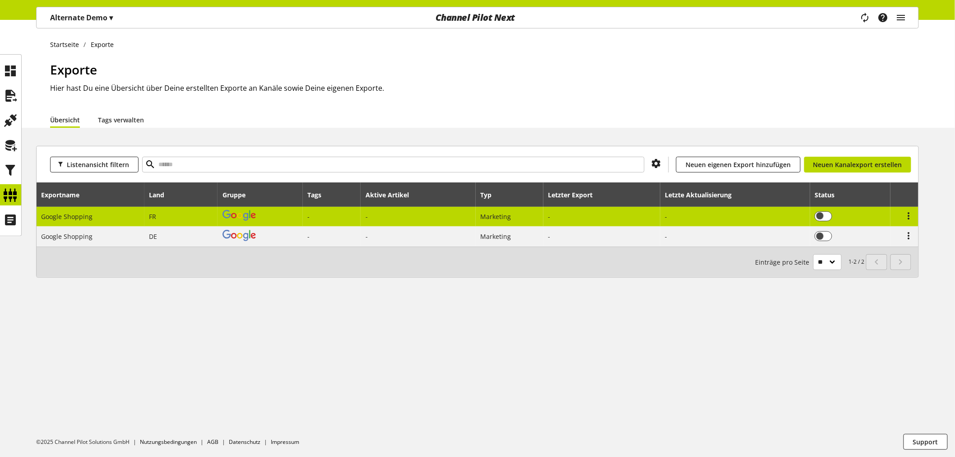
click at [338, 214] on td "-" at bounding box center [332, 217] width 58 height 20
select select "********"
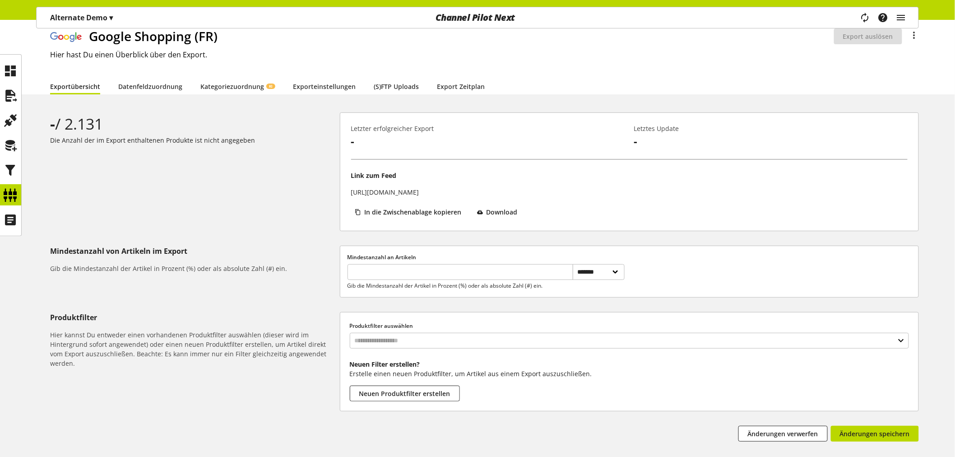
scroll to position [50, 0]
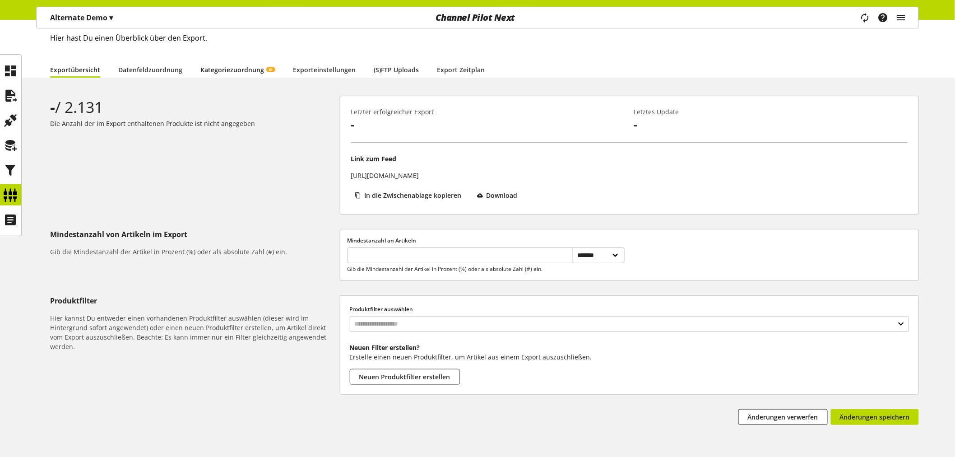
click at [233, 66] on link "Kategoriezuordnung KI" at bounding box center [237, 69] width 74 height 9
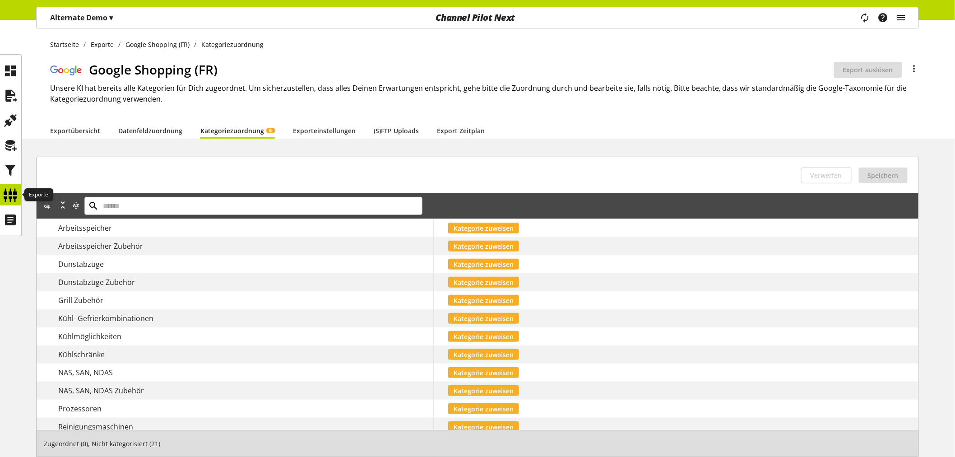
click at [12, 190] on icon at bounding box center [11, 195] width 14 height 18
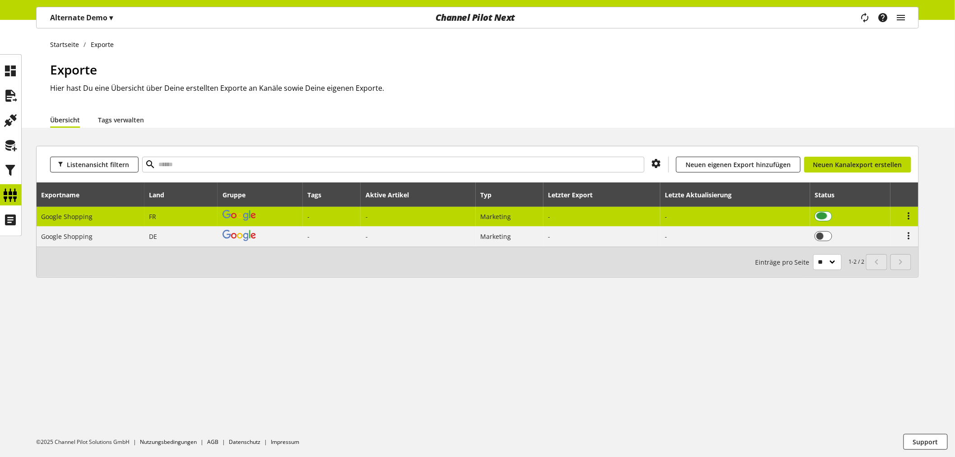
click at [828, 217] on span at bounding box center [823, 216] width 18 height 10
click at [355, 215] on td "-" at bounding box center [332, 217] width 58 height 20
select select "********"
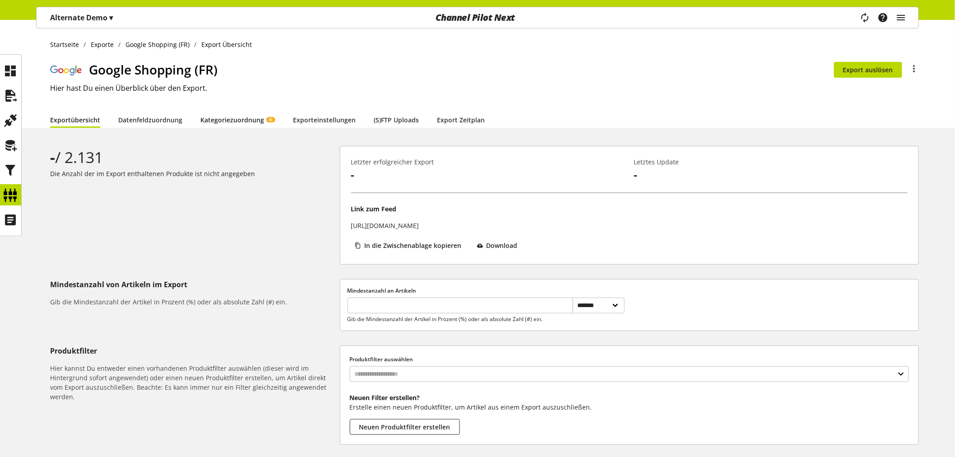
click at [233, 118] on link "Kategoriezuordnung KI" at bounding box center [237, 119] width 74 height 9
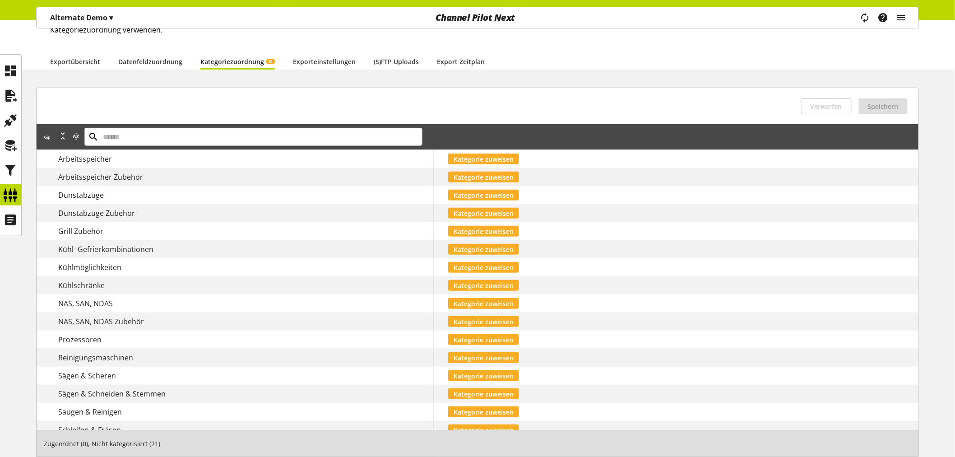
scroll to position [69, 0]
click at [9, 194] on icon at bounding box center [11, 195] width 14 height 18
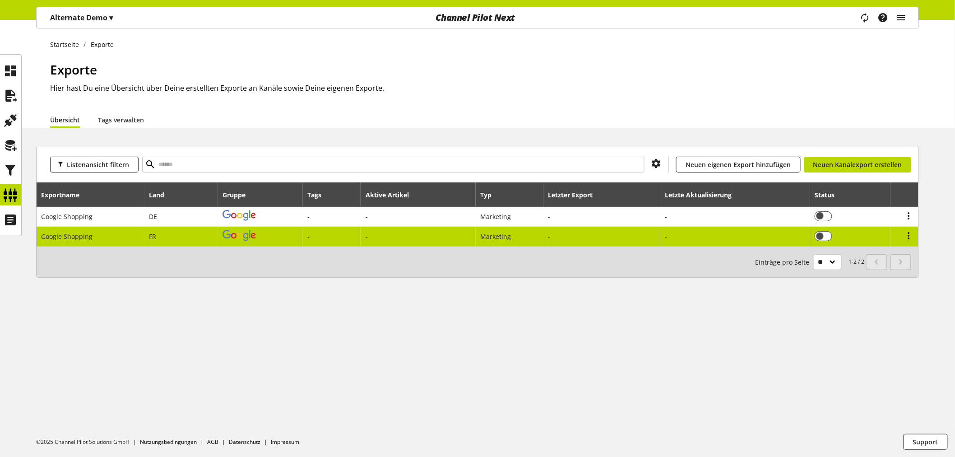
click at [404, 234] on td "-" at bounding box center [417, 235] width 115 height 19
select select "********"
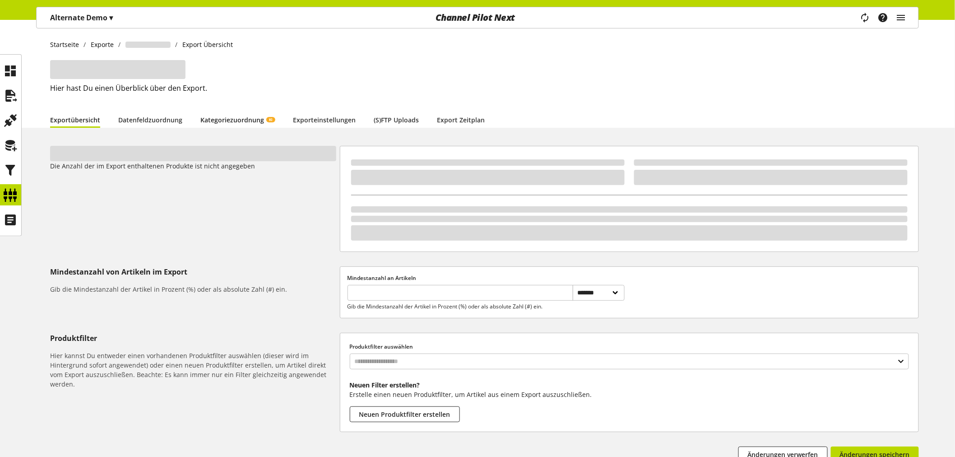
click at [245, 118] on link "Kategoriezuordnung KI" at bounding box center [237, 119] width 74 height 9
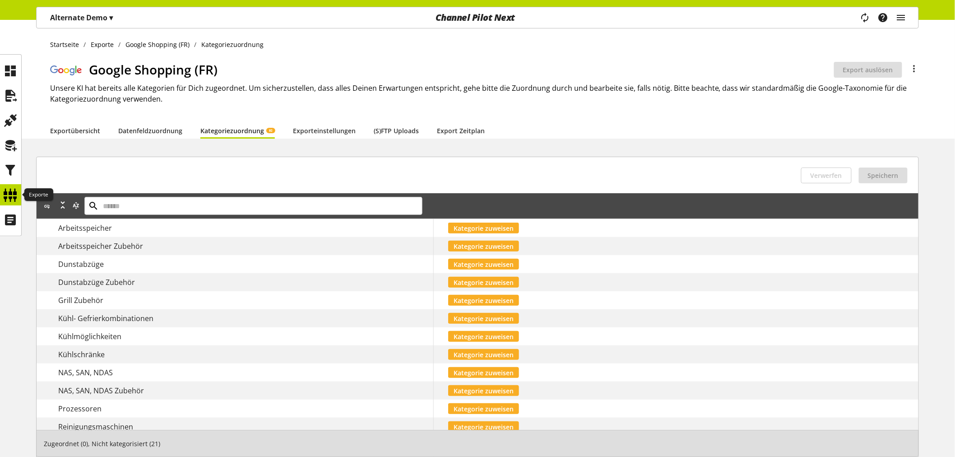
click at [14, 194] on icon at bounding box center [11, 195] width 14 height 18
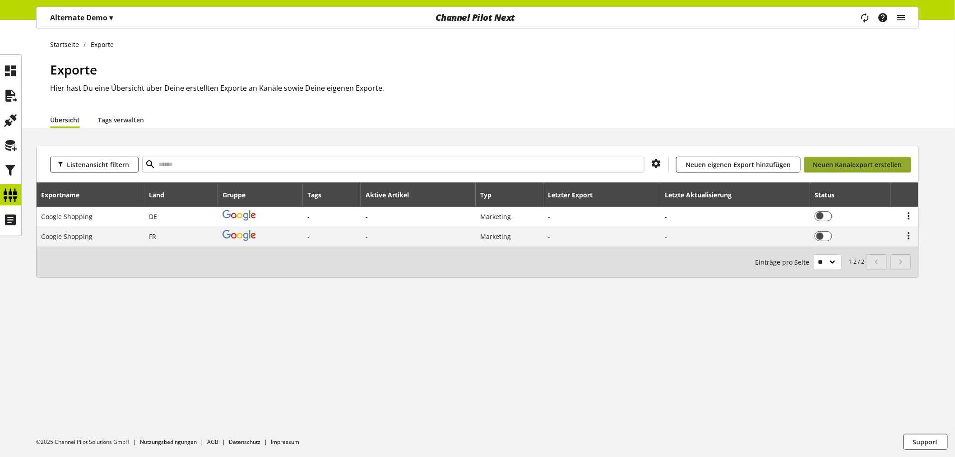
click at [860, 161] on span "Neuen Kanalexport erstellen" at bounding box center [857, 164] width 89 height 9
select select "**"
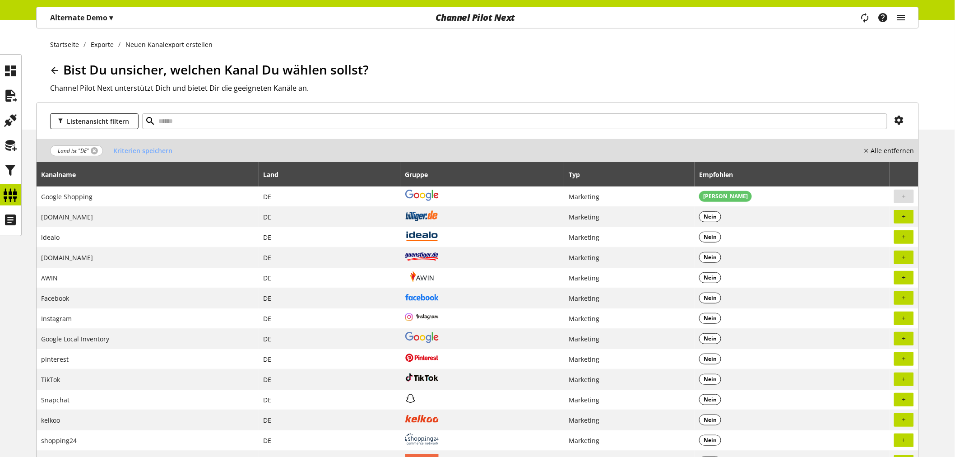
click at [96, 150] on link at bounding box center [94, 150] width 7 height 7
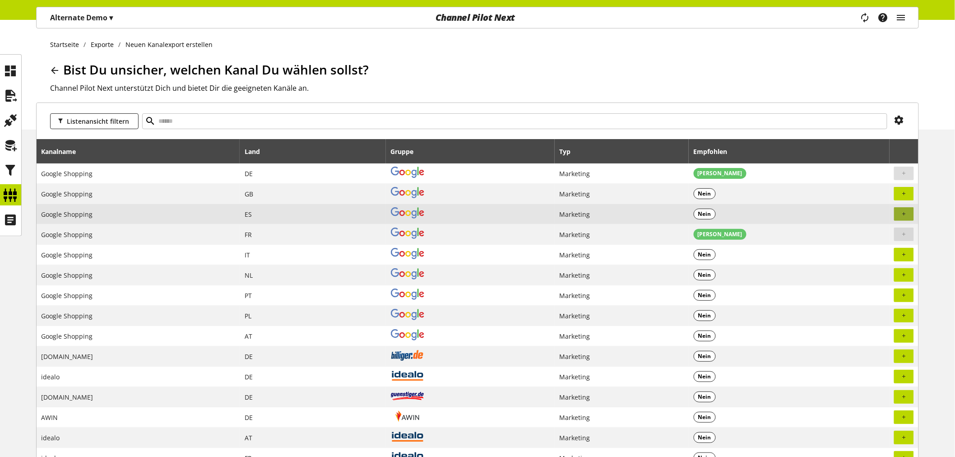
click at [907, 217] on span "button" at bounding box center [904, 214] width 8 height 8
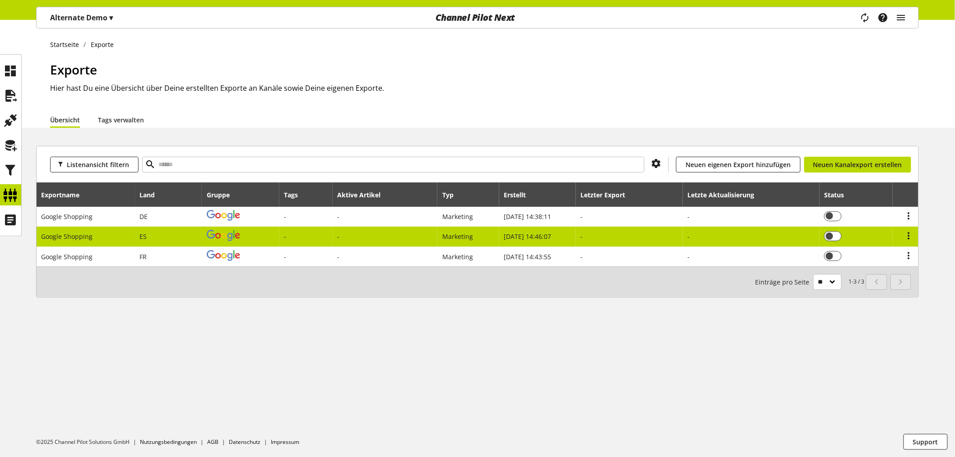
click at [357, 235] on td "-" at bounding box center [384, 236] width 105 height 20
select select "********"
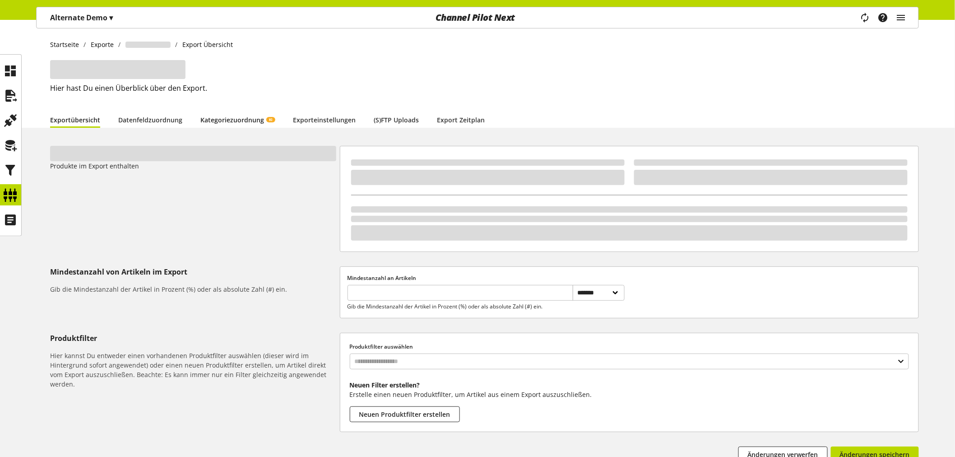
click at [245, 118] on link "Kategoriezuordnung KI" at bounding box center [237, 119] width 74 height 9
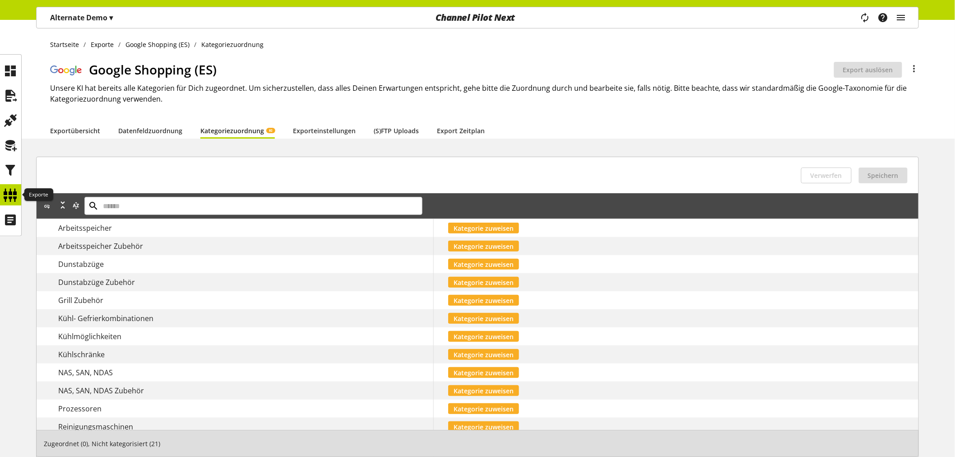
click at [10, 195] on icon at bounding box center [11, 195] width 14 height 18
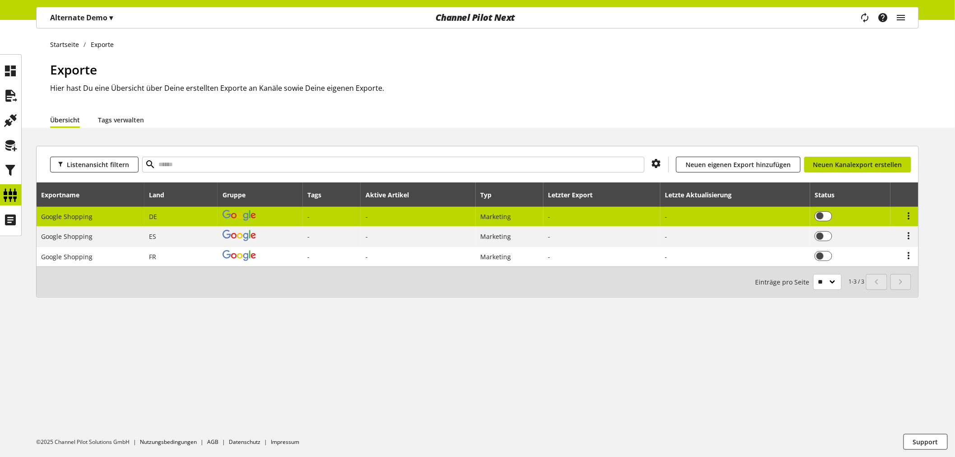
click at [291, 216] on td at bounding box center [259, 217] width 85 height 20
select select "********"
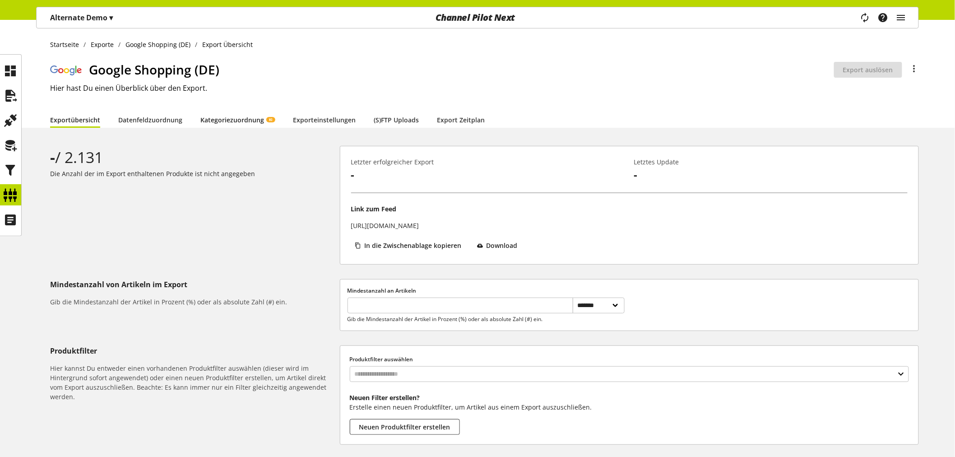
click at [253, 120] on link "Kategoriezuordnung KI" at bounding box center [237, 119] width 74 height 9
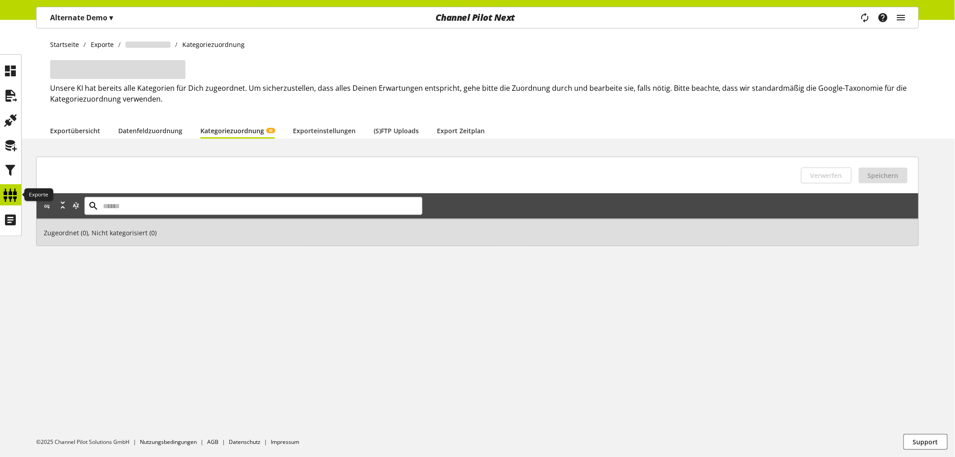
click at [11, 194] on icon at bounding box center [11, 195] width 14 height 18
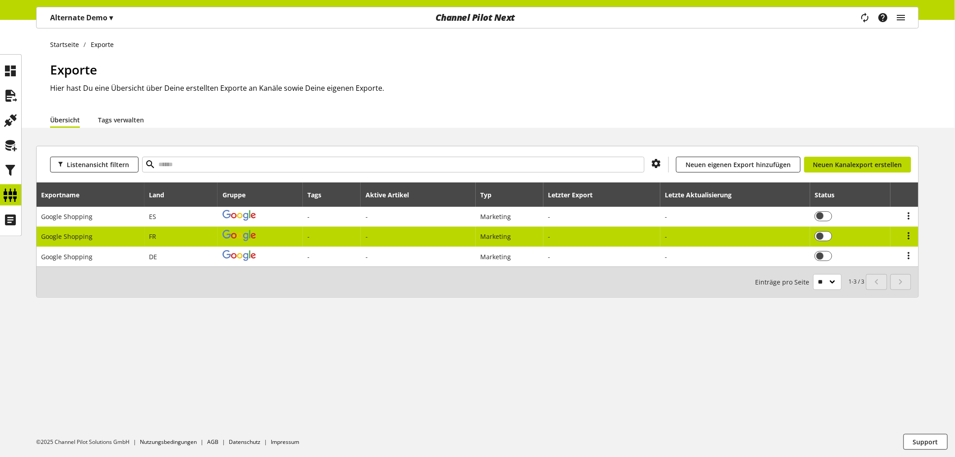
click at [398, 235] on td "-" at bounding box center [417, 236] width 115 height 20
select select "********"
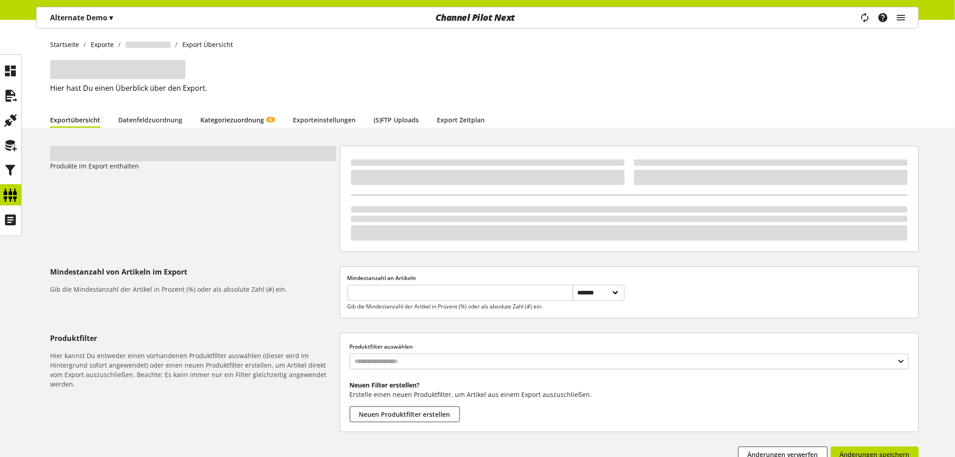
click at [249, 123] on link "Kategoriezuordnung KI" at bounding box center [237, 119] width 74 height 9
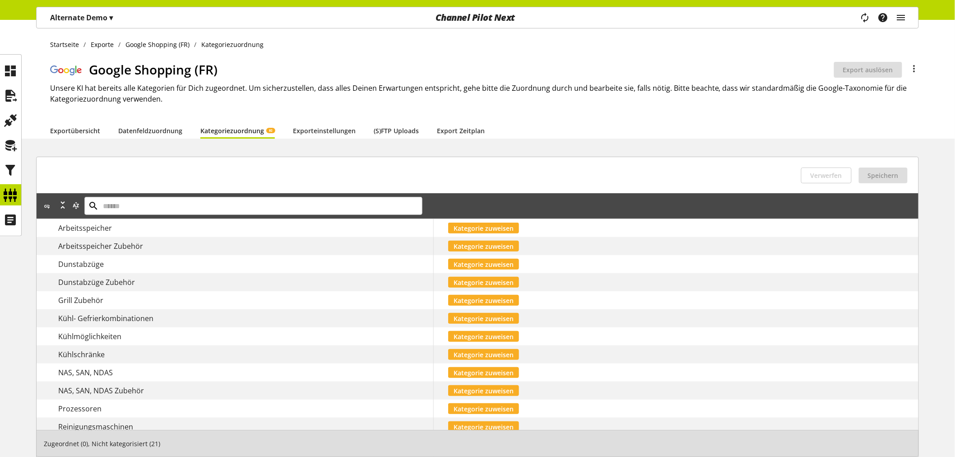
click at [95, 16] on p "Alternate Demo ▾" at bounding box center [81, 17] width 63 height 11
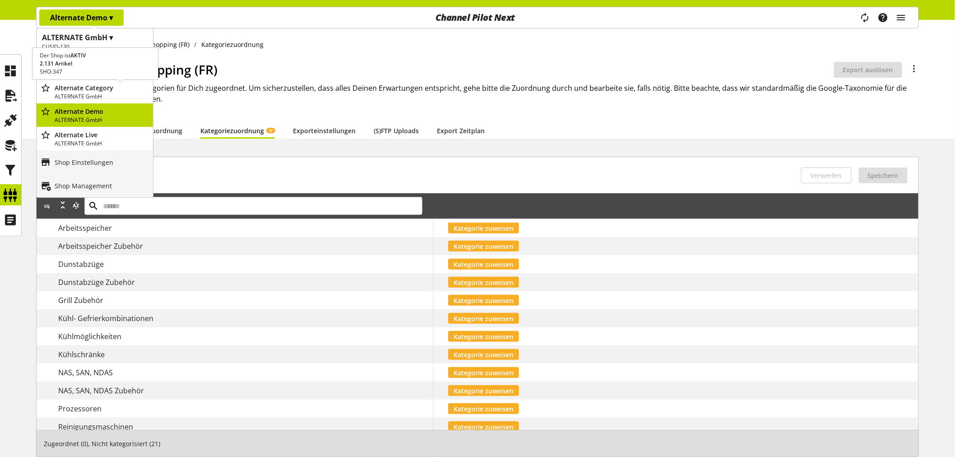
click at [104, 89] on p "Alternate Category" at bounding box center [102, 87] width 95 height 9
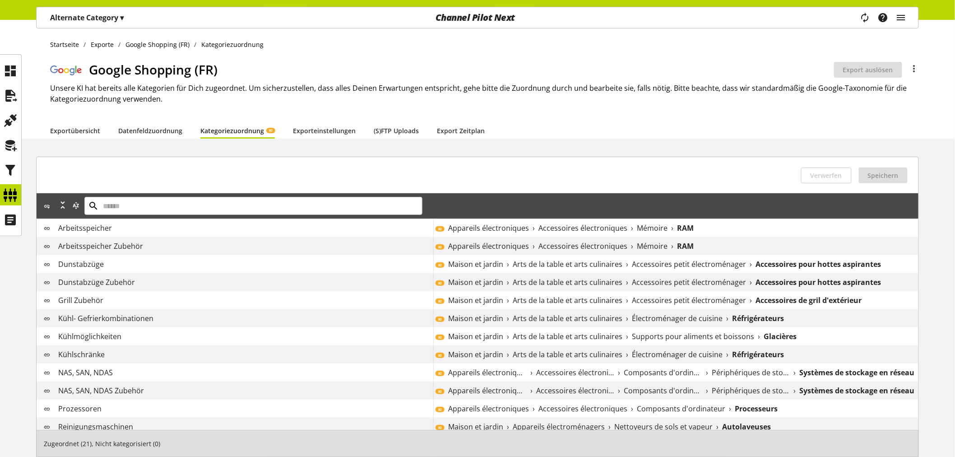
scroll to position [100, 0]
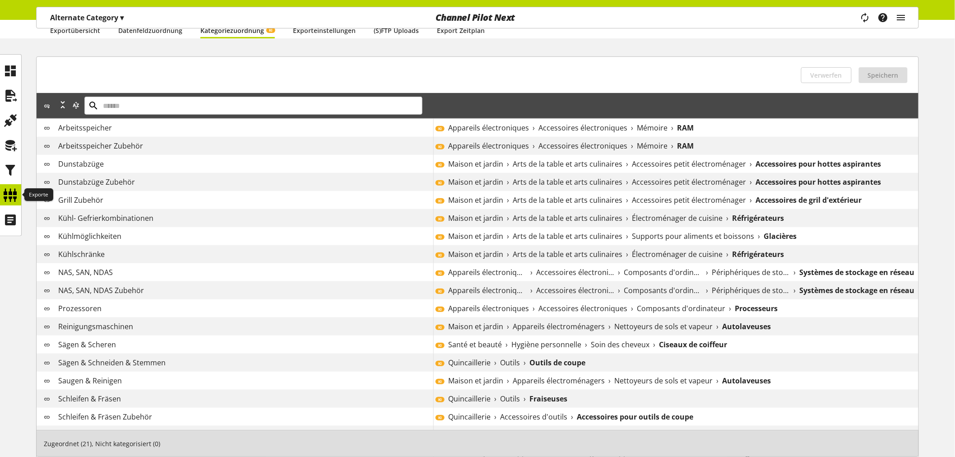
click at [15, 192] on icon at bounding box center [11, 195] width 14 height 18
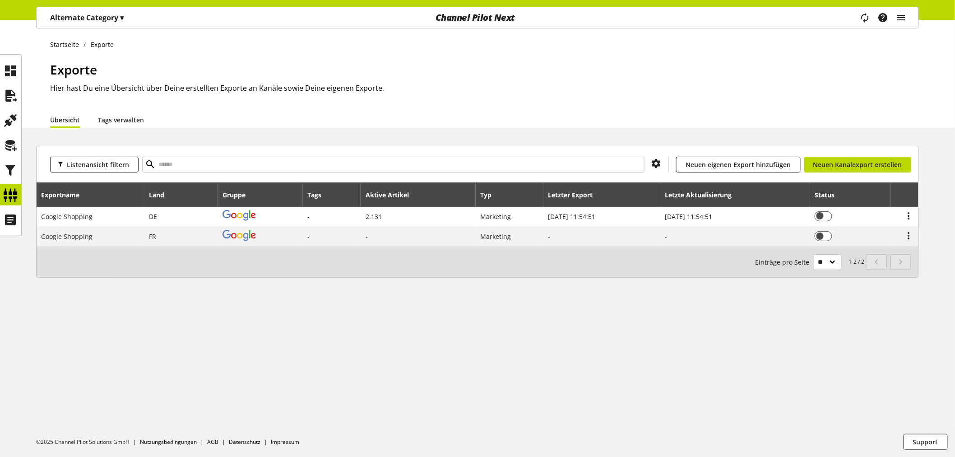
click at [122, 15] on span "▾" at bounding box center [122, 18] width 4 height 10
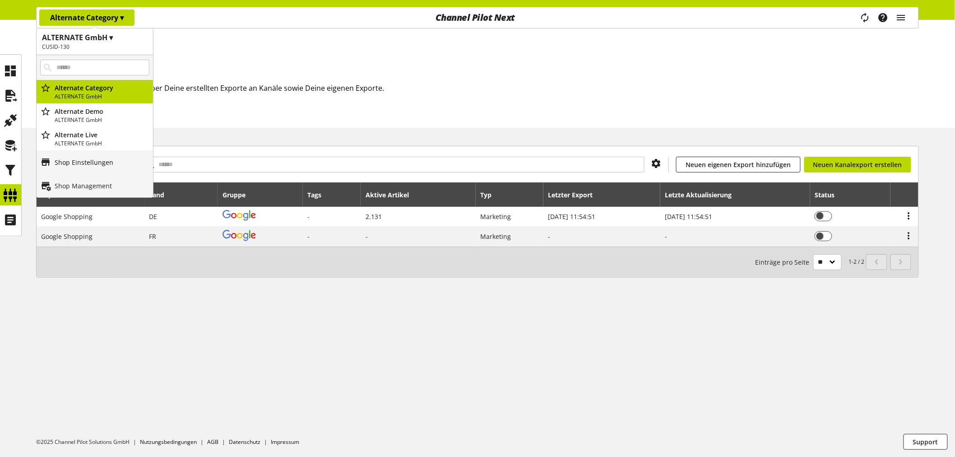
click at [91, 160] on p "Shop Einstellungen" at bounding box center [84, 161] width 59 height 9
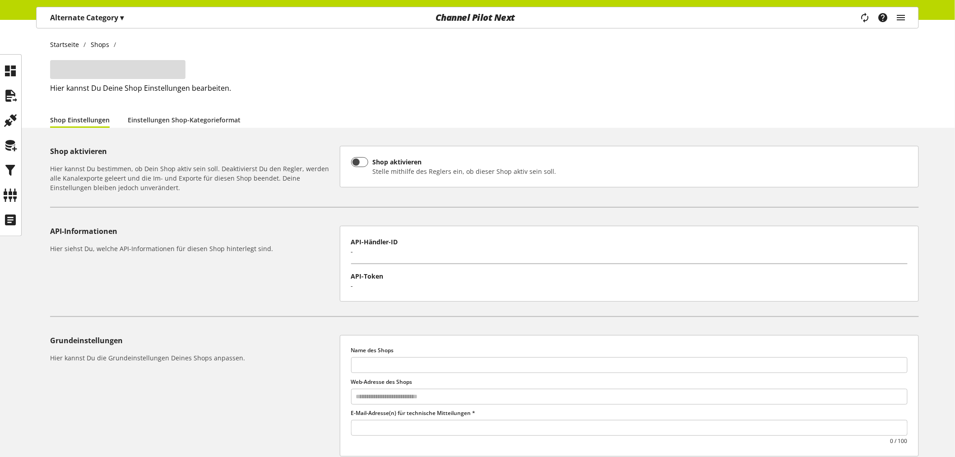
type input "**********"
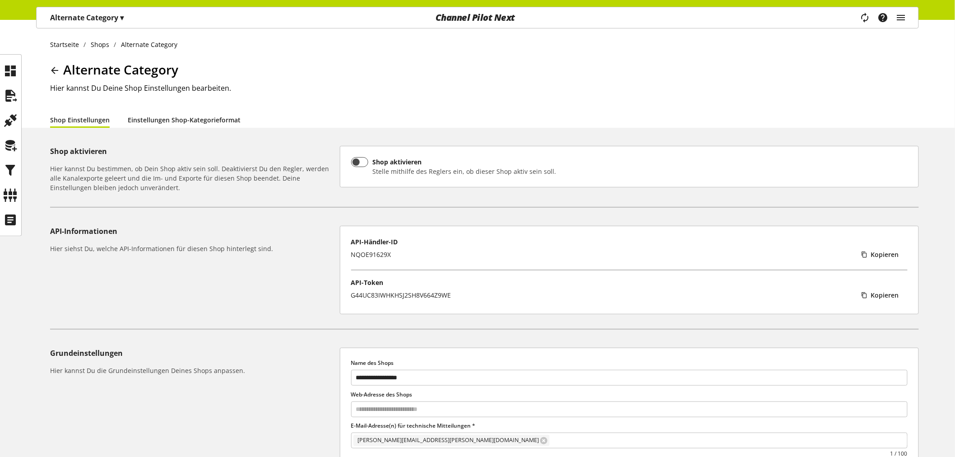
click at [174, 119] on link "Einstellungen Shop-Kategorieformat" at bounding box center [184, 119] width 113 height 9
select select "*"
select select
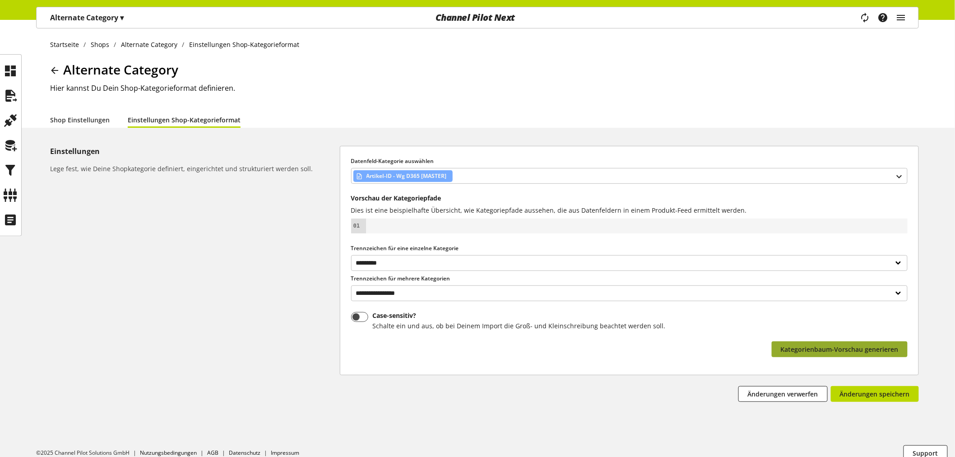
click at [827, 353] on span "Kategorienbaum-Vorschau generieren" at bounding box center [839, 348] width 118 height 9
drag, startPoint x: 840, startPoint y: 353, endPoint x: 738, endPoint y: 337, distance: 103.3
click at [840, 353] on span "Kategorienbaum-Vorschau generieren" at bounding box center [839, 348] width 118 height 9
click at [4, 194] on icon at bounding box center [11, 195] width 14 height 18
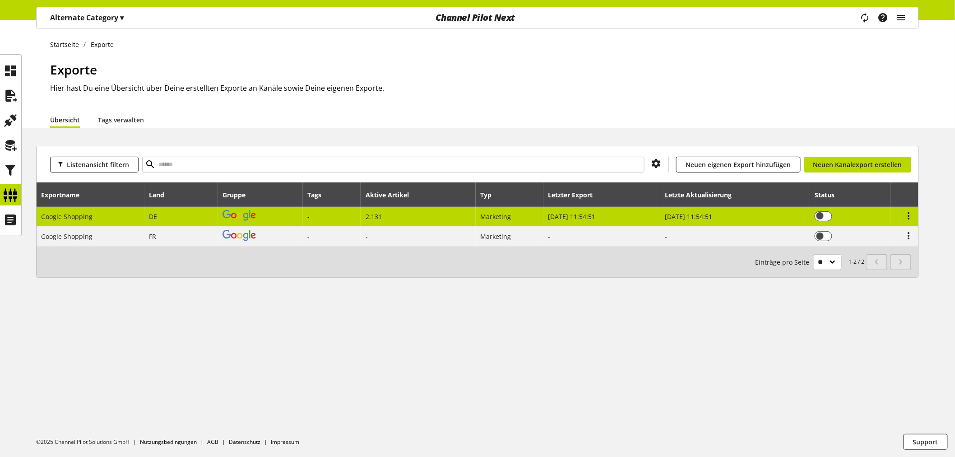
click at [309, 215] on span "-" at bounding box center [308, 216] width 2 height 9
select select "********"
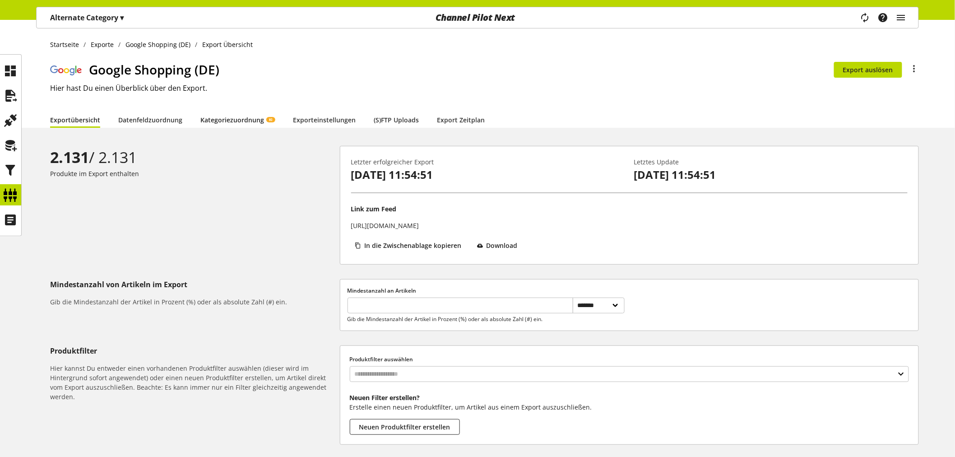
click at [235, 116] on link "Kategoriezuordnung KI" at bounding box center [237, 119] width 74 height 9
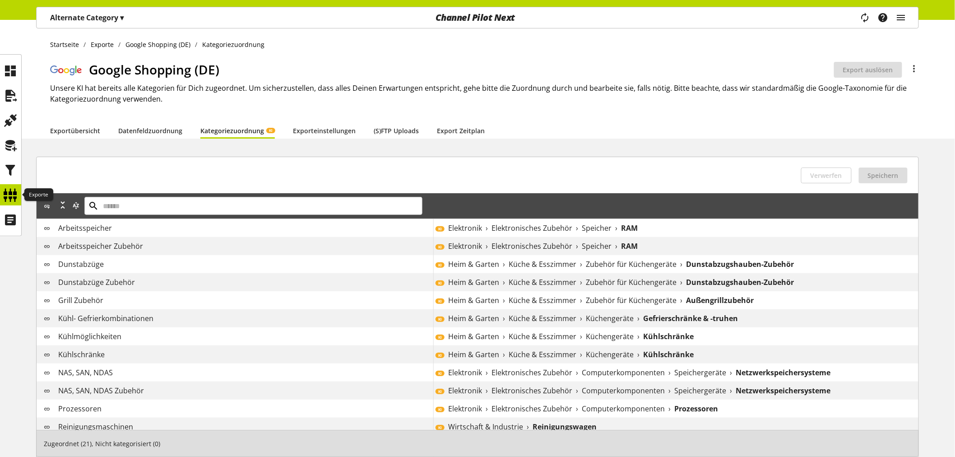
click at [11, 194] on icon at bounding box center [11, 195] width 14 height 18
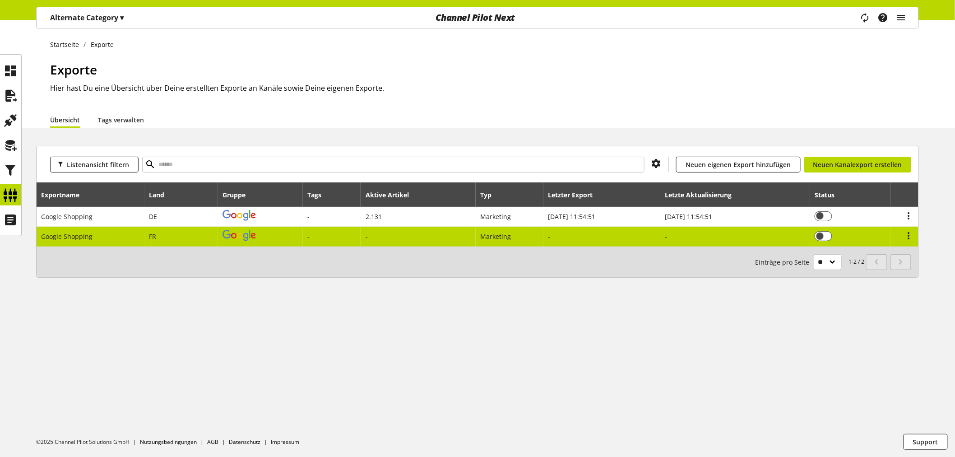
click at [286, 227] on td at bounding box center [259, 235] width 85 height 19
select select "********"
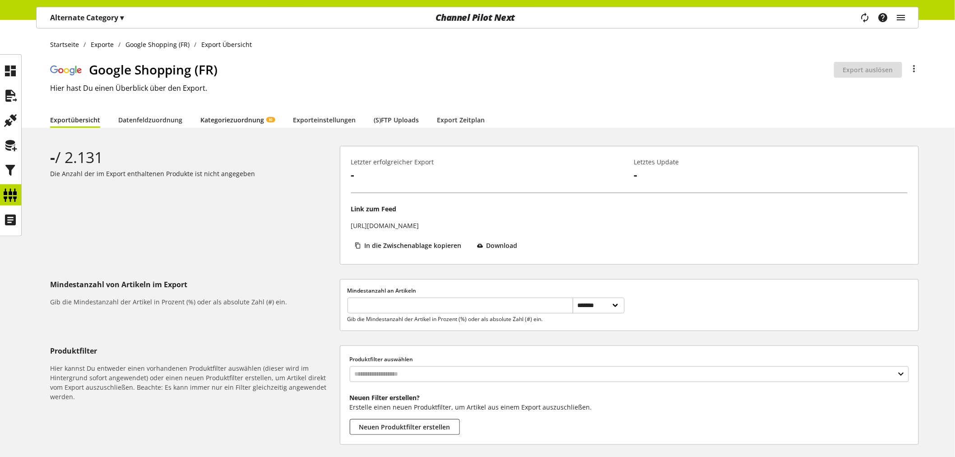
click at [228, 119] on link "Kategoriezuordnung KI" at bounding box center [237, 119] width 74 height 9
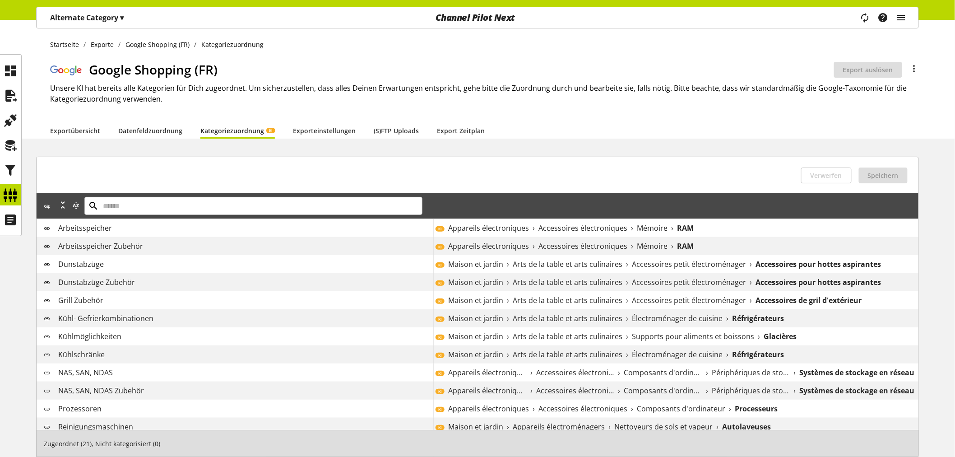
click at [101, 18] on p "Alternate Category ▾" at bounding box center [87, 17] width 74 height 11
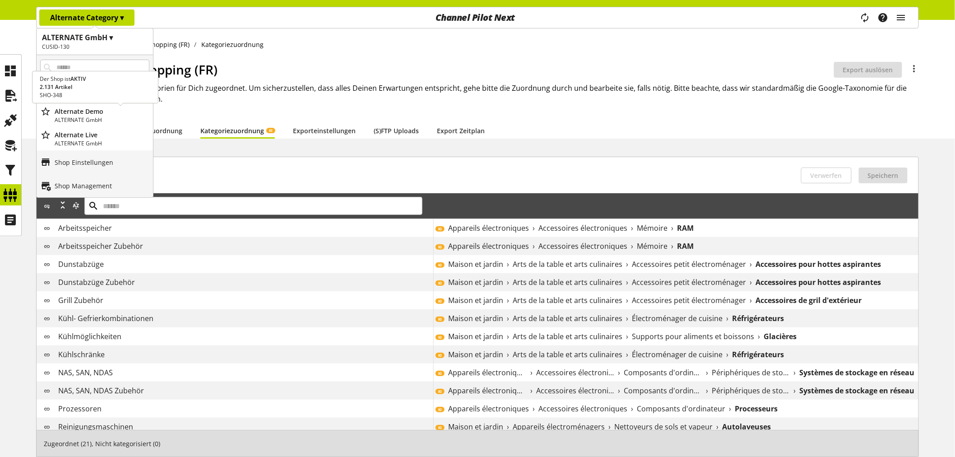
click at [89, 118] on p "ALTERNATE GmbH" at bounding box center [102, 120] width 95 height 8
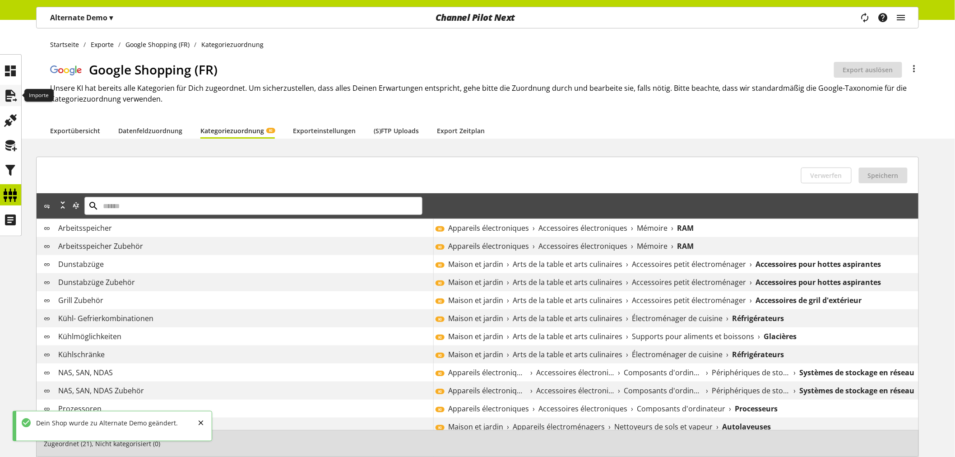
click at [8, 92] on icon at bounding box center [11, 96] width 14 height 18
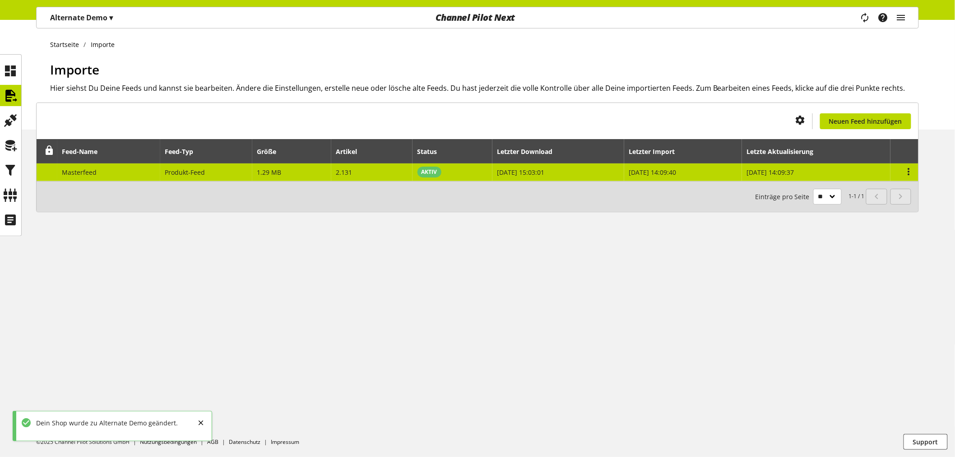
click at [544, 170] on span "01. Sept. 2025, 15:03:01" at bounding box center [520, 172] width 47 height 9
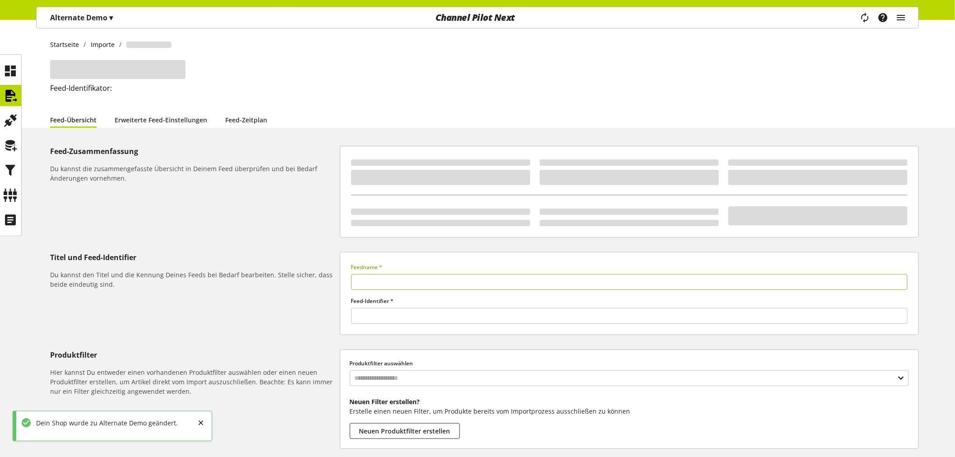
type input "**********"
type input "******"
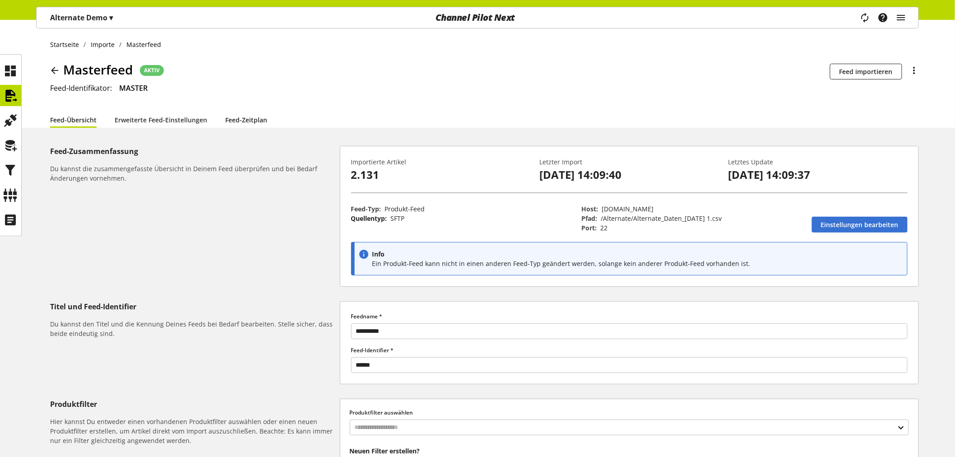
click at [242, 115] on link "Feed-Zeitplan" at bounding box center [246, 119] width 42 height 9
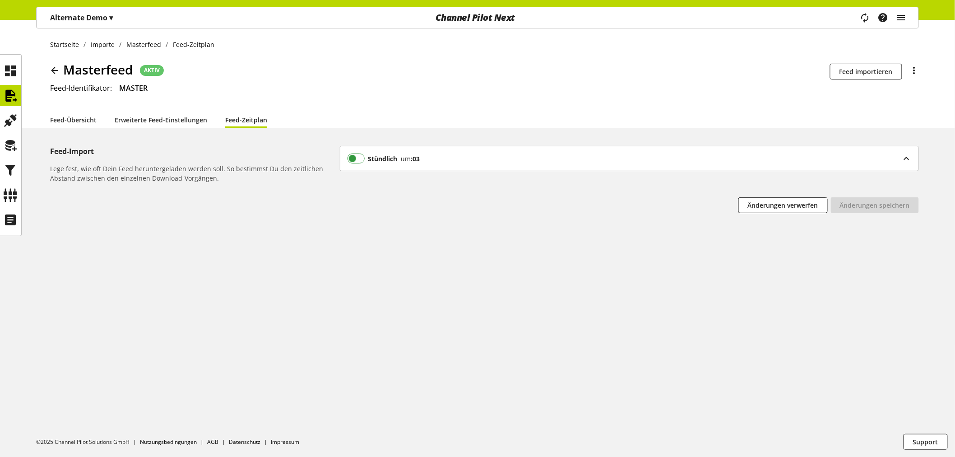
click at [351, 159] on span at bounding box center [356, 158] width 18 height 10
click at [355, 156] on span at bounding box center [356, 158] width 18 height 10
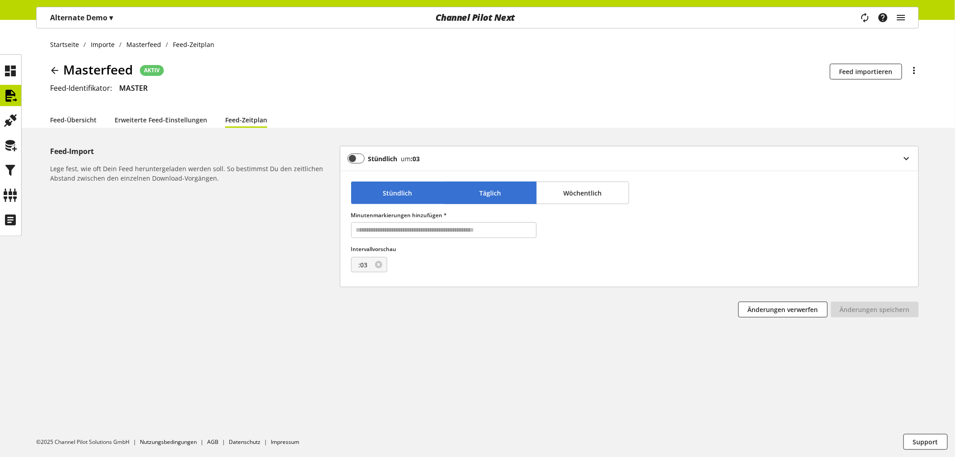
click at [476, 188] on button "Täglich" at bounding box center [489, 192] width 93 height 23
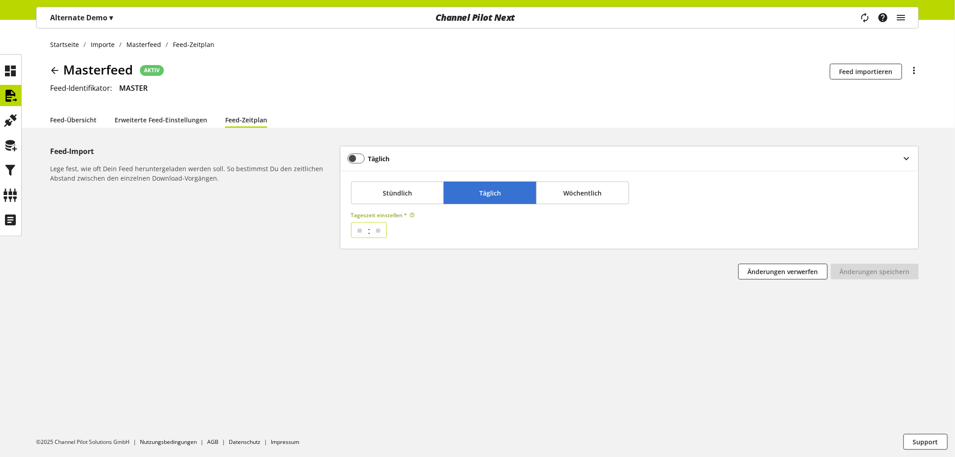
click at [363, 230] on select "** ** ** ** ** ** ** ** ** ** ** ** ** ** ** ** ** ** ** ** ** ** ** ** **" at bounding box center [359, 229] width 15 height 15
select select "*"
click at [352, 222] on select "** ** ** ** ** ** ** ** ** ** ** ** ** ** ** ** ** ** ** ** ** ** ** ** **" at bounding box center [359, 229] width 15 height 15
click at [386, 234] on select "** ** ** ** ** ** ** ** ** ** ** ** ** ** ** ** ** ** ** ** ** ** ** ** ** ** *…" at bounding box center [378, 229] width 15 height 15
select select "*"
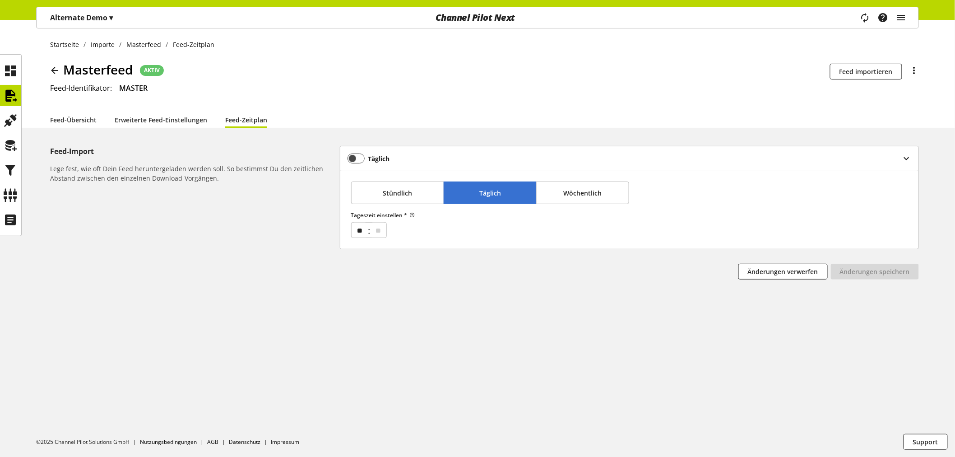
click at [374, 222] on select "** ** ** ** ** ** ** ** ** ** ** ** ** ** ** ** ** ** ** ** ** ** ** ** ** ** *…" at bounding box center [378, 229] width 15 height 15
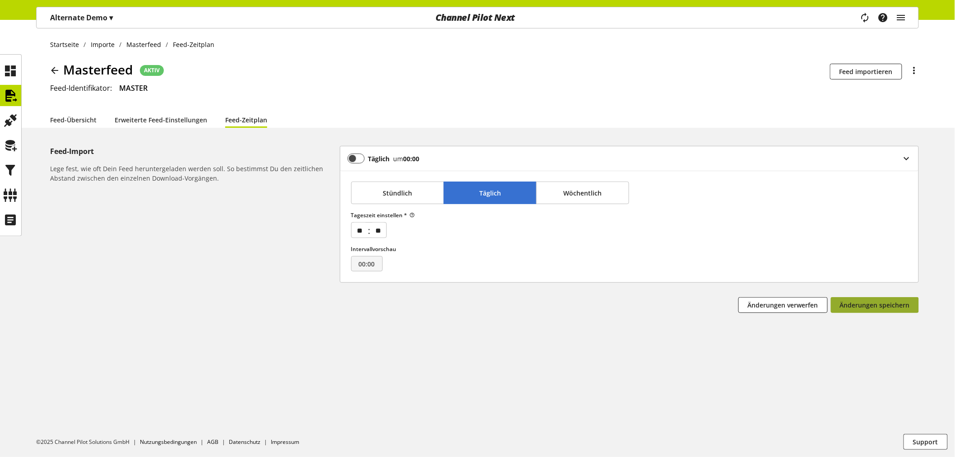
click at [870, 303] on span "Änderungen speichern" at bounding box center [875, 304] width 70 height 9
click at [88, 20] on p "Alternate Demo ▾" at bounding box center [81, 17] width 63 height 11
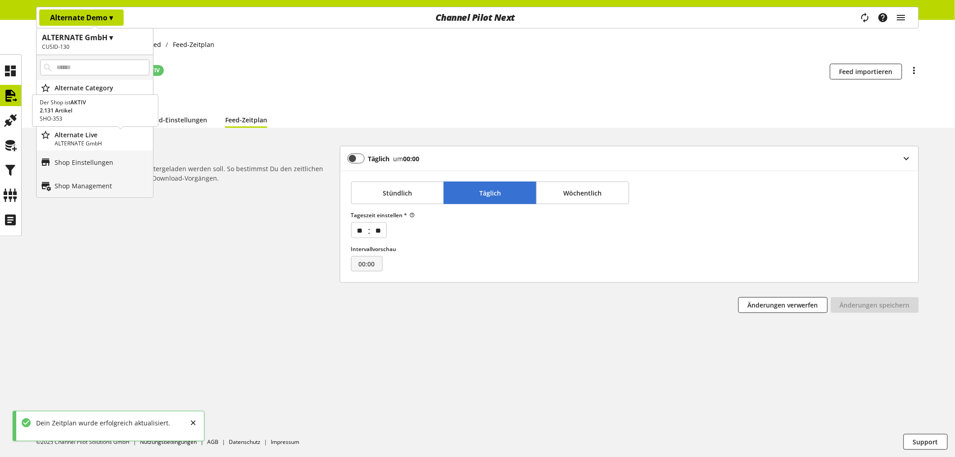
click at [87, 136] on p "Alternate Live" at bounding box center [102, 134] width 95 height 9
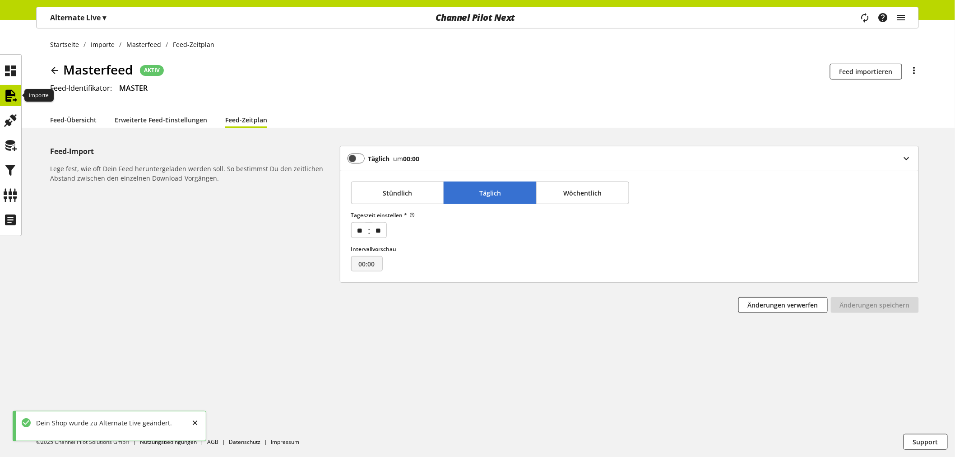
click at [0, 92] on div at bounding box center [10, 95] width 21 height 21
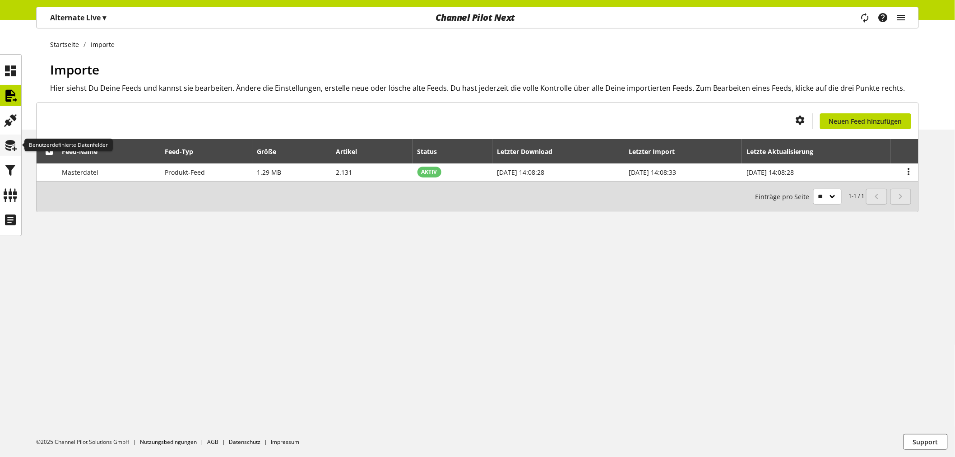
click at [11, 149] on icon at bounding box center [11, 145] width 14 height 18
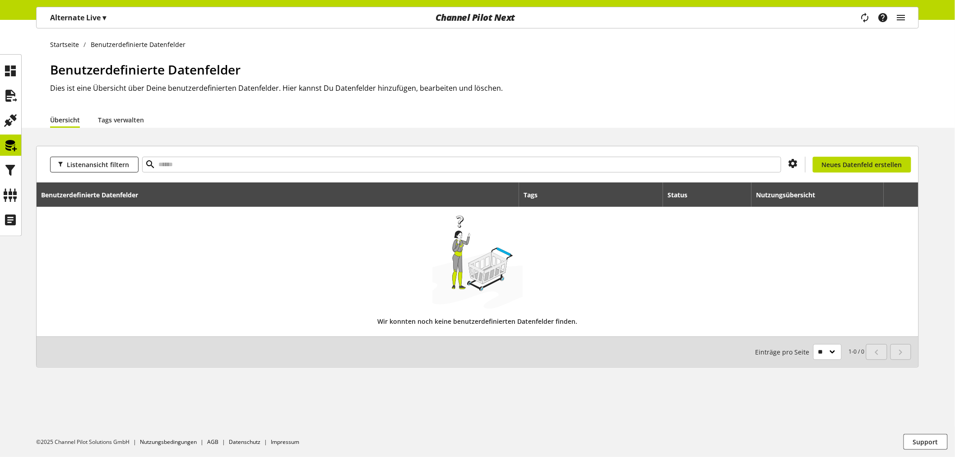
click at [100, 18] on p "Alternate Live ▾" at bounding box center [78, 17] width 56 height 11
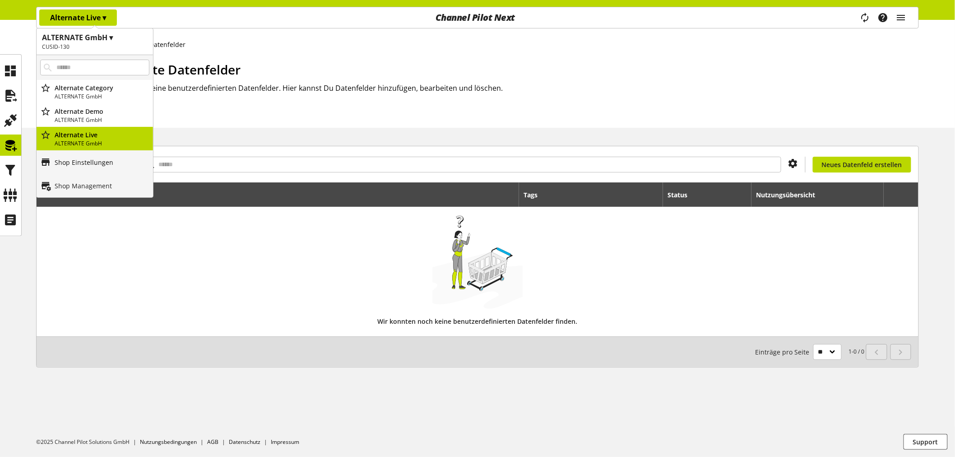
click at [102, 164] on p "Shop Einstellungen" at bounding box center [84, 161] width 59 height 9
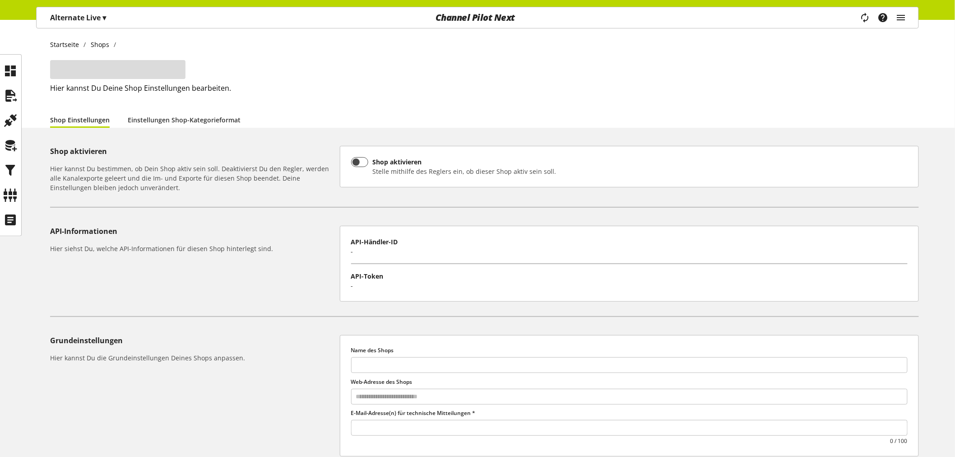
type input "**********"
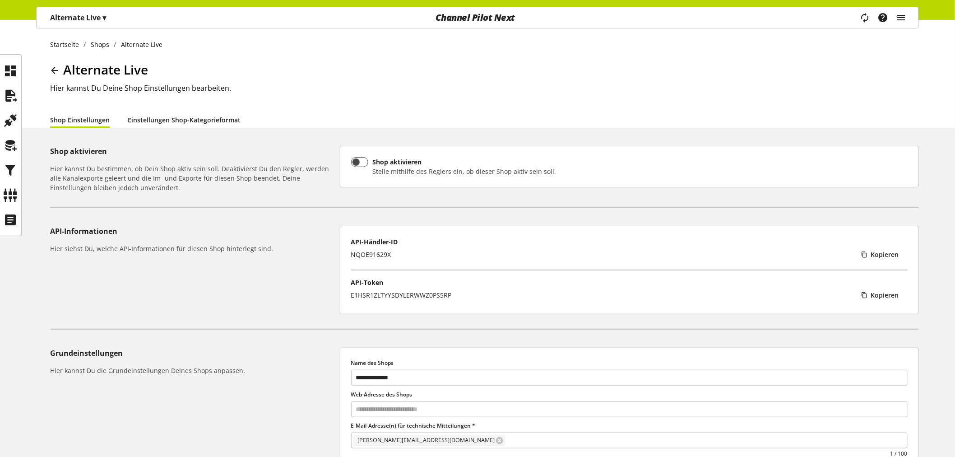
click at [172, 123] on link "Einstellungen Shop-Kategorieformat" at bounding box center [184, 119] width 113 height 9
select select
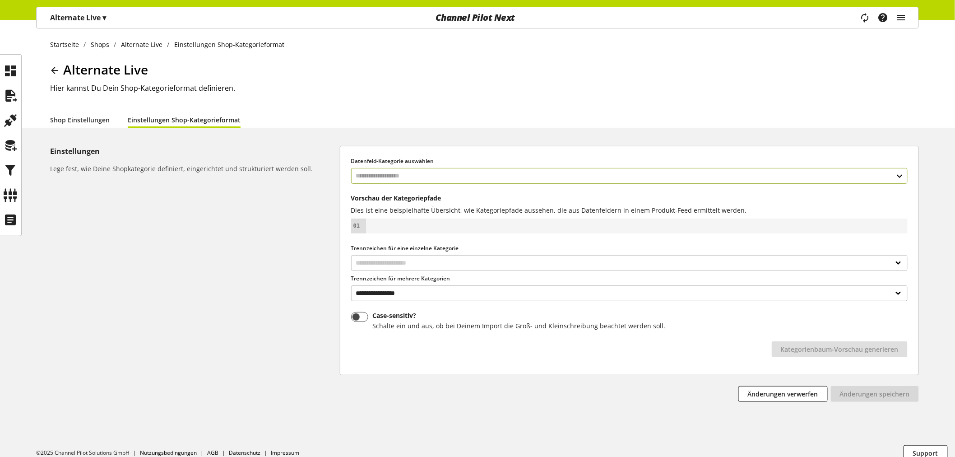
click at [508, 176] on input "text" at bounding box center [629, 176] width 556 height 16
type input "**"
click at [442, 217] on div "Datenfelder aus Feeds" at bounding box center [629, 213] width 520 height 9
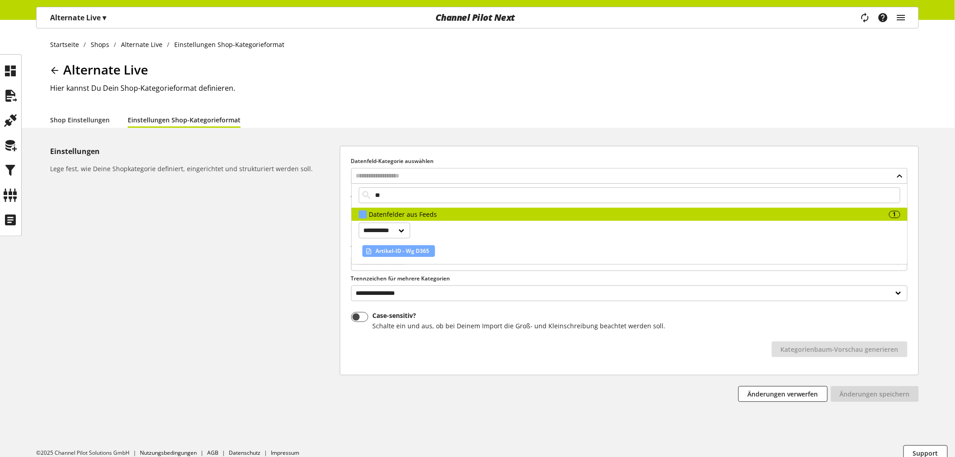
click at [412, 250] on span "Artikel-ID - Wg D365" at bounding box center [402, 250] width 54 height 11
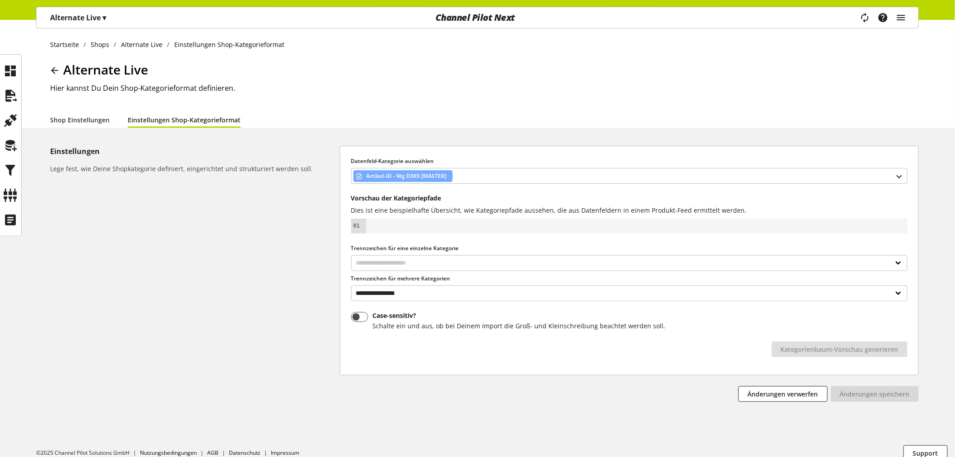
click at [158, 239] on div "Einstellungen Lege fest, wie Deine Shopkategorie definiert, eingerichtet und st…" at bounding box center [195, 274] width 290 height 256
click at [9, 94] on icon at bounding box center [11, 96] width 14 height 18
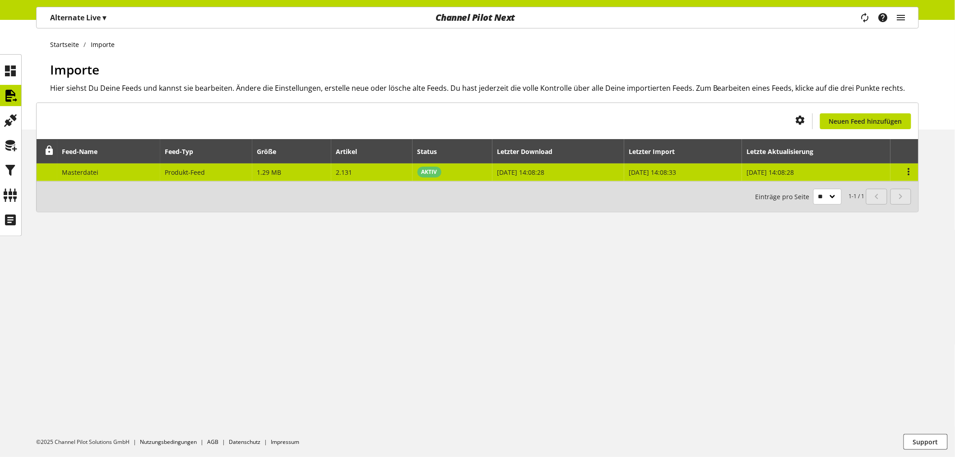
click at [476, 176] on td "AKTIV" at bounding box center [451, 172] width 79 height 18
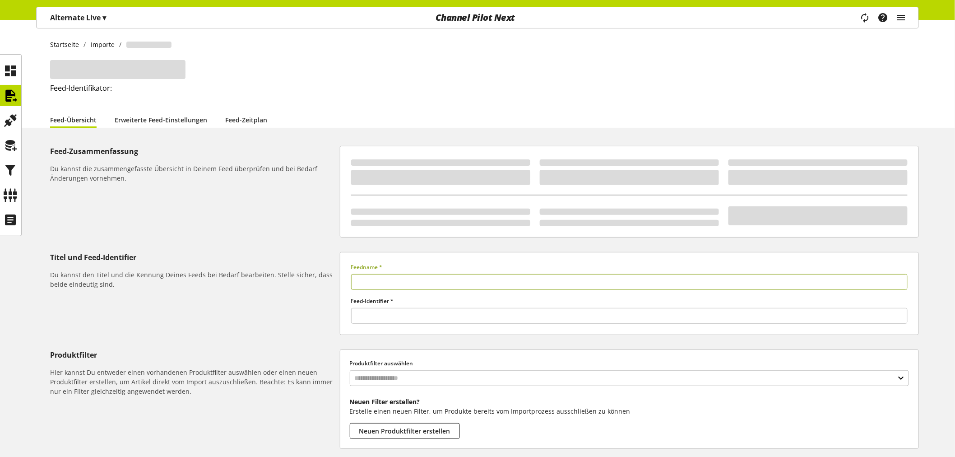
type input "**********"
type input "******"
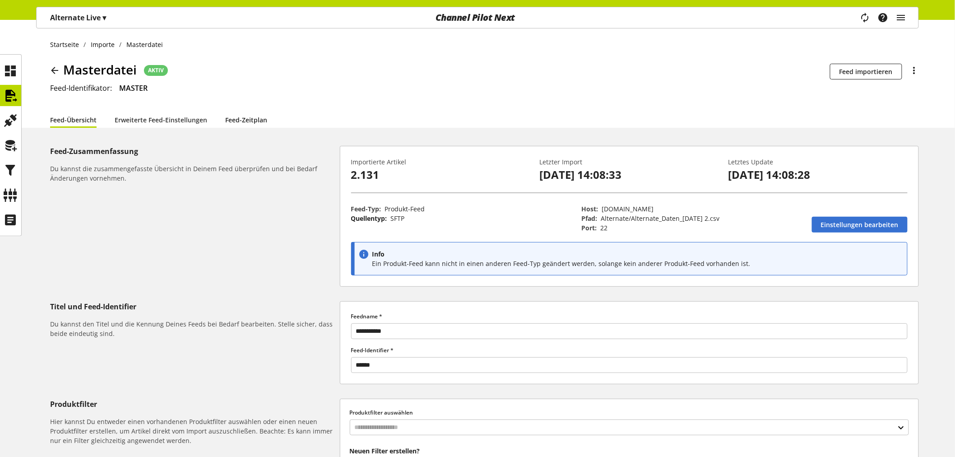
click at [247, 121] on link "Feed-Zeitplan" at bounding box center [246, 119] width 42 height 9
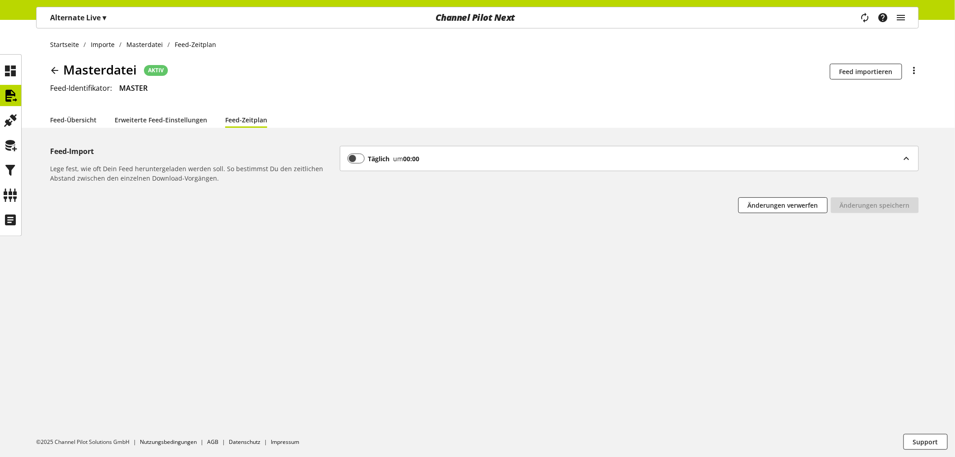
click at [83, 19] on p "Alternate Live ▾" at bounding box center [78, 17] width 56 height 11
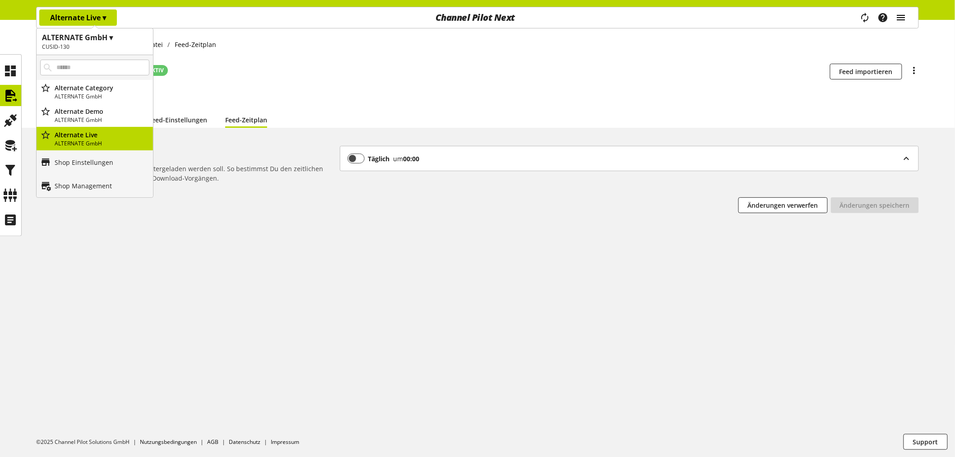
click at [903, 20] on icon "main navigation" at bounding box center [900, 17] width 11 height 16
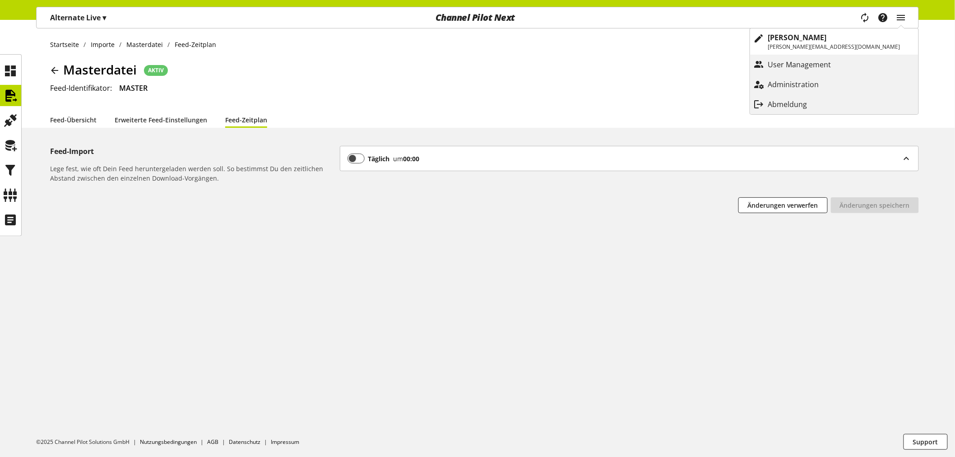
click at [825, 105] on p "Abmeldung" at bounding box center [796, 104] width 57 height 11
